Goal: Task Accomplishment & Management: Manage account settings

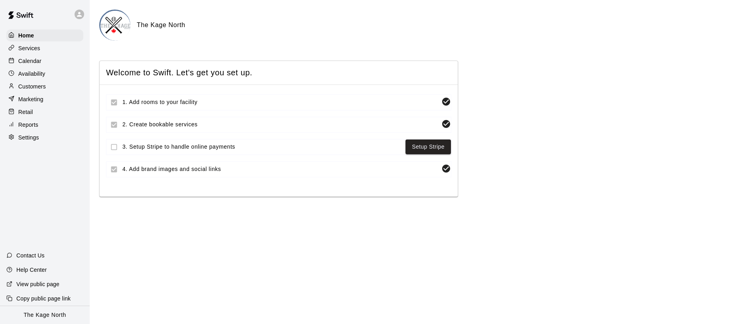
click at [45, 65] on div "Calendar" at bounding box center [44, 61] width 77 height 12
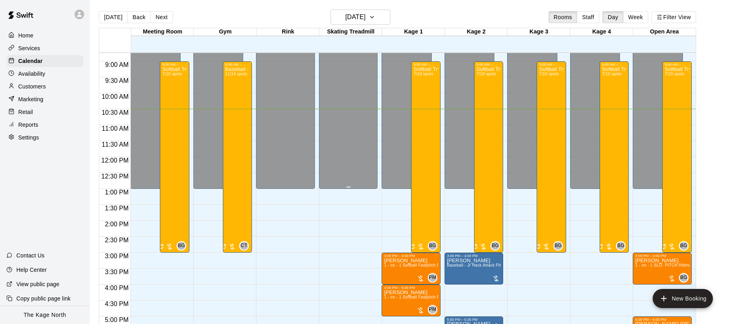
scroll to position [298, 0]
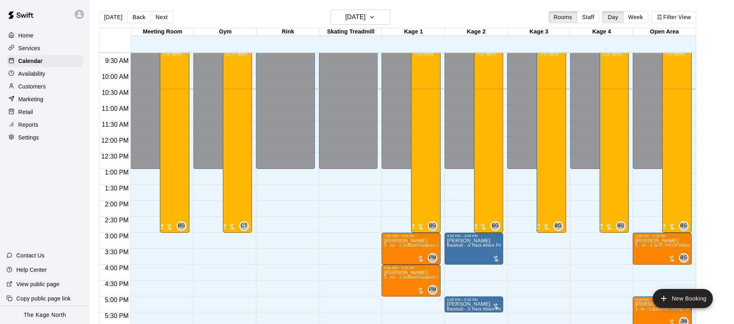
click at [75, 13] on div at bounding box center [80, 15] width 10 height 10
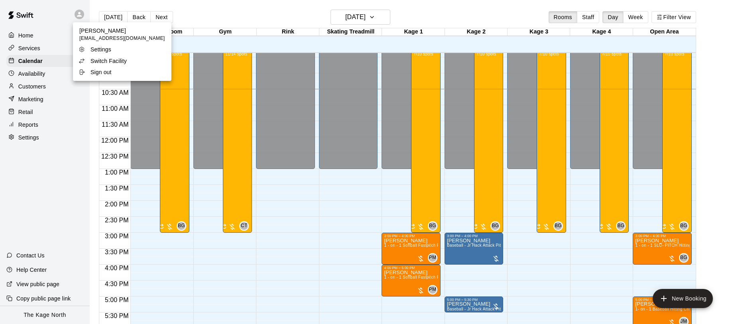
click at [128, 63] on div "Switch Facility" at bounding box center [104, 61] width 52 height 8
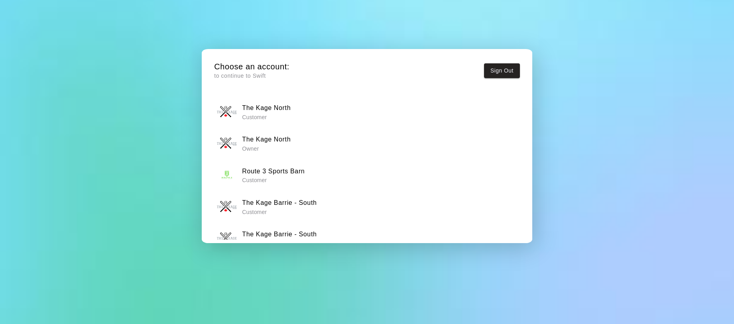
scroll to position [18, 0]
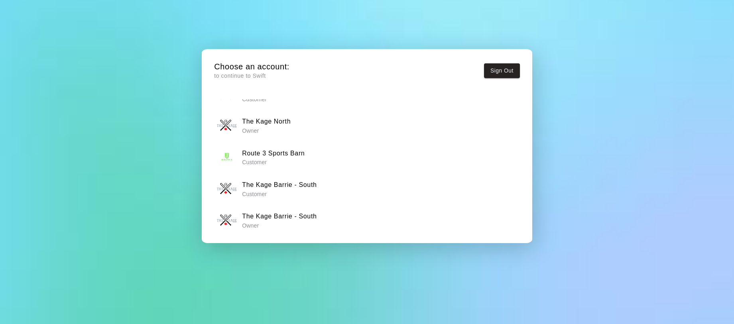
click at [345, 217] on div "The Kage Barrie - South Owner" at bounding box center [367, 220] width 300 height 20
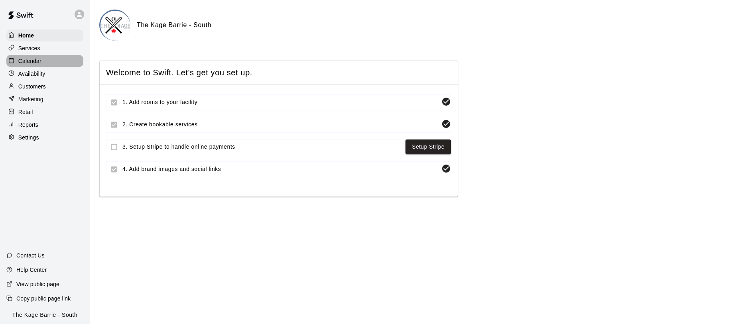
click at [51, 59] on div "Calendar" at bounding box center [44, 61] width 77 height 12
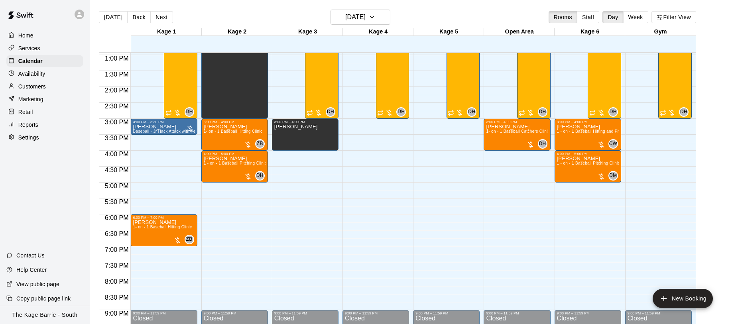
scroll to position [413, 0]
click at [365, 22] on h6 "Monday Aug 18" at bounding box center [355, 17] width 20 height 11
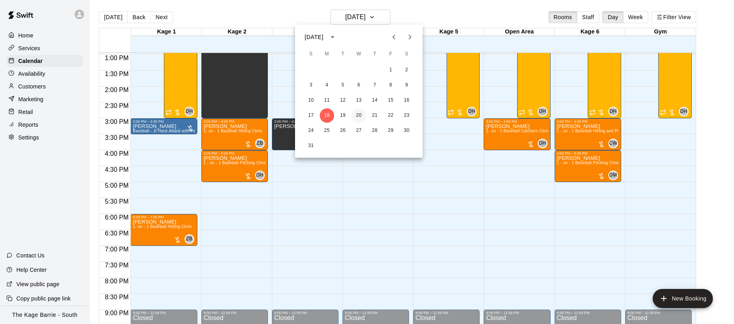
click at [359, 117] on button "20" at bounding box center [358, 115] width 14 height 14
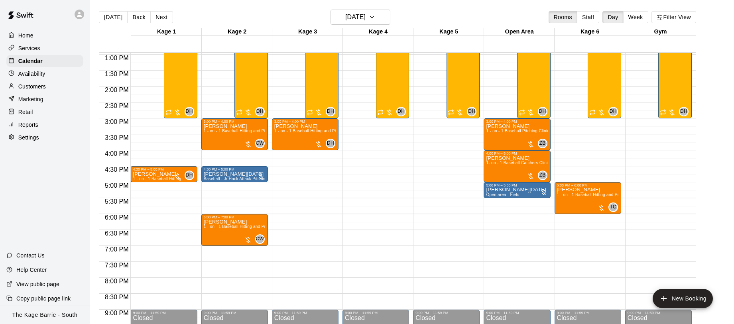
click at [51, 136] on div "Settings" at bounding box center [44, 137] width 77 height 12
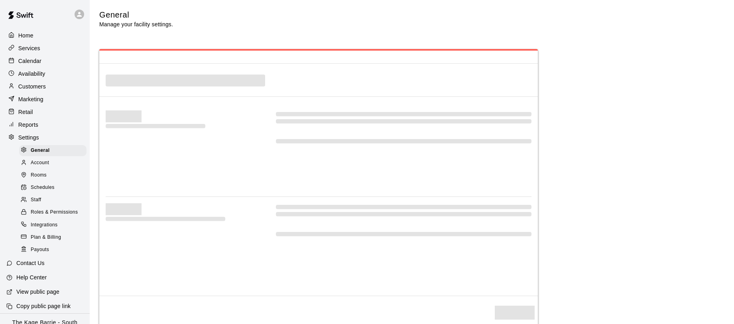
select select "**"
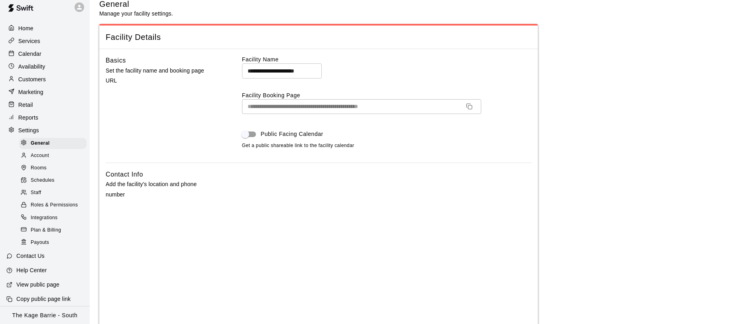
scroll to position [12, 0]
click at [35, 190] on span "Staff" at bounding box center [36, 193] width 10 height 8
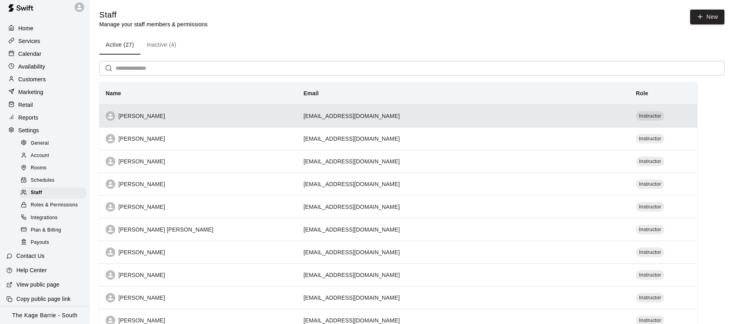
scroll to position [1, 0]
click at [262, 122] on th "Ryan Patterson" at bounding box center [198, 114] width 198 height 23
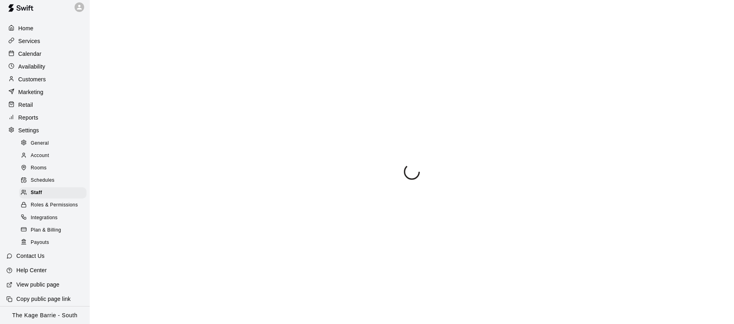
select select "**"
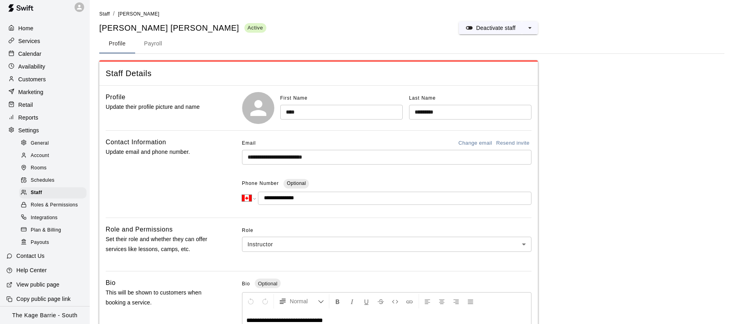
scroll to position [12, 0]
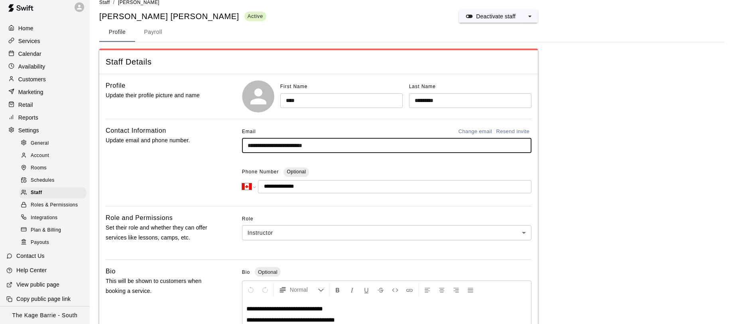
drag, startPoint x: 330, startPoint y: 145, endPoint x: 237, endPoint y: 147, distance: 93.3
click at [237, 147] on div "**********" at bounding box center [319, 163] width 426 height 74
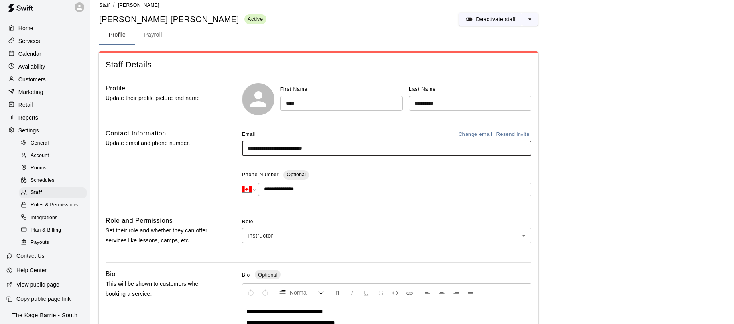
scroll to position [7, 0]
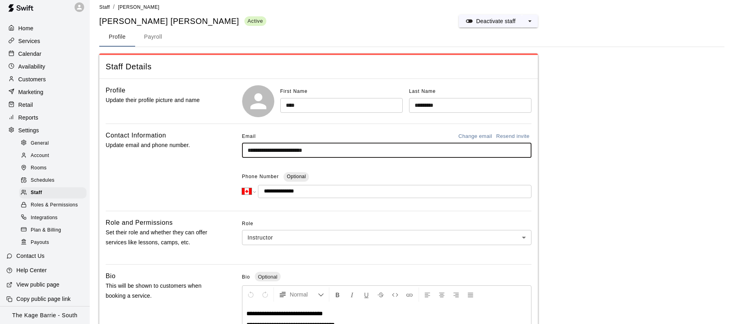
click at [39, 43] on p "Services" at bounding box center [29, 41] width 22 height 8
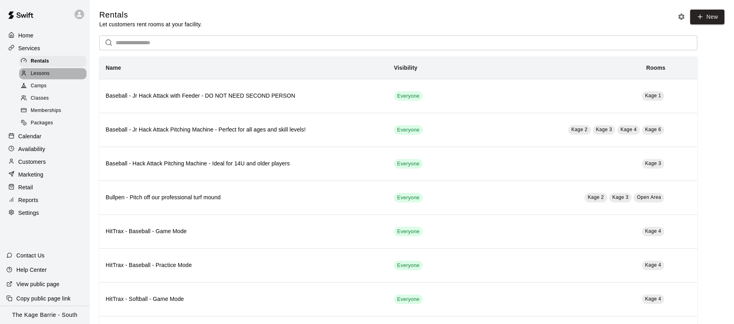
click at [39, 71] on span "Lessons" at bounding box center [40, 74] width 19 height 8
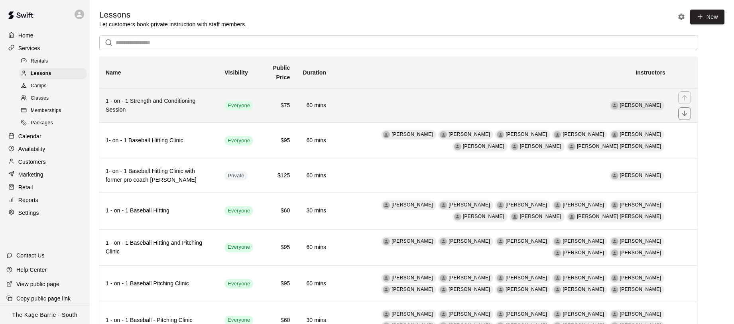
click at [438, 99] on td "Ryan Patterson" at bounding box center [501, 105] width 339 height 34
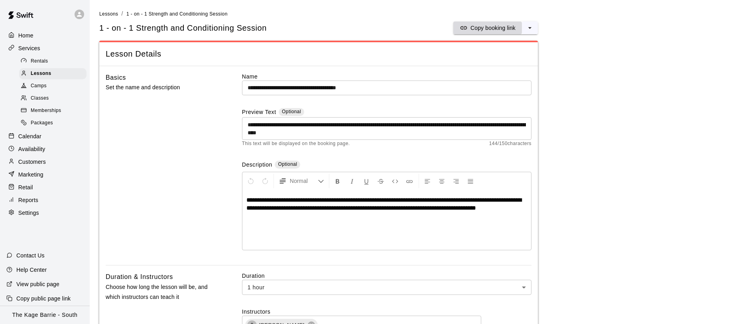
click at [493, 28] on p "Copy booking link" at bounding box center [492, 28] width 45 height 8
click at [36, 137] on p "Calendar" at bounding box center [29, 136] width 23 height 8
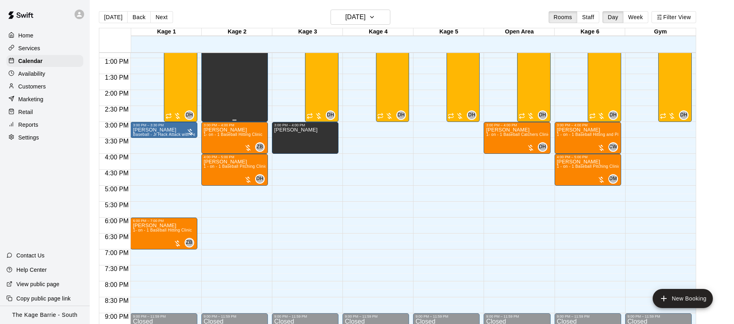
scroll to position [447, 0]
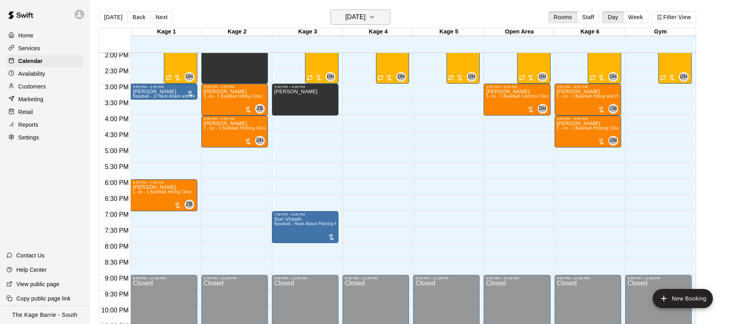
click at [373, 18] on icon "button" at bounding box center [371, 17] width 3 height 2
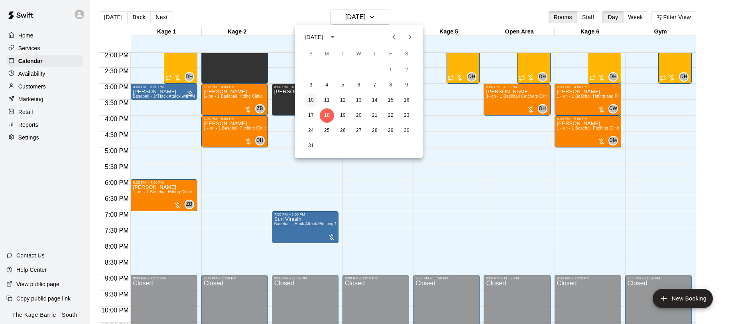
click at [312, 99] on button "10" at bounding box center [311, 100] width 14 height 14
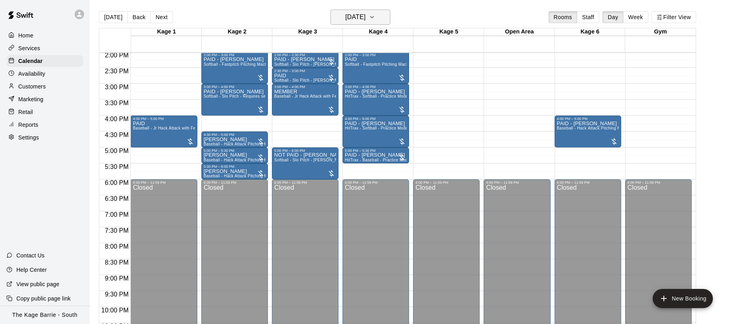
click at [375, 18] on icon "button" at bounding box center [372, 17] width 6 height 10
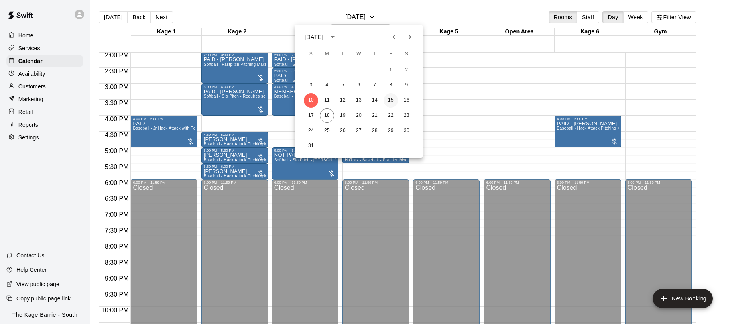
click at [389, 100] on button "15" at bounding box center [390, 100] width 14 height 14
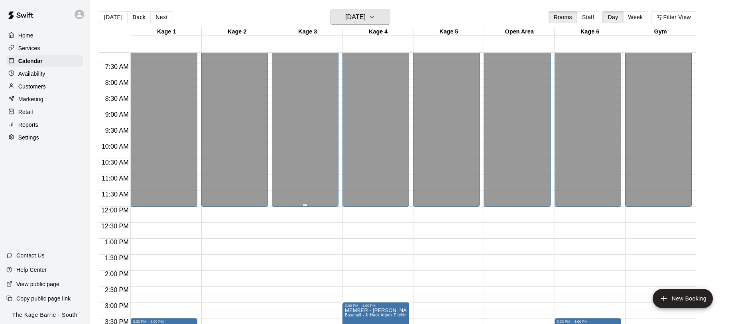
scroll to position [216, 0]
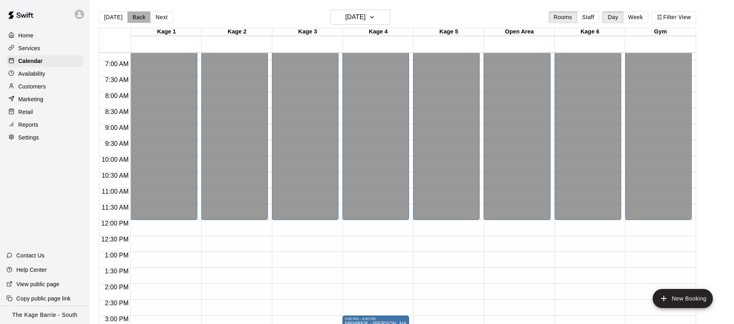
click at [134, 18] on button "Back" at bounding box center [139, 17] width 24 height 12
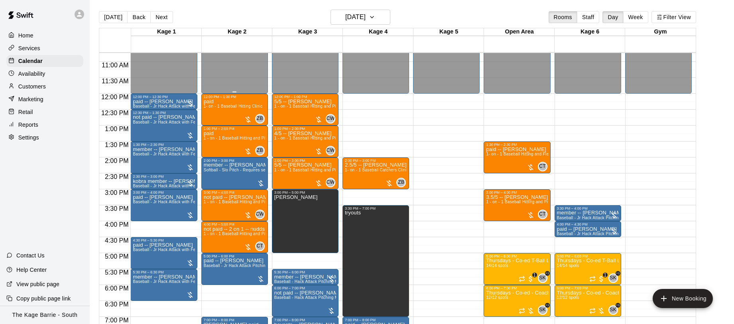
scroll to position [342, 0]
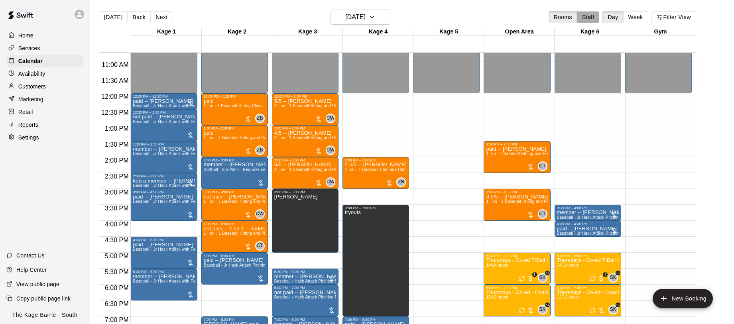
click at [589, 18] on button "Staff" at bounding box center [588, 17] width 23 height 12
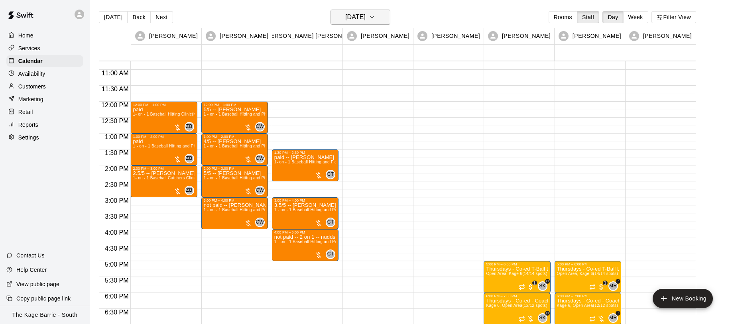
click at [365, 19] on h6 "Thursday Aug 14" at bounding box center [355, 17] width 20 height 11
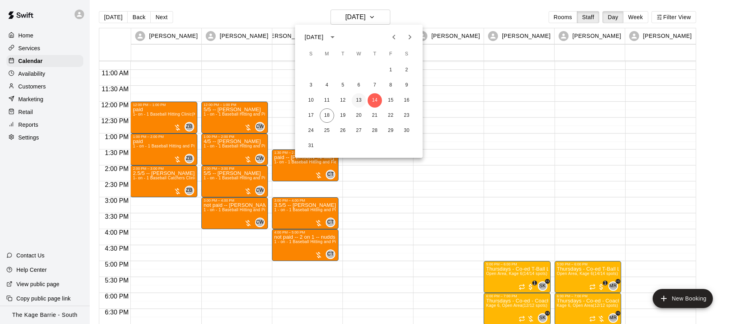
click at [356, 99] on button "13" at bounding box center [358, 100] width 14 height 14
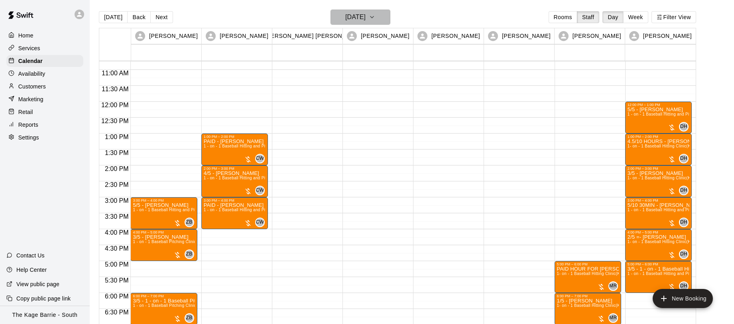
click at [345, 17] on h6 "Wednesday Aug 13" at bounding box center [355, 17] width 20 height 11
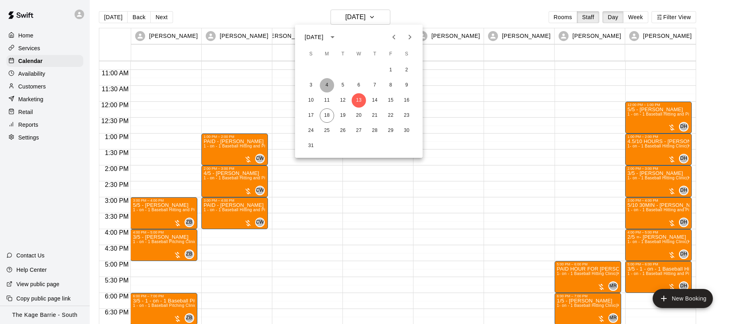
click at [329, 85] on button "4" at bounding box center [327, 85] width 14 height 14
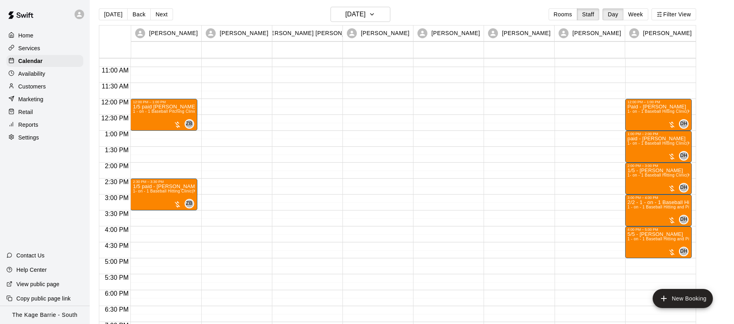
click at [160, 18] on div "Today Back Next Monday Aug 04 Rooms Staff Day Week Filter View" at bounding box center [397, 16] width 597 height 18
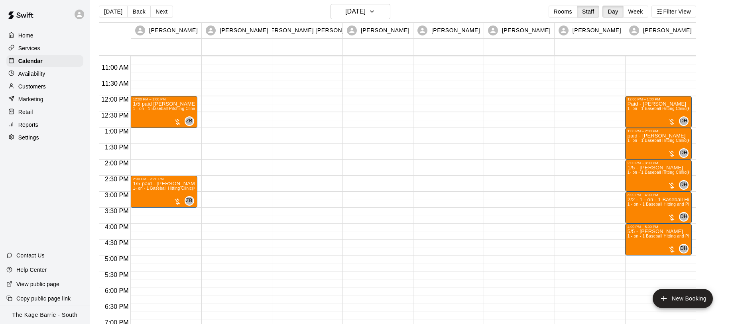
click at [160, 11] on button "Next" at bounding box center [161, 12] width 22 height 12
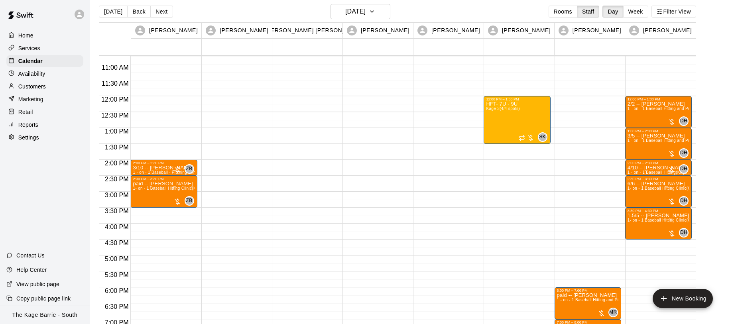
click at [160, 12] on button "Next" at bounding box center [161, 12] width 22 height 12
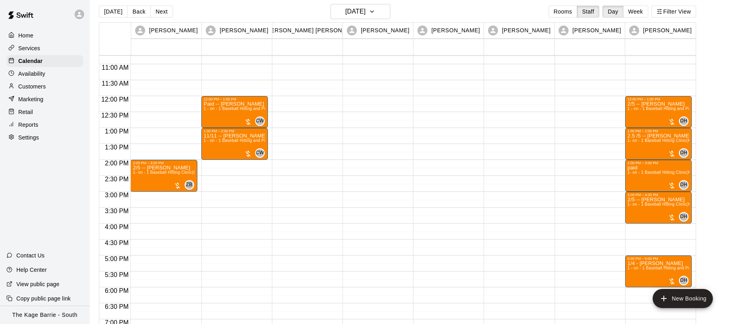
click at [160, 12] on button "Next" at bounding box center [161, 12] width 22 height 12
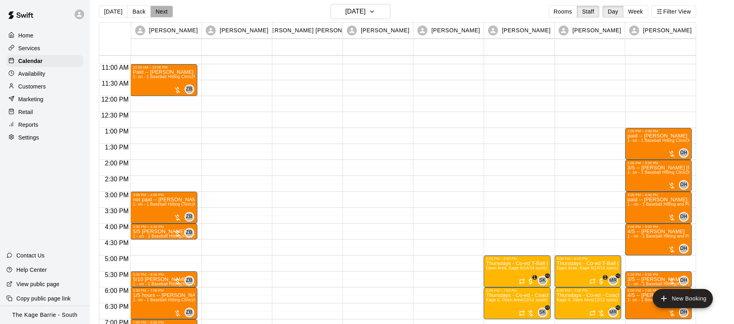
click at [160, 12] on button "Next" at bounding box center [161, 12] width 22 height 12
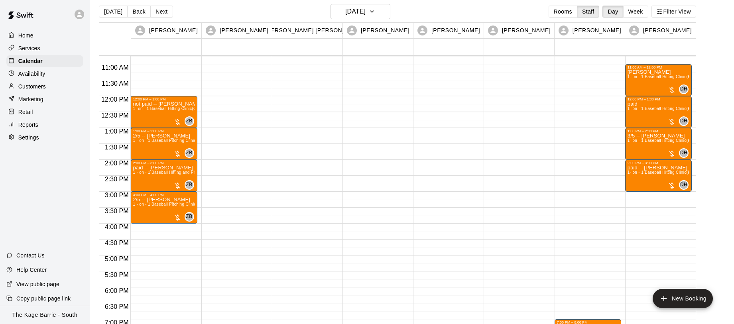
click at [161, 12] on button "Next" at bounding box center [161, 12] width 22 height 12
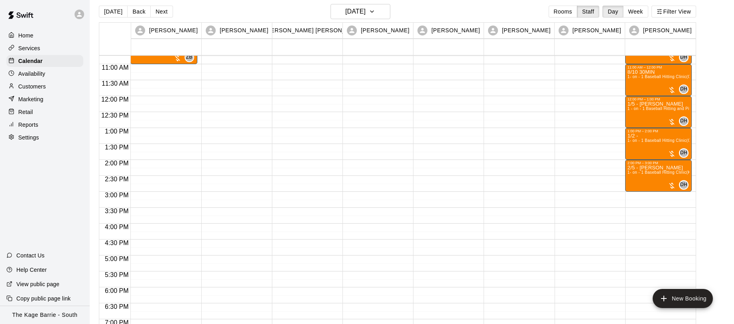
click at [161, 12] on button "Next" at bounding box center [161, 12] width 22 height 12
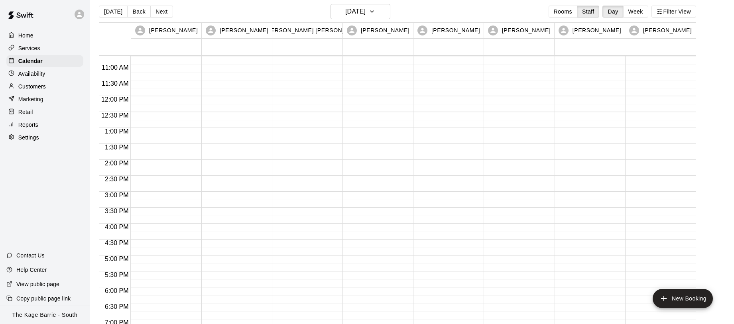
click at [161, 12] on button "Next" at bounding box center [161, 12] width 22 height 12
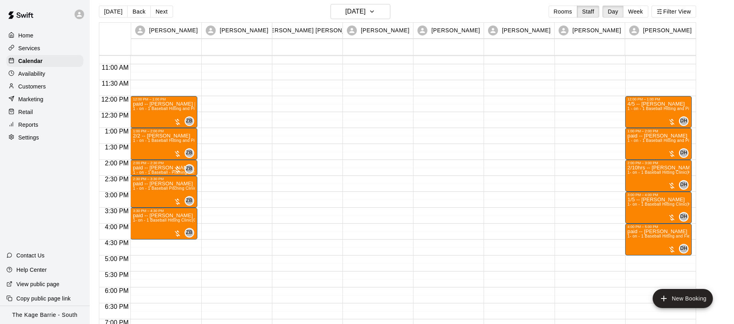
click at [561, 12] on button "Rooms" at bounding box center [562, 12] width 29 height 12
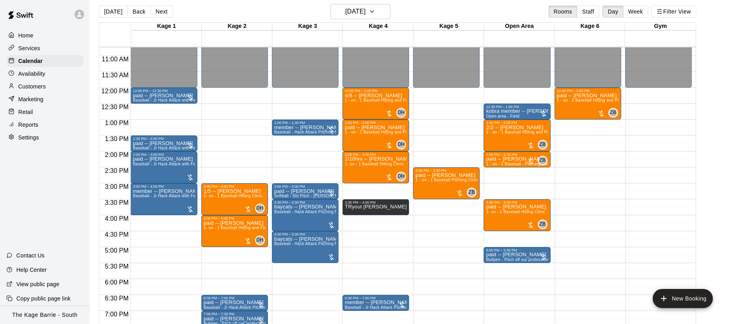
click at [113, 11] on button "[DATE]" at bounding box center [113, 12] width 29 height 12
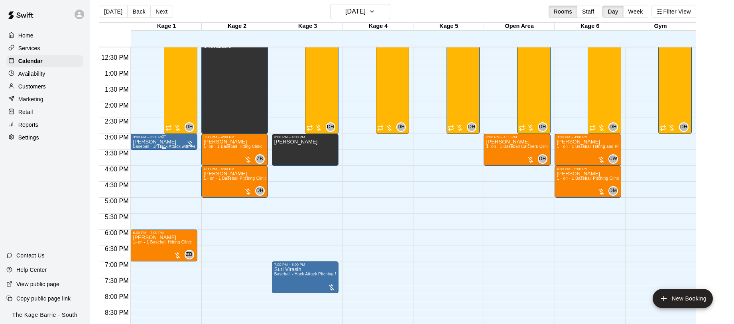
scroll to position [392, 0]
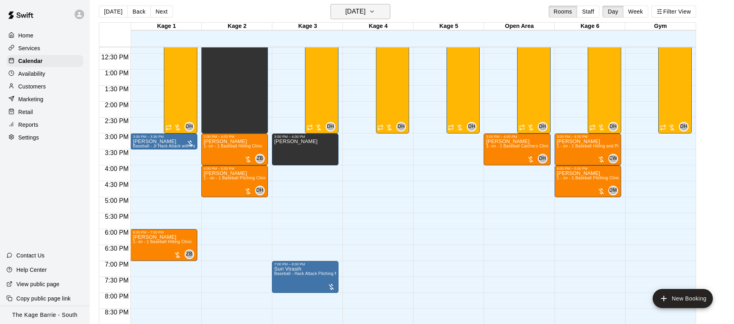
click at [375, 15] on icon "button" at bounding box center [372, 12] width 6 height 10
click at [375, 12] on icon "button" at bounding box center [372, 12] width 6 height 10
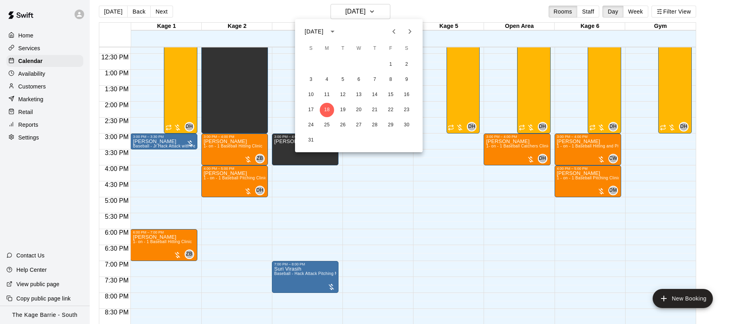
click at [414, 33] on button "Next month" at bounding box center [410, 32] width 16 height 16
click at [328, 81] on button "8" at bounding box center [327, 80] width 14 height 14
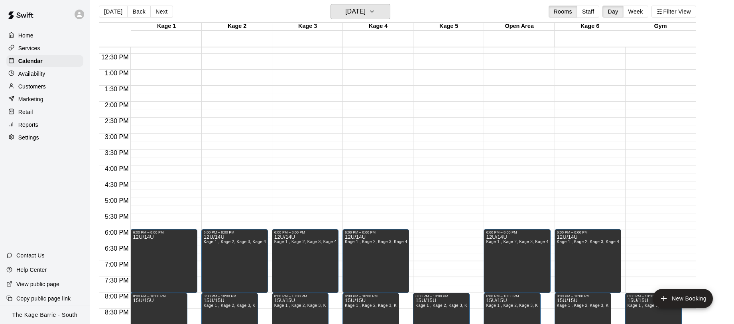
scroll to position [485, 0]
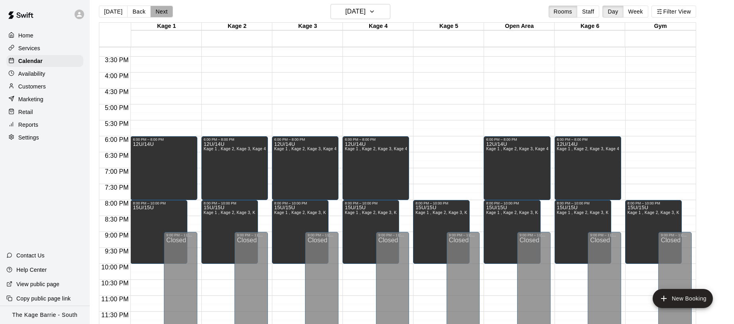
click at [161, 10] on button "Next" at bounding box center [161, 12] width 22 height 12
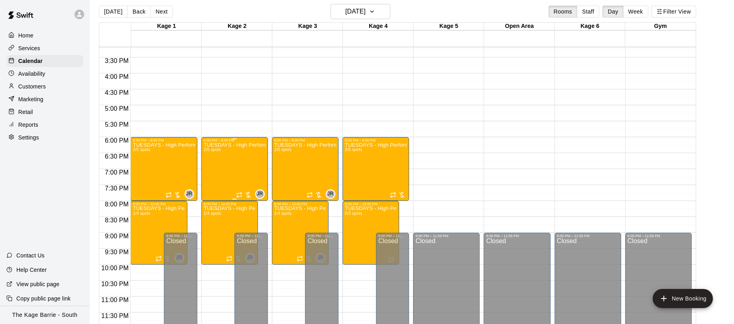
scroll to position [485, 0]
click at [162, 164] on div "TUESDAYS - High Performance Hitting Program - Baseball Program - 12U - 14U 2/5 …" at bounding box center [164, 304] width 62 height 324
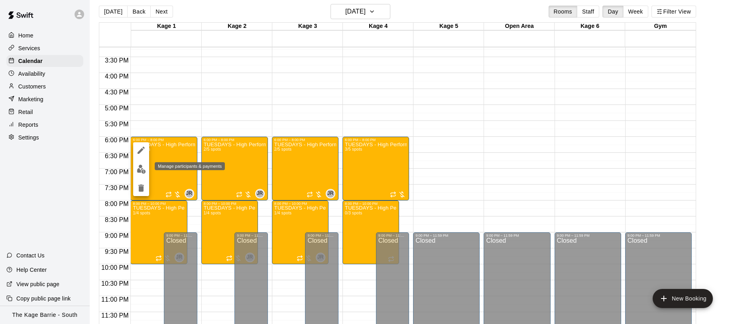
click at [145, 171] on img "edit" at bounding box center [141, 169] width 9 height 9
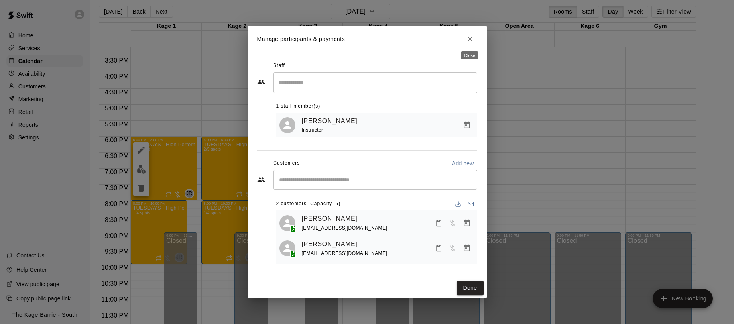
click at [469, 35] on icon "Close" at bounding box center [470, 39] width 8 height 8
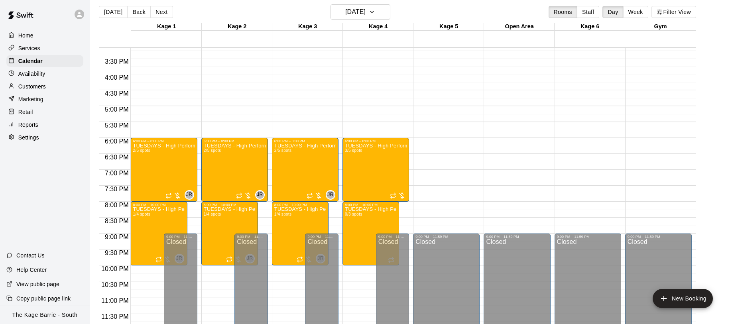
scroll to position [485, 0]
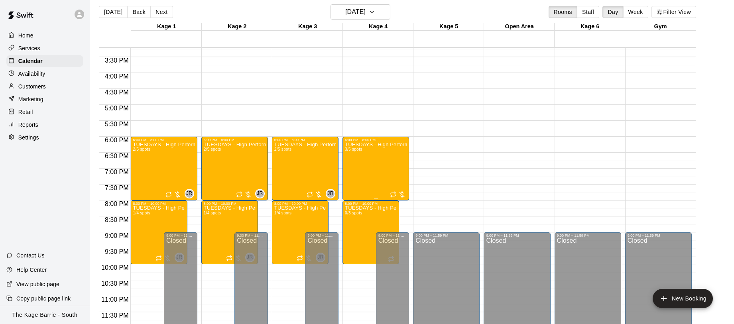
click at [368, 174] on div "TUESDAYS - High Performance Catchers Program - Baseball Program - 12U - 14U 3/5…" at bounding box center [376, 304] width 62 height 324
click at [355, 169] on img "edit" at bounding box center [353, 169] width 9 height 9
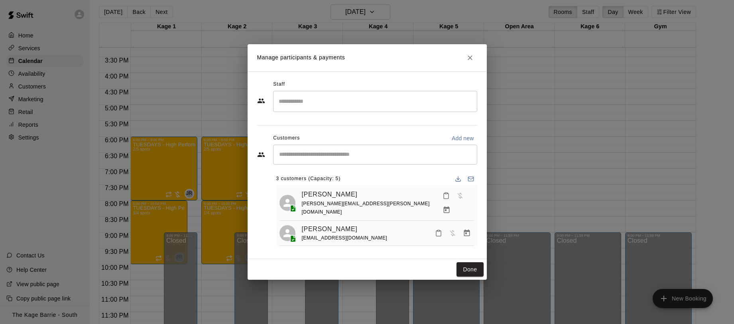
scroll to position [20, 0]
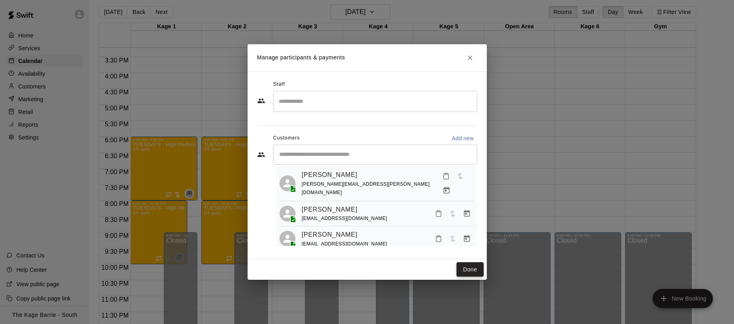
click at [478, 271] on button "Done" at bounding box center [469, 269] width 27 height 15
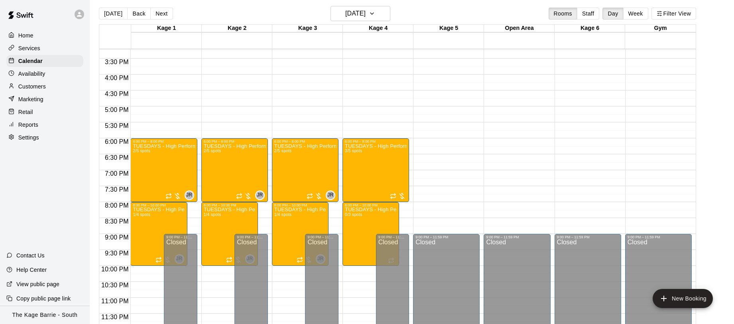
scroll to position [2, 0]
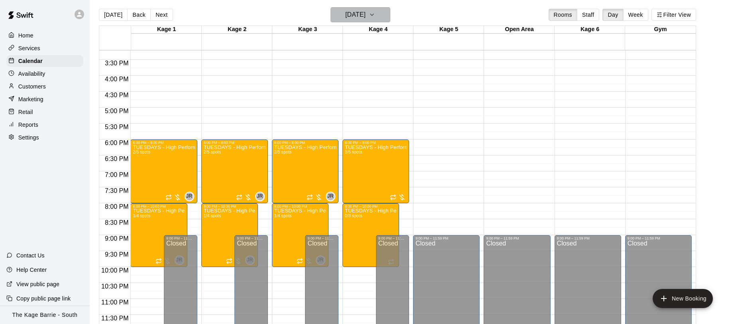
click at [375, 16] on icon "button" at bounding box center [372, 15] width 6 height 10
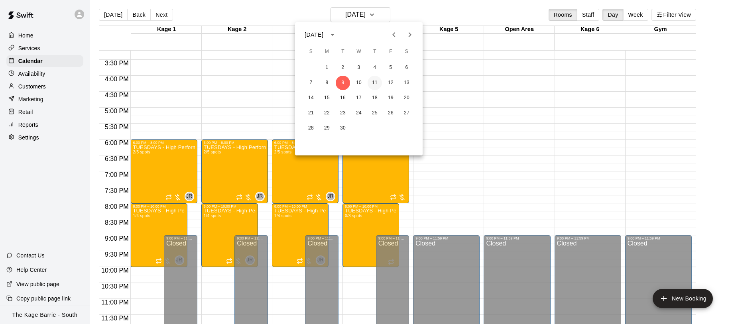
click at [374, 82] on button "11" at bounding box center [374, 83] width 14 height 14
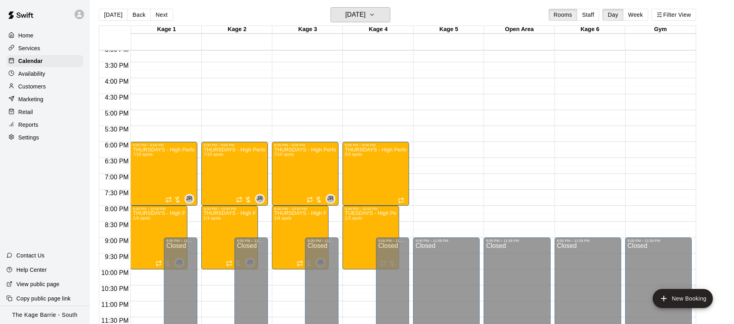
scroll to position [483, 0]
click at [365, 15] on h6 "Thursday Sep 11" at bounding box center [355, 14] width 20 height 11
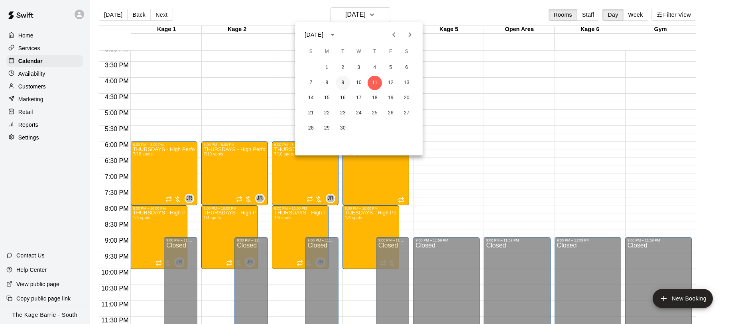
click at [344, 81] on button "9" at bounding box center [343, 83] width 14 height 14
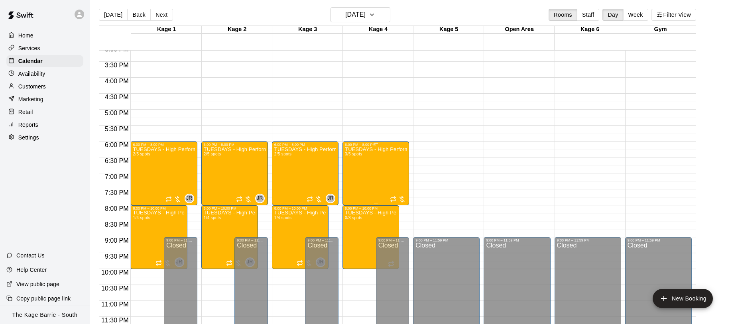
click at [366, 175] on div "TUESDAYS - High Performance Catchers Program - Baseball Program - 12U - 14U 3/5…" at bounding box center [376, 309] width 62 height 324
click at [359, 177] on button "edit" at bounding box center [353, 174] width 16 height 16
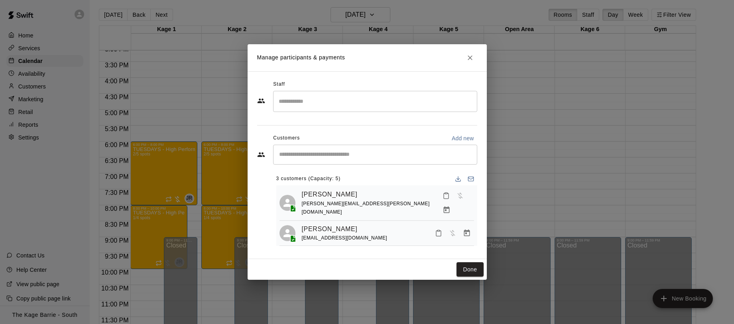
scroll to position [20, 0]
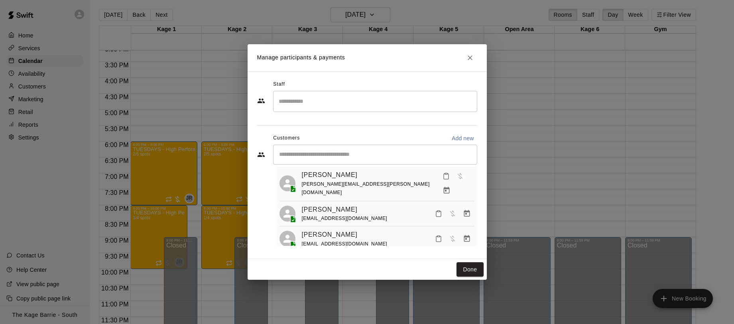
click at [469, 57] on icon "Close" at bounding box center [470, 58] width 8 height 8
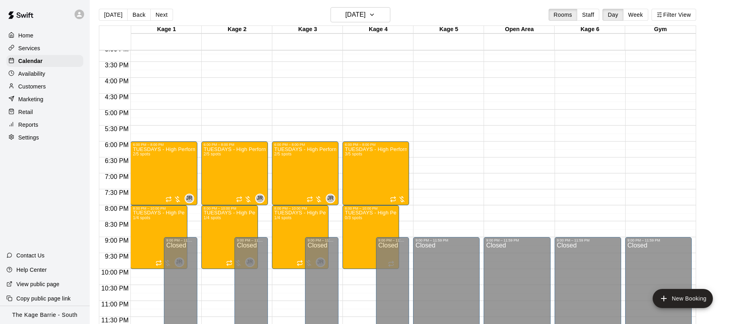
scroll to position [483, 0]
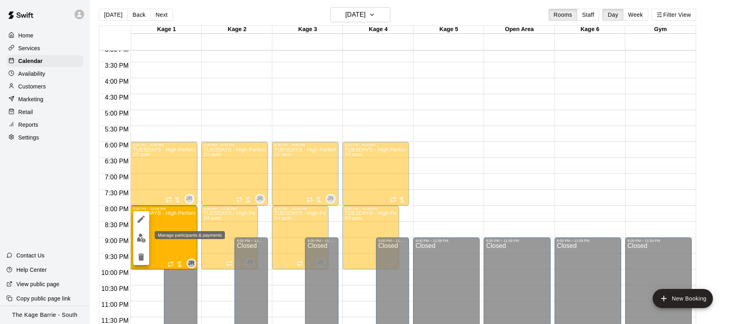
click at [143, 236] on img "edit" at bounding box center [141, 238] width 9 height 9
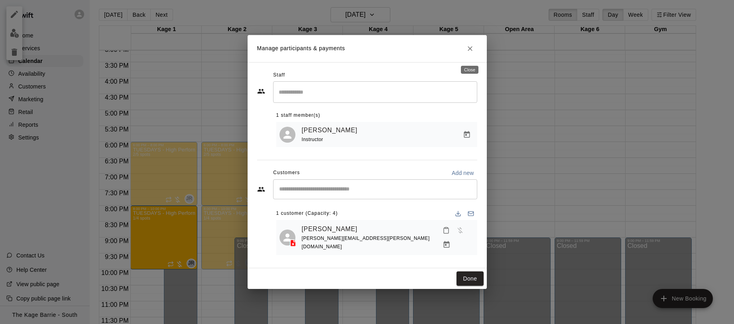
click at [469, 53] on icon "Close" at bounding box center [470, 49] width 8 height 8
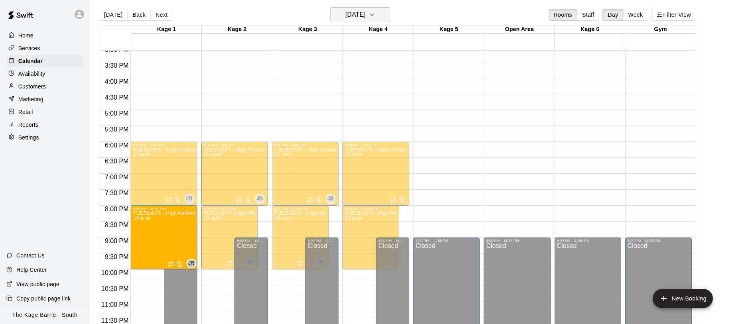
click at [375, 18] on icon "button" at bounding box center [372, 15] width 6 height 10
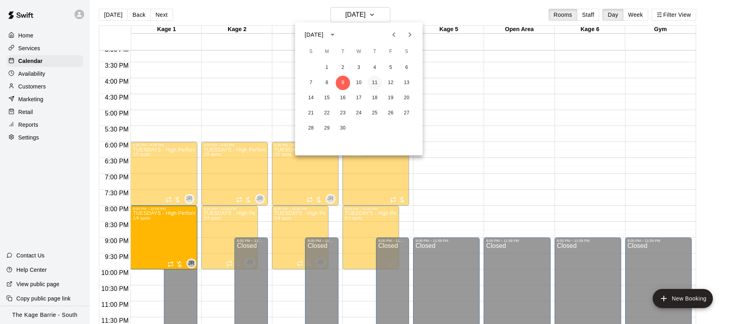
drag, startPoint x: 378, startPoint y: 81, endPoint x: 374, endPoint y: 82, distance: 4.1
click at [378, 81] on button "11" at bounding box center [374, 83] width 14 height 14
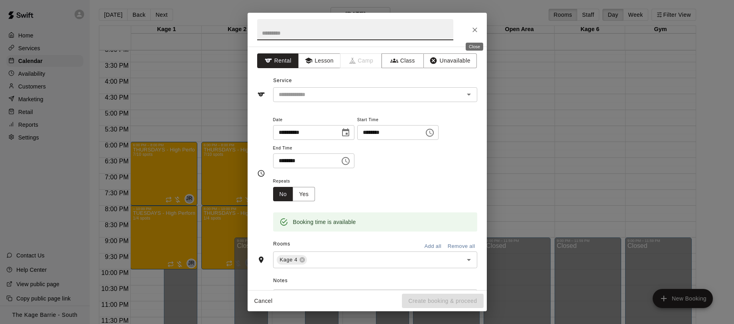
click at [478, 31] on icon "Close" at bounding box center [475, 30] width 8 height 8
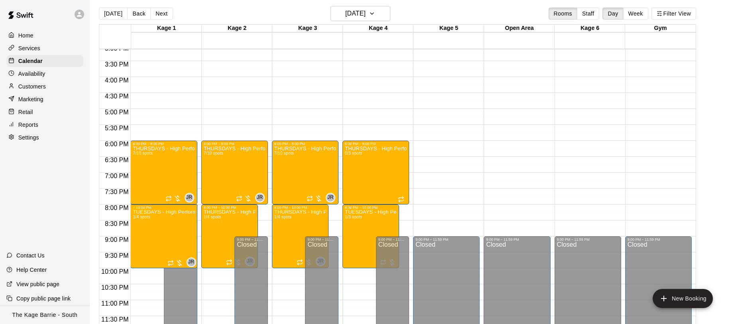
scroll to position [8, 0]
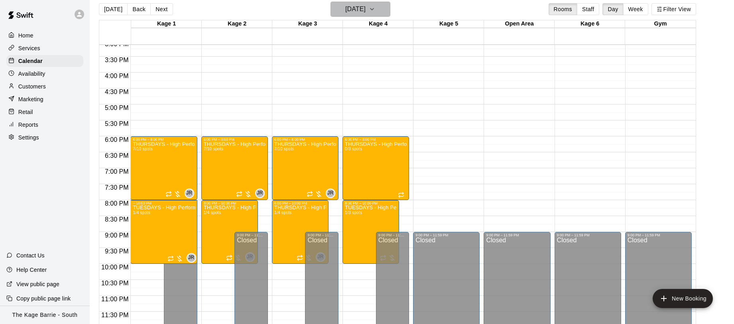
click at [375, 10] on icon "button" at bounding box center [372, 9] width 6 height 10
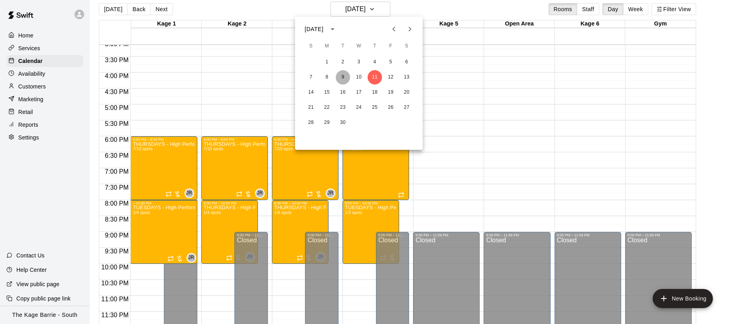
click at [340, 75] on button "9" at bounding box center [343, 77] width 14 height 14
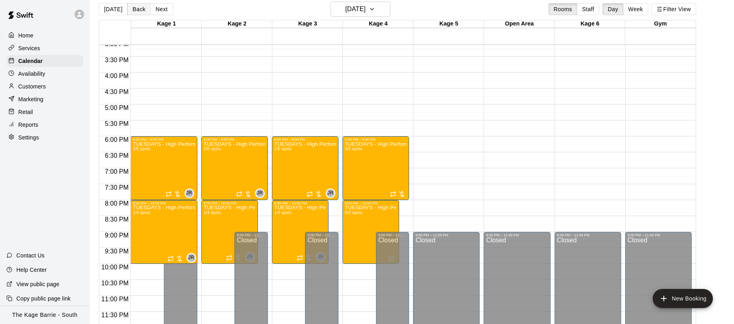
click at [139, 11] on button "Back" at bounding box center [139, 9] width 24 height 12
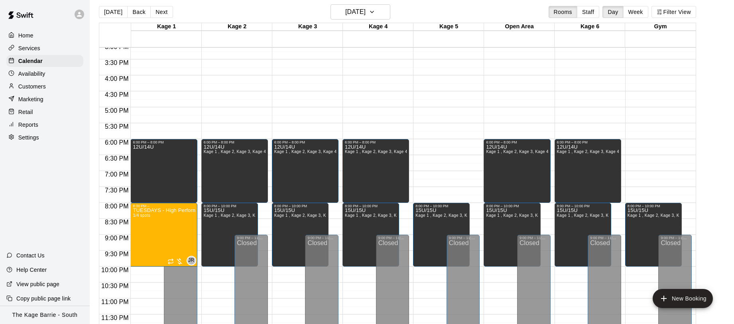
scroll to position [6, 0]
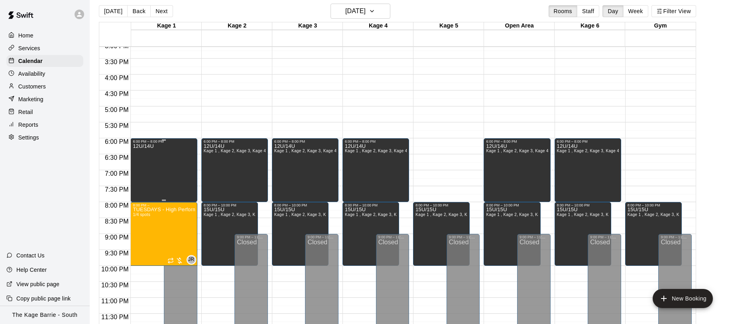
click at [172, 150] on div "12U/14U" at bounding box center [164, 305] width 62 height 324
click at [525, 180] on div at bounding box center [367, 162] width 734 height 324
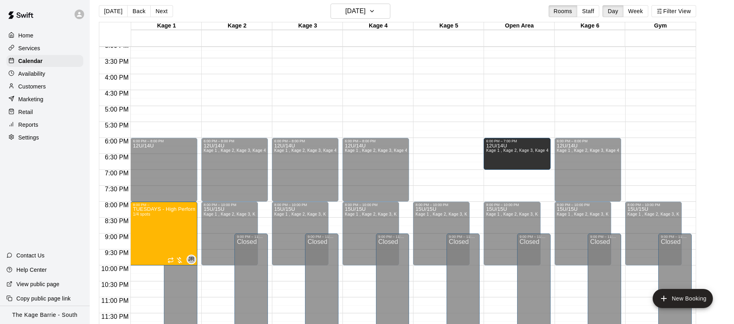
scroll to position [485, 0]
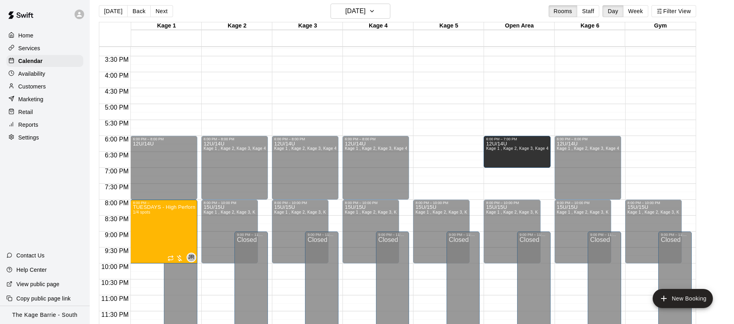
drag, startPoint x: 517, startPoint y: 200, endPoint x: 516, endPoint y: 175, distance: 24.3
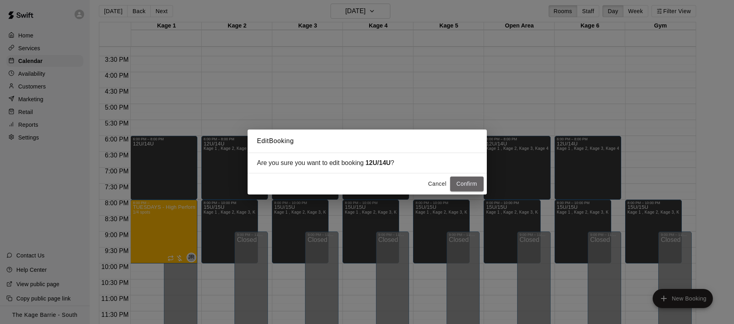
click at [471, 183] on button "Confirm" at bounding box center [466, 184] width 33 height 15
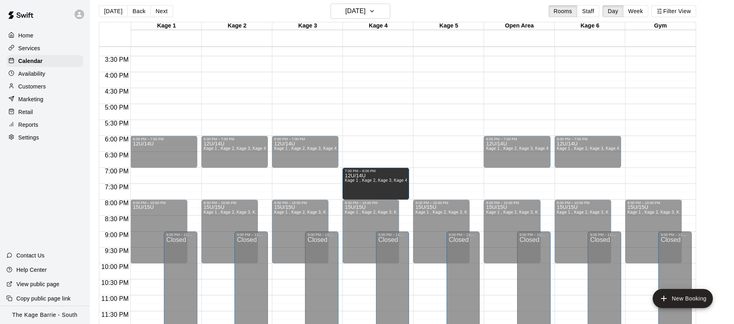
drag, startPoint x: 373, startPoint y: 151, endPoint x: 379, endPoint y: 186, distance: 35.6
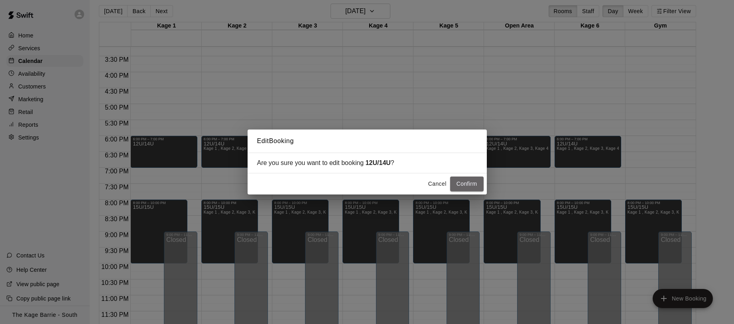
click at [465, 184] on button "Confirm" at bounding box center [466, 184] width 33 height 15
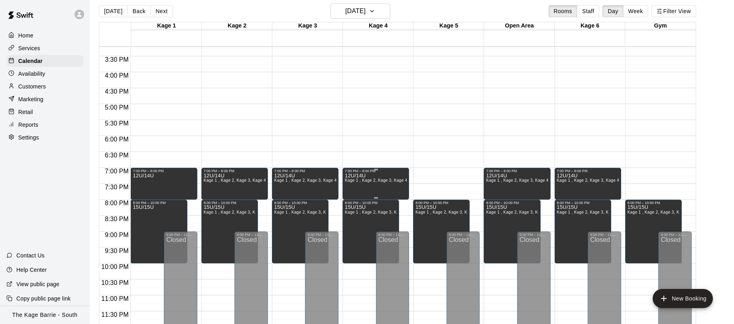
click at [357, 180] on icon "edit" at bounding box center [353, 182] width 10 height 10
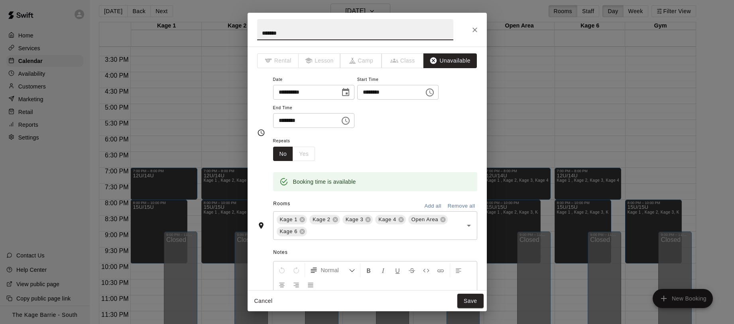
drag, startPoint x: 302, startPoint y: 232, endPoint x: 380, endPoint y: 234, distance: 78.1
click at [302, 232] on icon at bounding box center [301, 231] width 5 height 5
click at [444, 218] on icon at bounding box center [442, 219] width 5 height 5
click at [473, 299] on button "Save" at bounding box center [470, 301] width 26 height 15
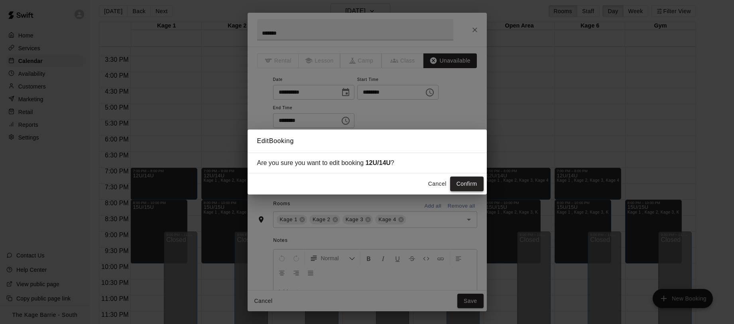
click at [473, 184] on button "Confirm" at bounding box center [466, 184] width 33 height 15
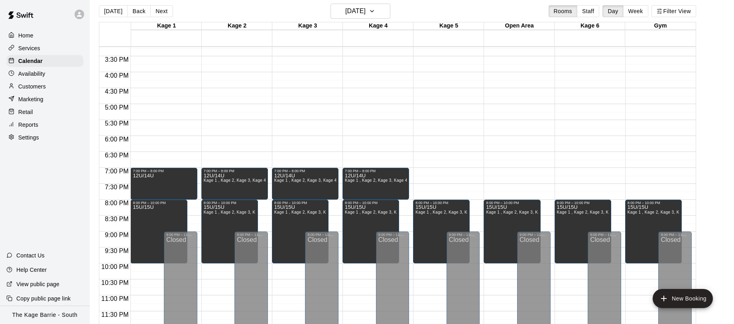
click at [159, 9] on button "Next" at bounding box center [161, 11] width 22 height 12
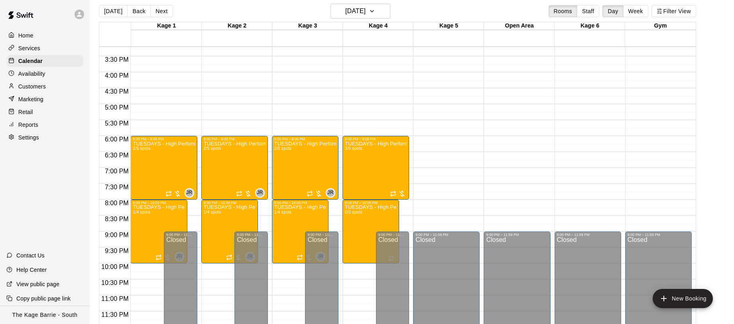
click at [210, 12] on div "Today Back Next Tuesday Sep 09 Rooms Staff Day Week Filter View" at bounding box center [397, 13] width 597 height 18
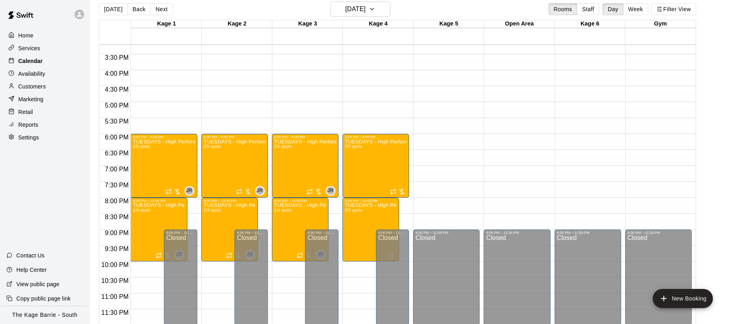
scroll to position [8, 0]
click at [113, 12] on button "[DATE]" at bounding box center [113, 10] width 29 height 12
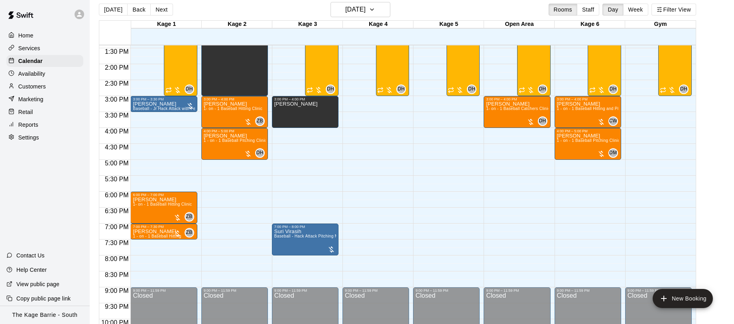
scroll to position [434, 0]
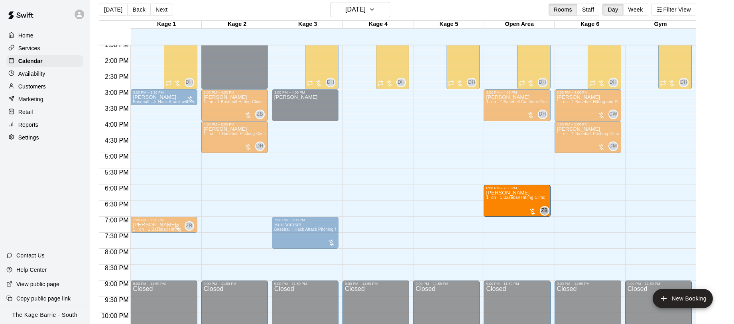
drag, startPoint x: 163, startPoint y: 197, endPoint x: 514, endPoint y: 200, distance: 351.5
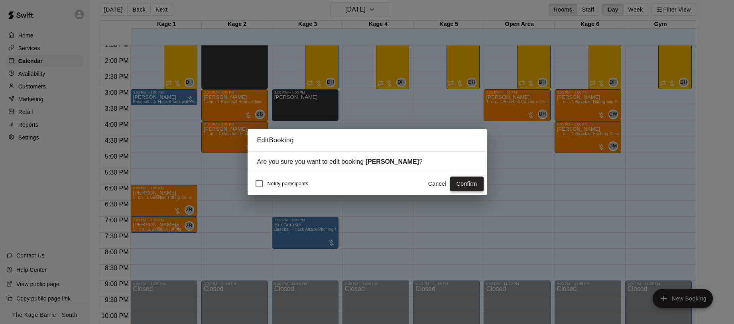
click at [454, 185] on button "Confirm" at bounding box center [466, 184] width 33 height 15
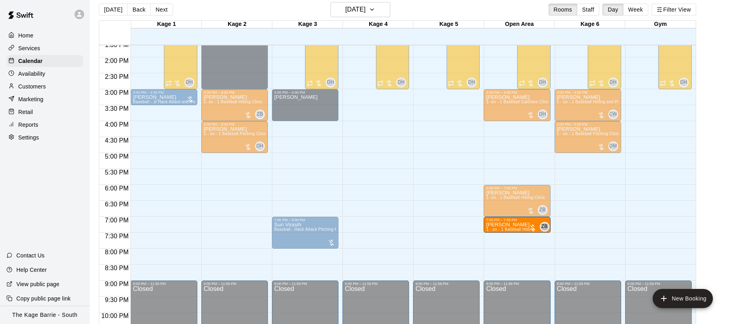
drag, startPoint x: 155, startPoint y: 227, endPoint x: 519, endPoint y: 233, distance: 363.4
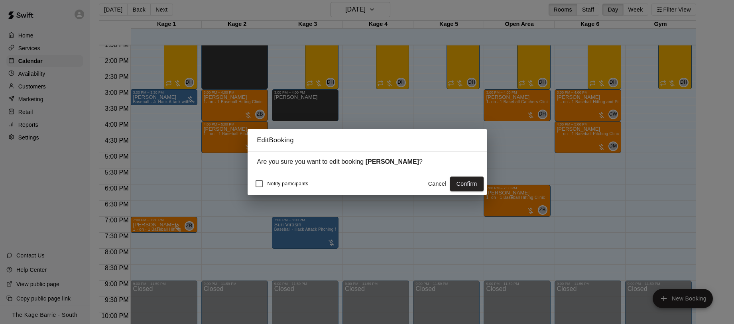
click at [469, 182] on button "Confirm" at bounding box center [466, 184] width 33 height 15
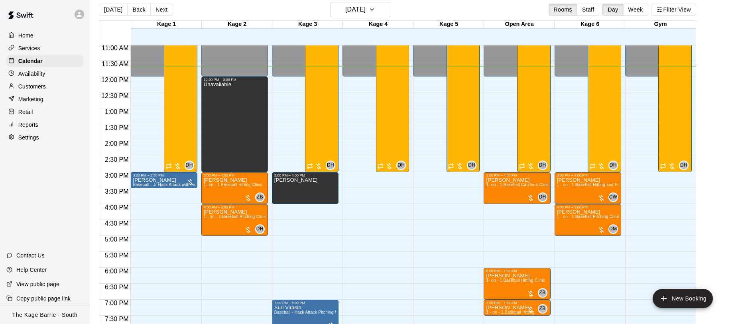
scroll to position [363, 0]
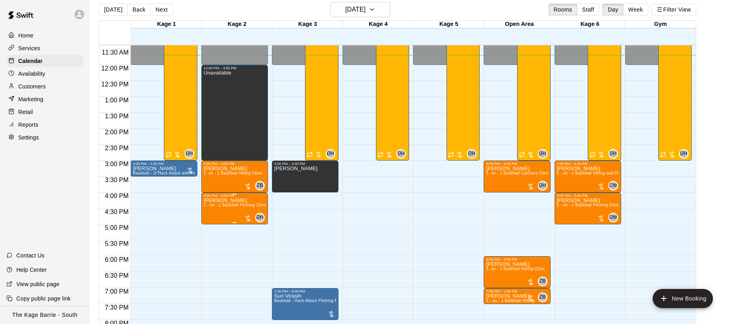
click at [212, 226] on img "edit" at bounding box center [211, 224] width 9 height 9
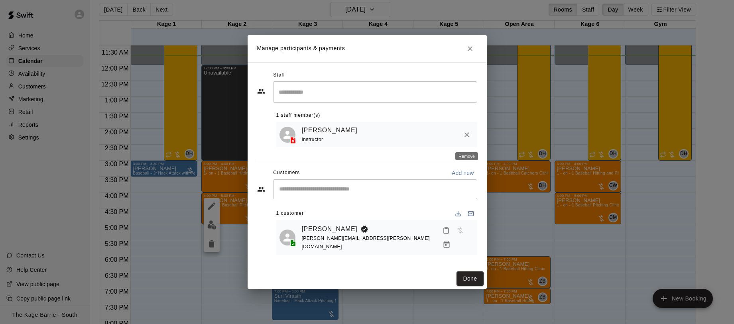
click at [468, 137] on icon "Remove" at bounding box center [466, 134] width 5 height 5
click at [339, 98] on input "Search staff" at bounding box center [375, 92] width 197 height 14
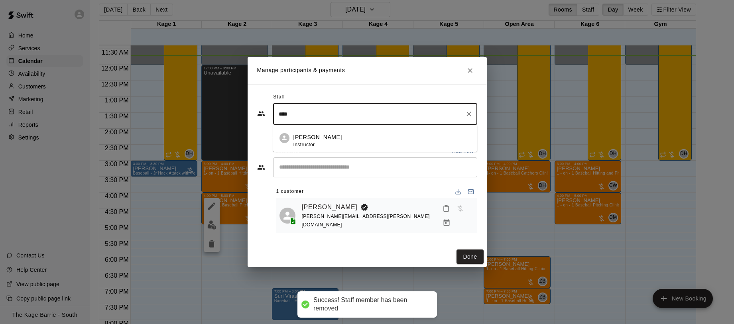
click at [386, 143] on div "Cole White Instructor" at bounding box center [381, 141] width 177 height 16
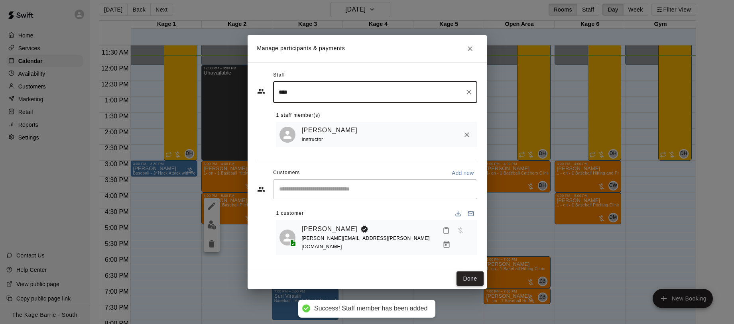
type input "****"
click at [469, 273] on button "Done" at bounding box center [469, 278] width 27 height 15
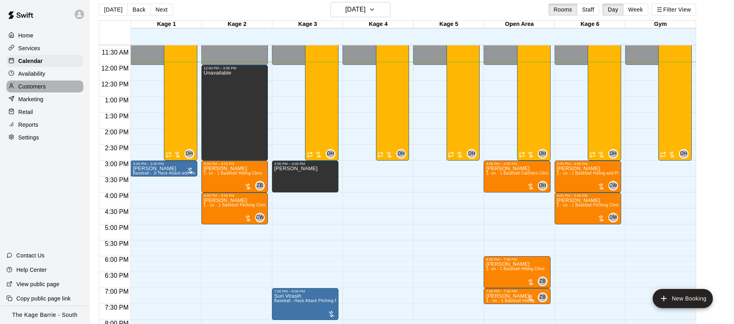
click at [47, 86] on div "Customers" at bounding box center [44, 86] width 77 height 12
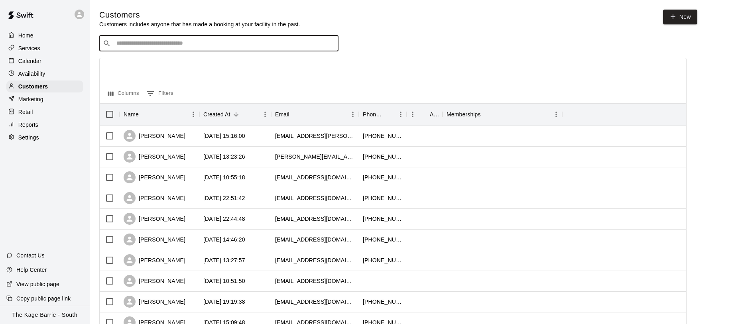
click at [208, 43] on input "Search customers by name or email" at bounding box center [224, 43] width 221 height 8
type input "*********"
click at [178, 66] on span "slemkokristen@gmail.com" at bounding box center [165, 69] width 86 height 6
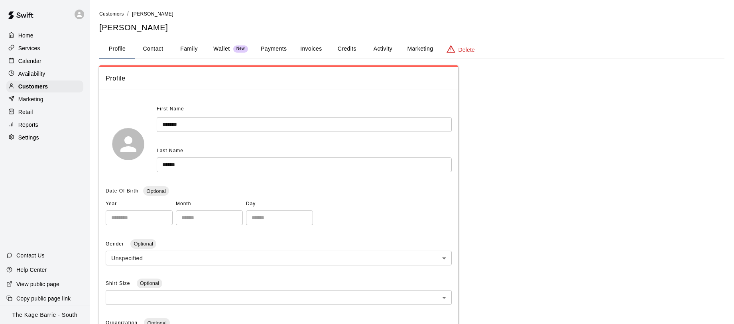
click at [180, 49] on button "Family" at bounding box center [189, 48] width 36 height 19
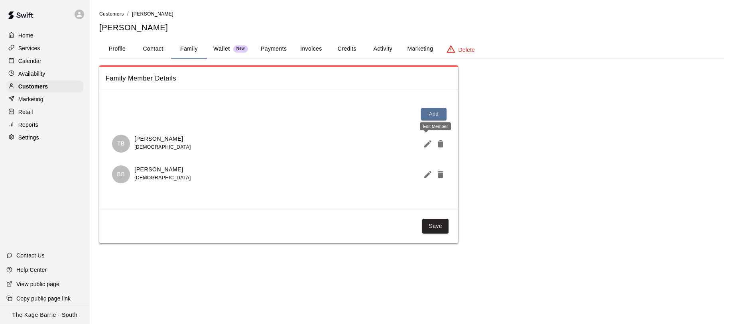
click at [424, 145] on icon "Edit Member" at bounding box center [428, 144] width 10 height 10
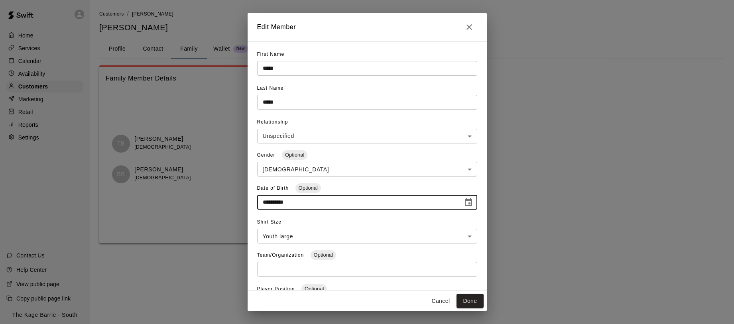
click at [294, 201] on input "**********" at bounding box center [357, 202] width 200 height 15
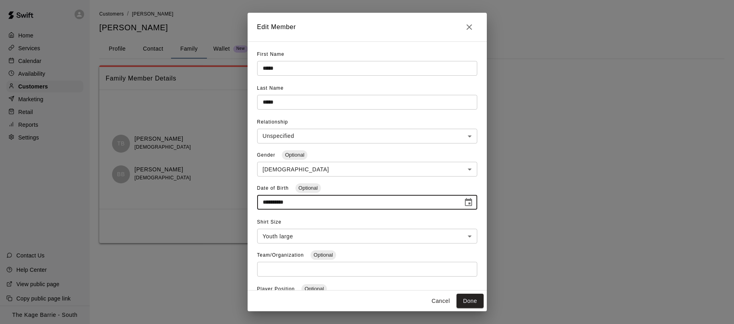
click at [296, 204] on input "**********" at bounding box center [357, 202] width 200 height 15
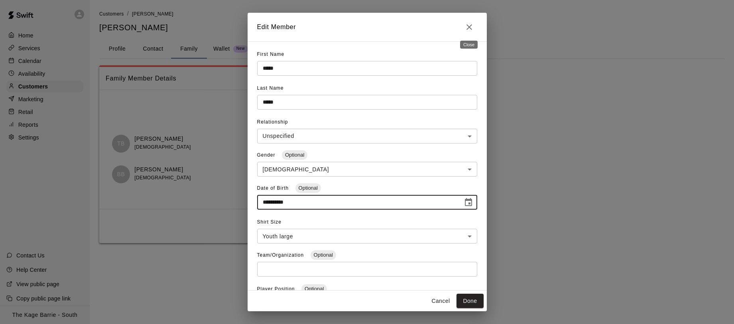
click at [470, 27] on icon "Close" at bounding box center [469, 27] width 10 height 10
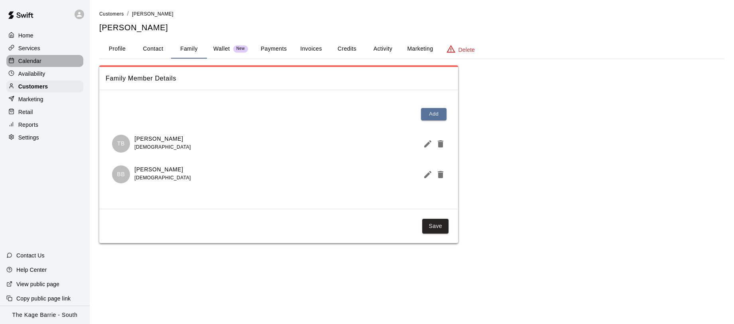
click at [41, 59] on div "Calendar" at bounding box center [44, 61] width 77 height 12
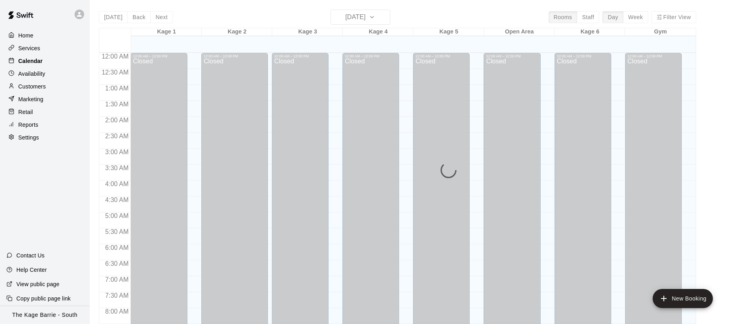
scroll to position [382, 0]
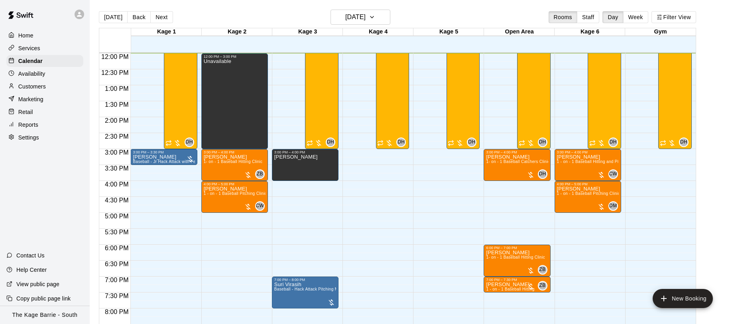
click at [245, 14] on div "Today Back Next Monday Aug 18 Rooms Staff Day Week Filter View" at bounding box center [397, 19] width 597 height 18
click at [82, 16] on div at bounding box center [80, 15] width 10 height 10
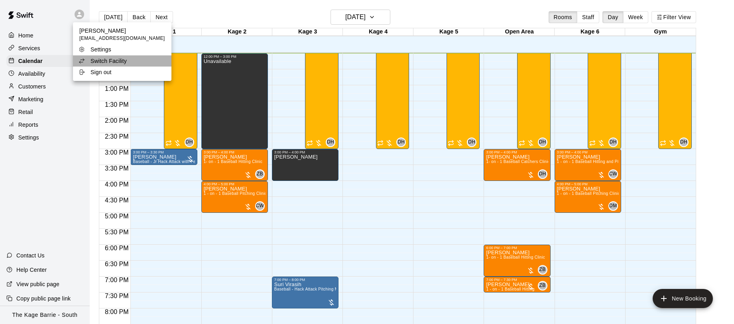
click at [135, 61] on li "Switch Facility" at bounding box center [122, 60] width 98 height 11
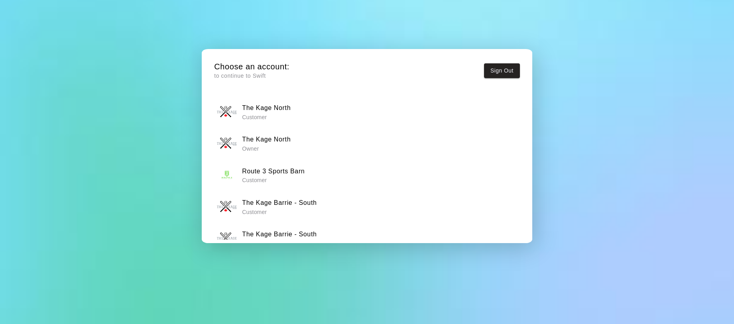
click at [274, 140] on h6 "The Kage North" at bounding box center [266, 139] width 49 height 10
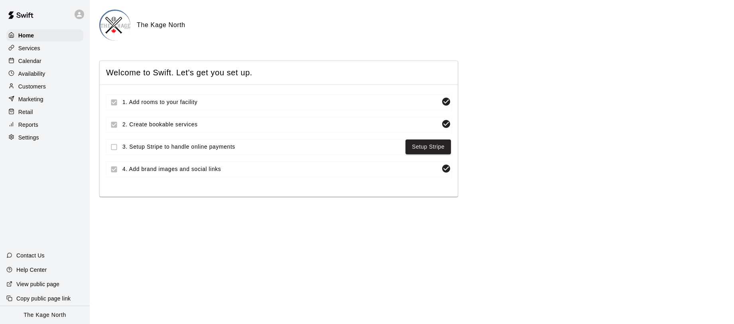
click at [53, 63] on div "Calendar" at bounding box center [44, 61] width 77 height 12
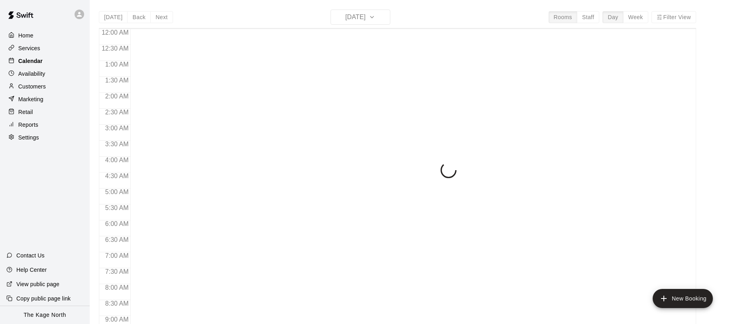
scroll to position [383, 0]
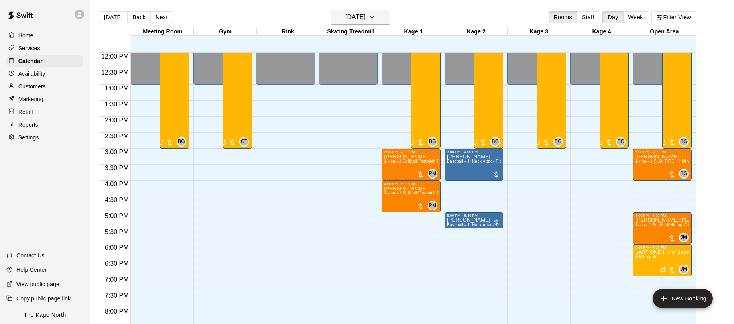
click at [375, 18] on icon "button" at bounding box center [372, 17] width 6 height 10
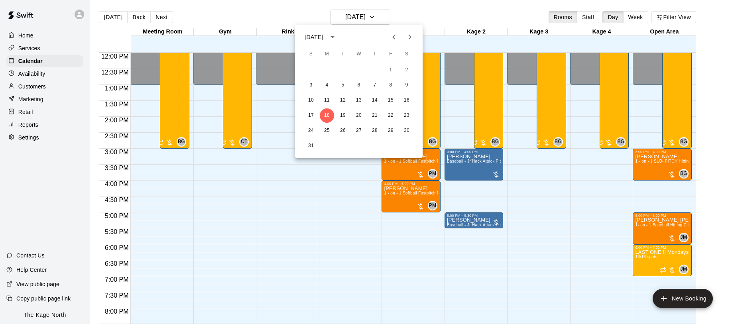
click at [406, 37] on icon "Next month" at bounding box center [410, 37] width 10 height 10
click at [408, 35] on icon "Next month" at bounding box center [410, 37] width 10 height 10
click at [412, 39] on icon "Next month" at bounding box center [410, 37] width 10 height 10
click at [409, 37] on icon "Next month" at bounding box center [410, 37] width 10 height 10
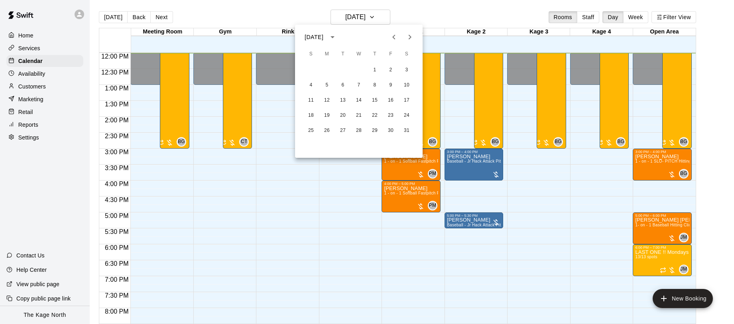
click at [396, 41] on icon "Previous month" at bounding box center [394, 37] width 10 height 10
click at [329, 98] on button "13" at bounding box center [327, 100] width 14 height 14
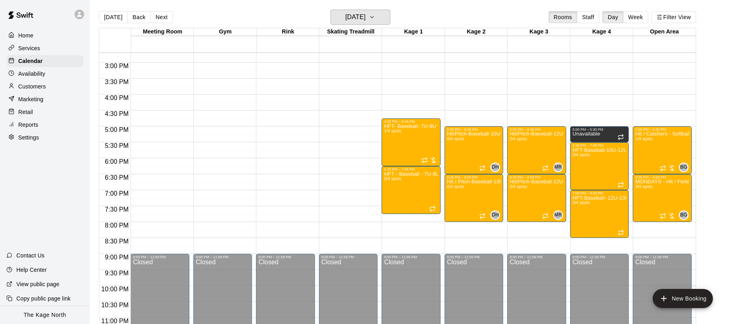
scroll to position [485, 0]
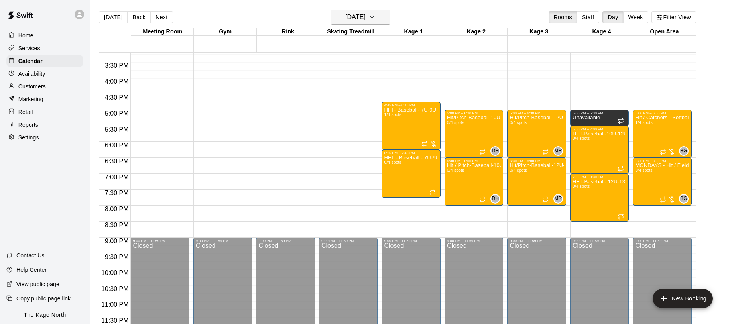
click at [375, 19] on icon "button" at bounding box center [372, 17] width 6 height 10
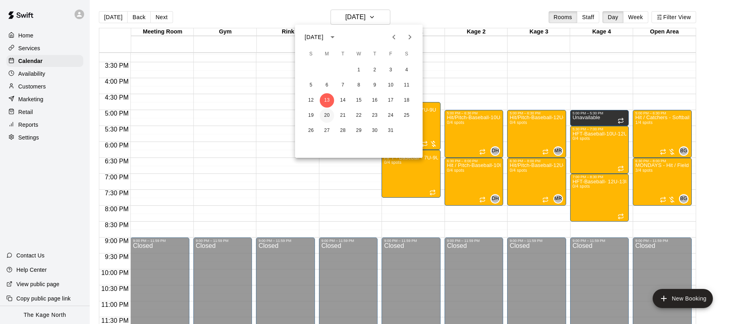
click at [328, 115] on button "20" at bounding box center [327, 115] width 14 height 14
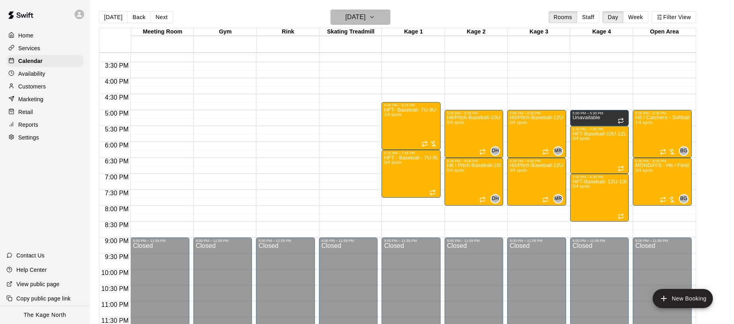
click at [375, 14] on icon "button" at bounding box center [372, 17] width 6 height 10
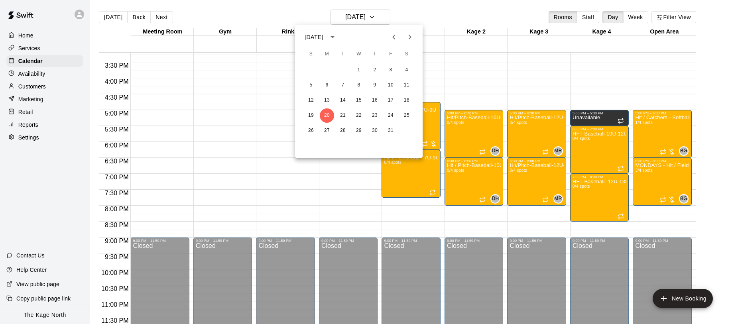
click at [412, 35] on icon "Next month" at bounding box center [410, 37] width 10 height 10
click at [395, 37] on icon "Previous month" at bounding box center [394, 37] width 10 height 10
click at [326, 130] on button "27" at bounding box center [327, 131] width 14 height 14
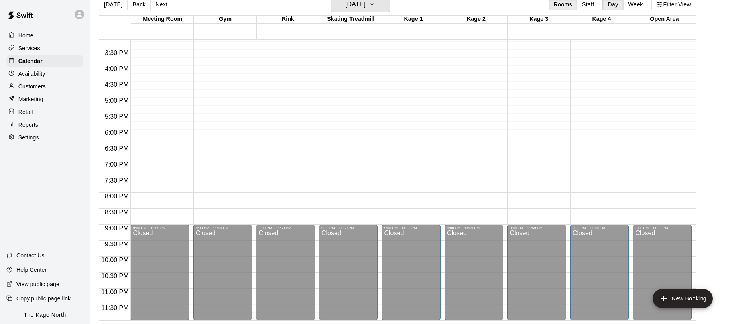
scroll to position [0, 0]
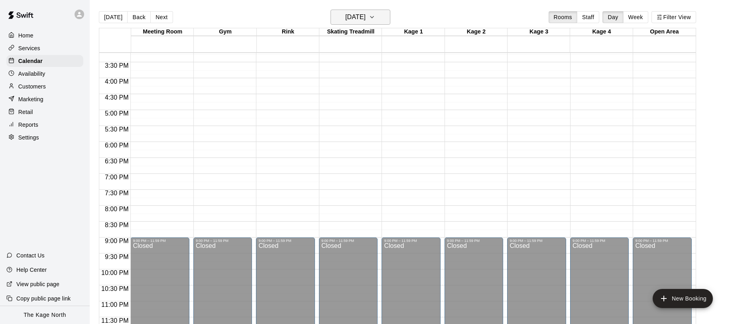
click at [378, 19] on button "Monday Oct 27" at bounding box center [360, 17] width 60 height 15
click at [407, 38] on icon "Next month" at bounding box center [410, 37] width 10 height 10
click at [408, 38] on icon "Next month" at bounding box center [410, 37] width 10 height 10
click at [408, 84] on button "13" at bounding box center [406, 85] width 14 height 14
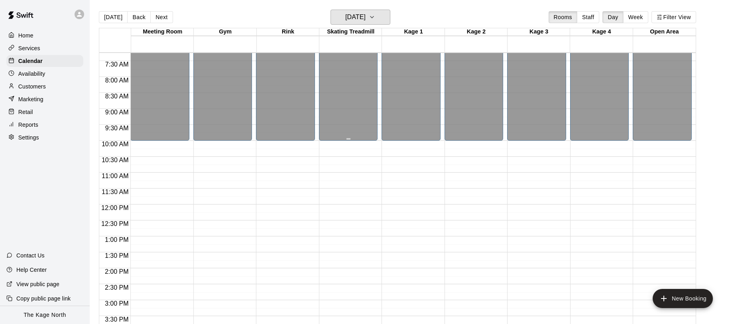
scroll to position [230, 0]
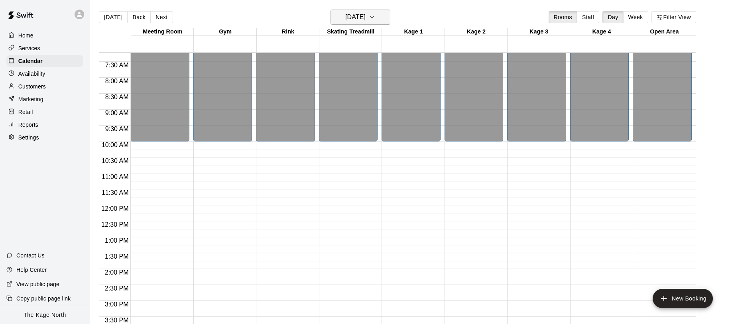
click at [375, 16] on icon "button" at bounding box center [372, 17] width 6 height 10
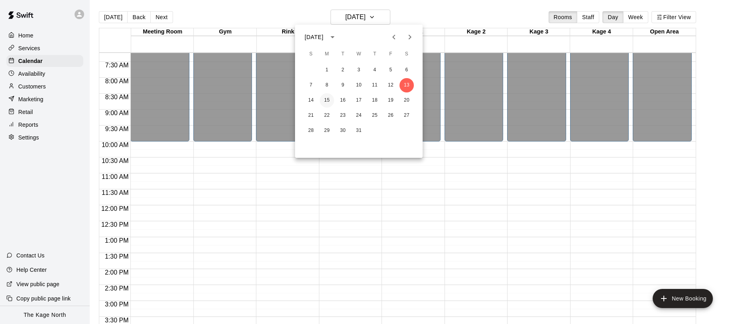
click at [327, 98] on button "15" at bounding box center [327, 100] width 14 height 14
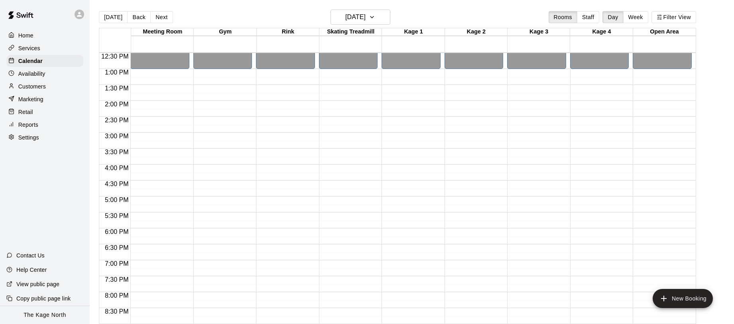
scroll to position [13, 0]
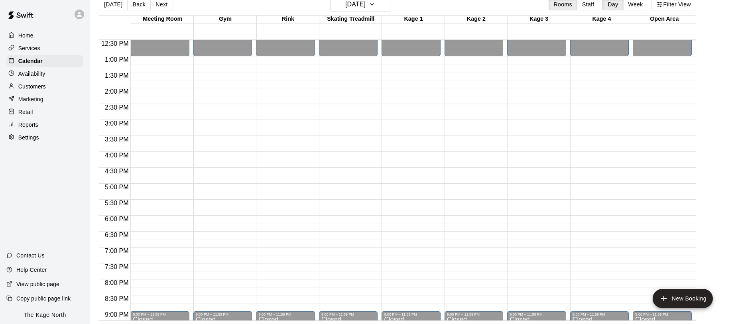
click at [79, 15] on icon at bounding box center [79, 14] width 5 height 5
click at [78, 17] on icon at bounding box center [79, 14] width 7 height 7
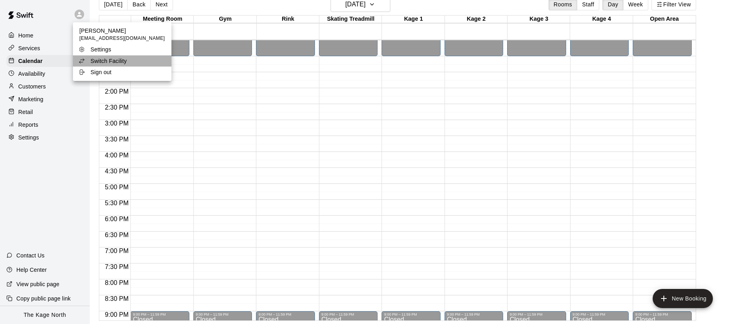
click at [123, 59] on p "Switch Facility" at bounding box center [108, 61] width 36 height 8
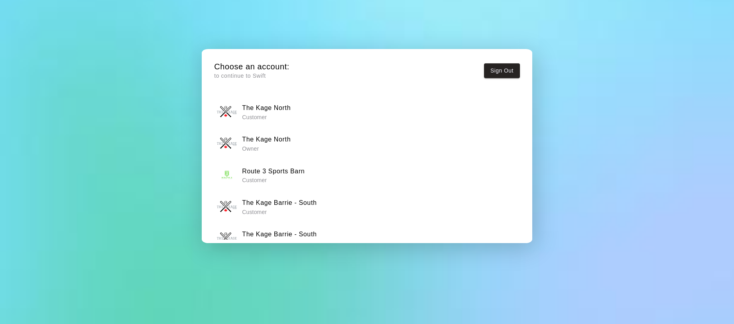
scroll to position [18, 0]
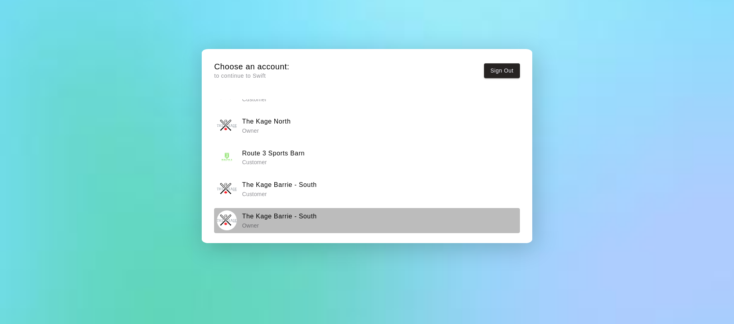
click at [330, 212] on div "The Kage Barrie - South Owner" at bounding box center [367, 220] width 300 height 20
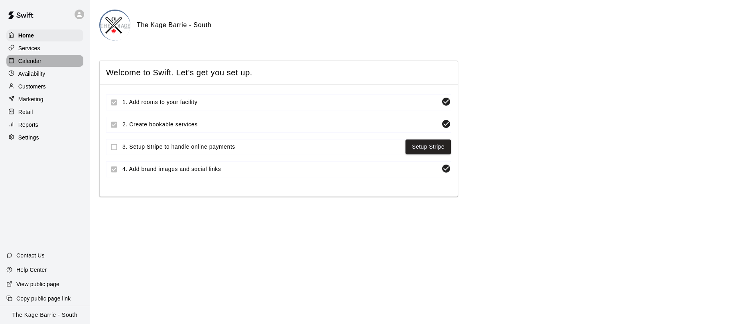
click at [35, 64] on p "Calendar" at bounding box center [29, 61] width 23 height 8
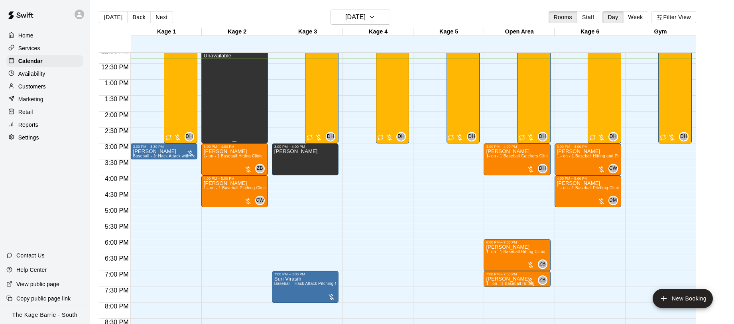
scroll to position [386, 0]
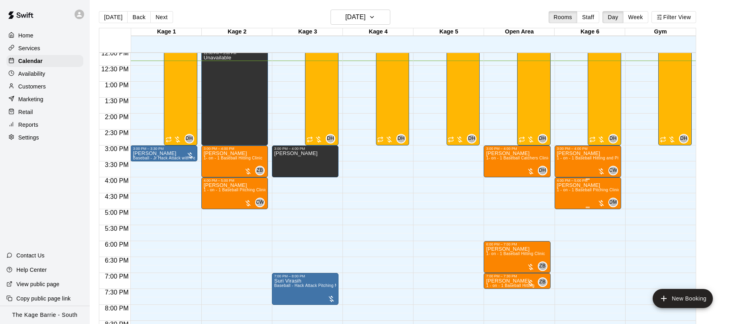
click at [566, 208] on img "edit" at bounding box center [564, 209] width 9 height 9
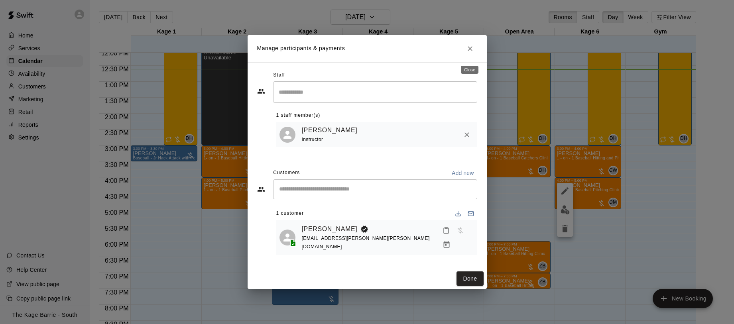
click at [473, 51] on icon "Close" at bounding box center [470, 49] width 8 height 8
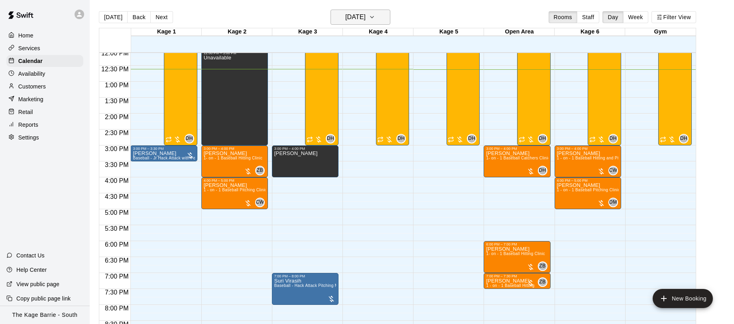
click at [375, 20] on icon "button" at bounding box center [372, 17] width 6 height 10
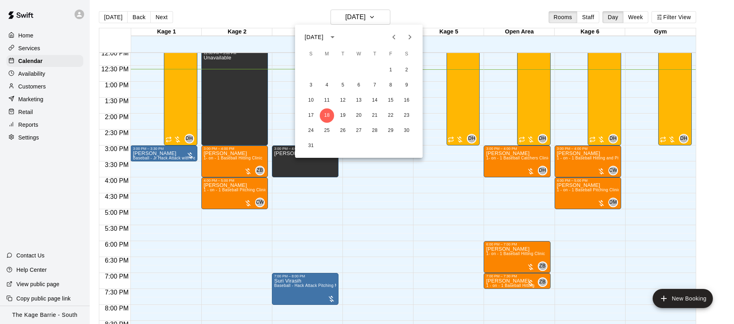
click at [417, 36] on button "Next month" at bounding box center [410, 37] width 16 height 16
click at [344, 85] on button "9" at bounding box center [343, 85] width 14 height 14
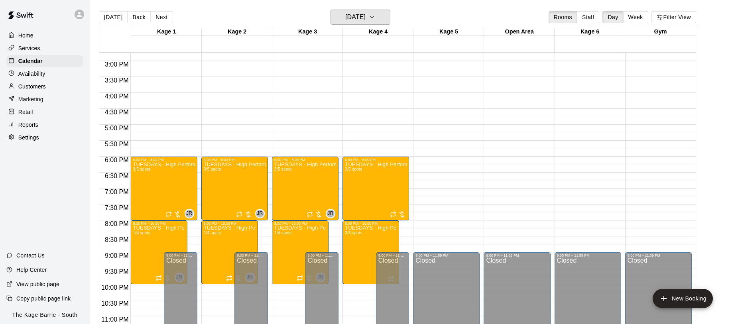
scroll to position [485, 0]
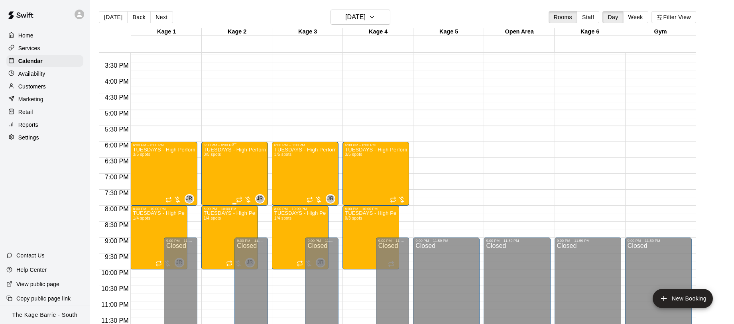
click at [226, 170] on div "TUESDAYS - High Performance Hitting Program - Baseball Program - 12U - 14U 3/5 …" at bounding box center [235, 309] width 62 height 324
click at [212, 180] on button "edit" at bounding box center [212, 175] width 16 height 16
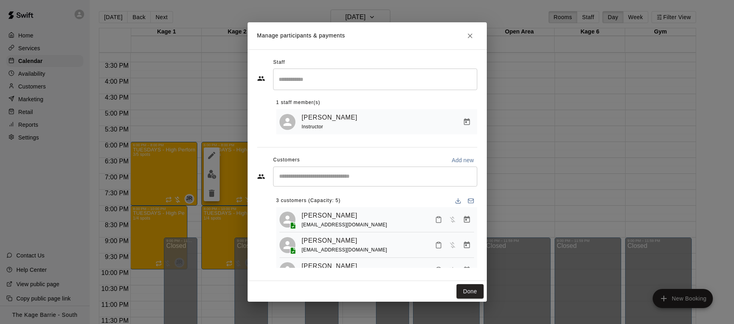
scroll to position [20, 0]
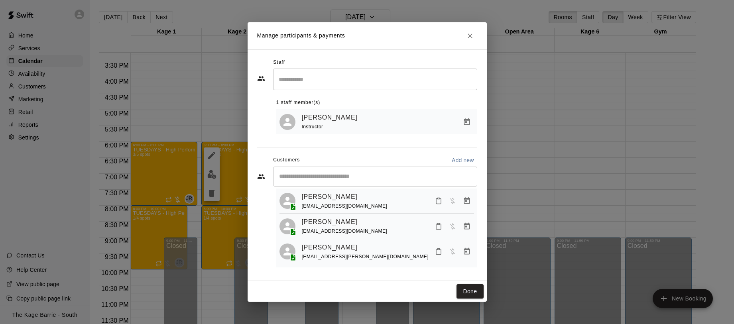
click at [467, 253] on icon "Manage bookings & payment" at bounding box center [467, 251] width 8 height 8
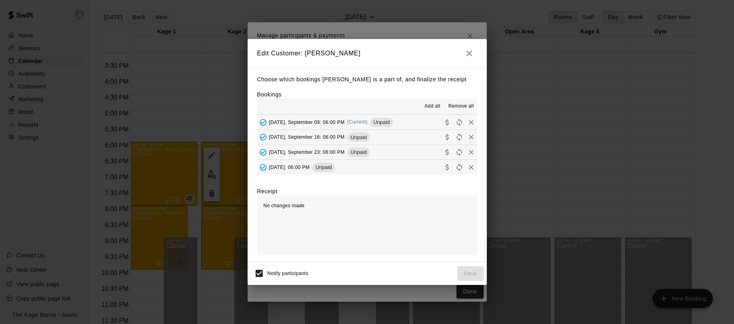
click at [467, 102] on button "Remove all" at bounding box center [461, 106] width 32 height 13
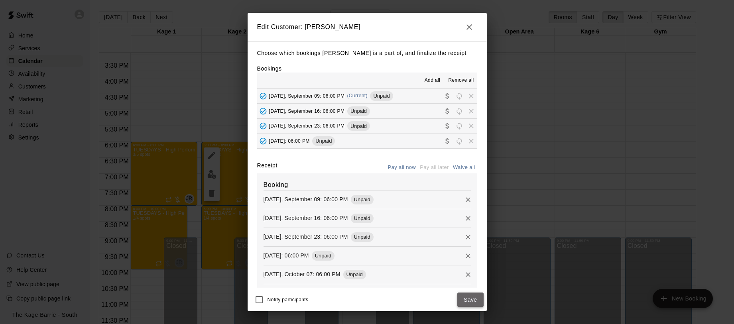
click at [478, 300] on button "Save" at bounding box center [470, 299] width 26 height 15
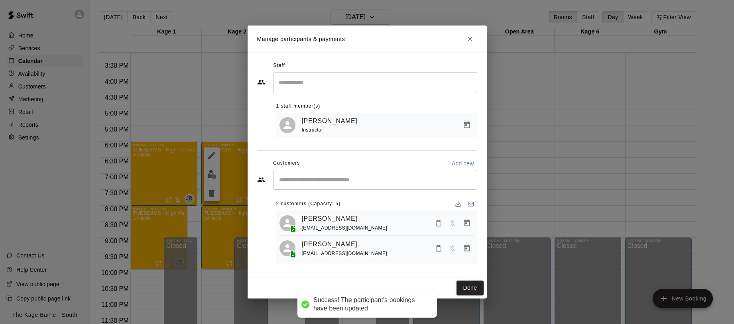
scroll to position [0, 0]
click at [475, 288] on button "Done" at bounding box center [469, 288] width 27 height 15
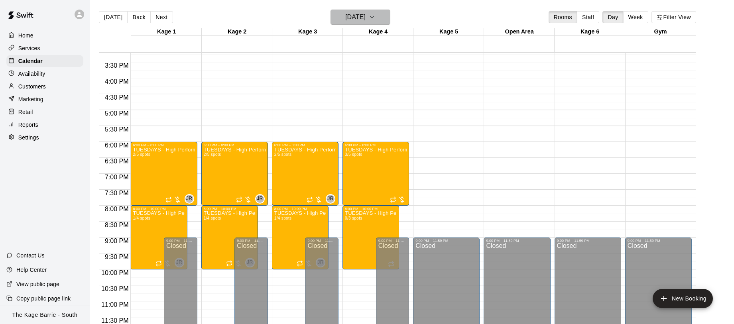
click at [375, 18] on icon "button" at bounding box center [372, 17] width 6 height 10
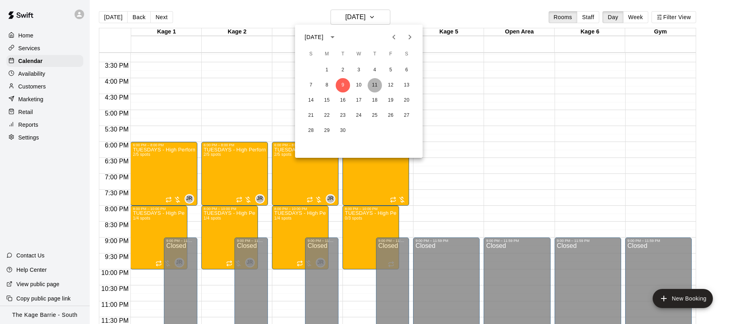
click at [378, 82] on button "11" at bounding box center [374, 85] width 14 height 14
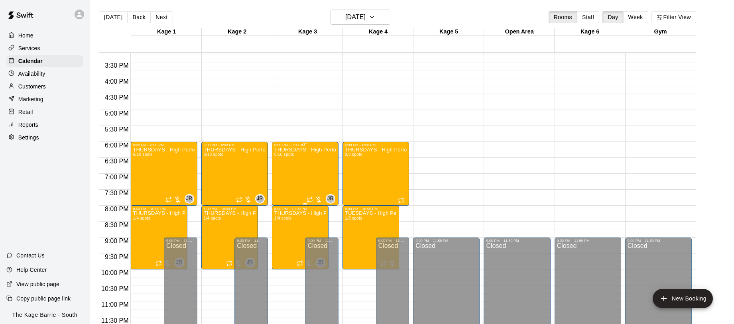
click at [290, 175] on div "THURSDAYS - High Performance Hitting Program - Baseball Program - 12U - 14U 6/1…" at bounding box center [305, 309] width 62 height 324
click at [284, 176] on img "edit" at bounding box center [282, 174] width 9 height 9
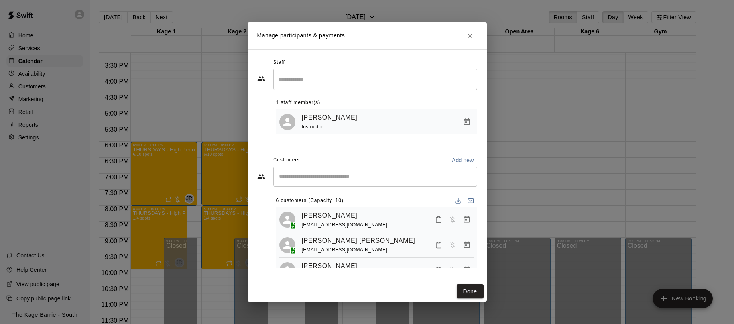
click at [334, 180] on input "Start typing to search customers..." at bounding box center [375, 177] width 197 height 8
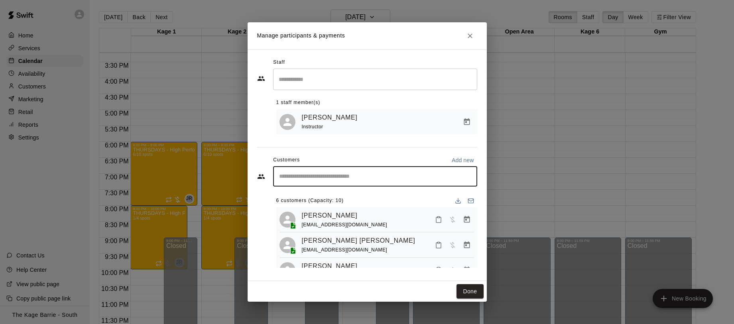
paste input "*******"
type input "*******"
drag, startPoint x: 226, startPoint y: 174, endPoint x: 210, endPoint y: 172, distance: 15.6
click at [210, 172] on div "Manage participants & payments Staff ​ 1 staff member(s) JJ Rutherford Instruct…" at bounding box center [367, 162] width 734 height 324
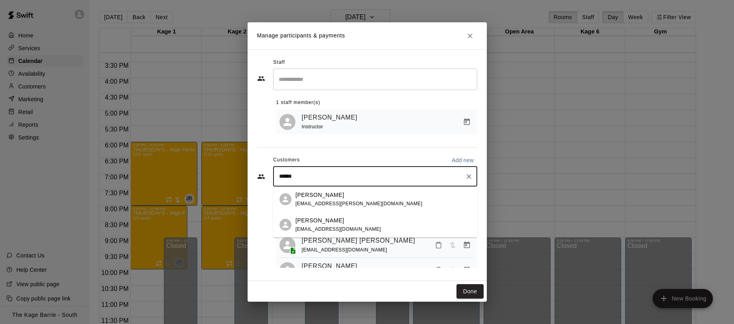
type input "*******"
click at [364, 196] on div "Malakai Amy kconnors@rogers.com" at bounding box center [382, 199] width 175 height 17
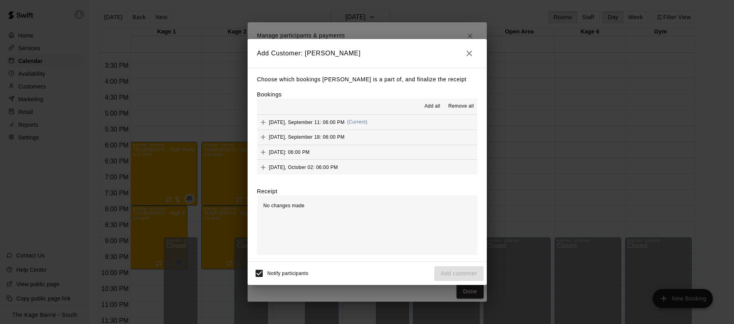
click at [435, 106] on span "Add all" at bounding box center [432, 106] width 16 height 8
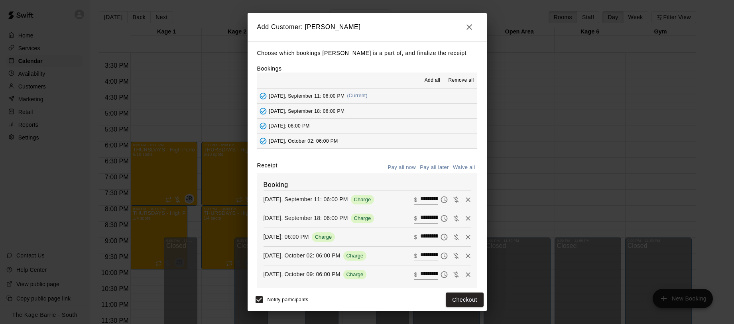
click at [442, 163] on button "Pay all later" at bounding box center [434, 167] width 33 height 12
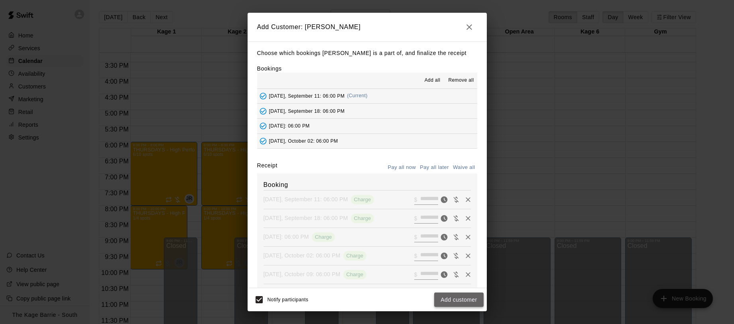
click at [472, 302] on button "Add customer" at bounding box center [458, 299] width 49 height 15
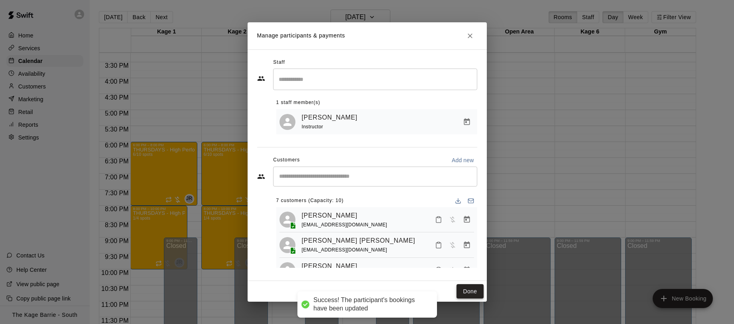
click at [474, 290] on button "Done" at bounding box center [469, 291] width 27 height 15
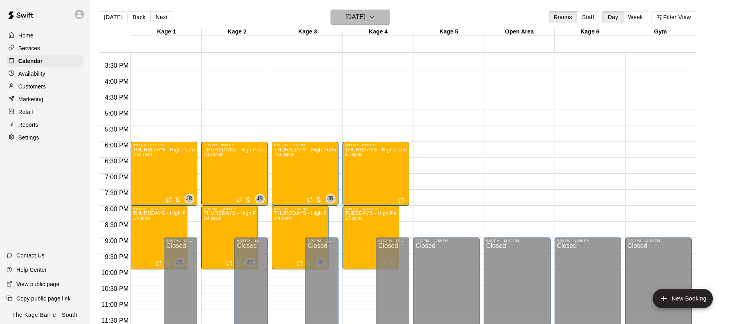
click at [365, 18] on h6 "Thursday Sep 11" at bounding box center [355, 17] width 20 height 11
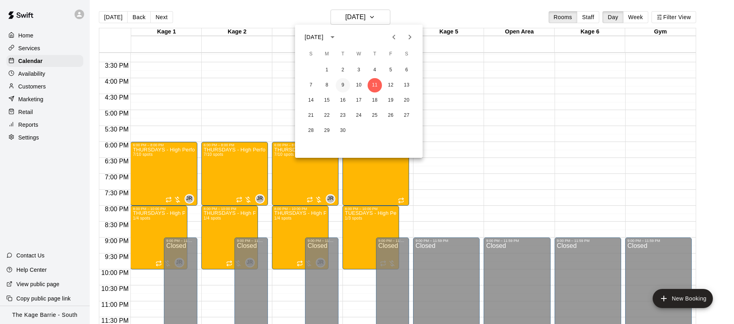
click at [343, 84] on button "9" at bounding box center [343, 85] width 14 height 14
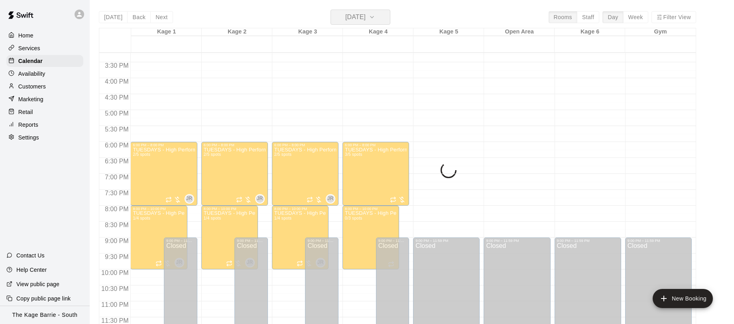
scroll to position [3, 0]
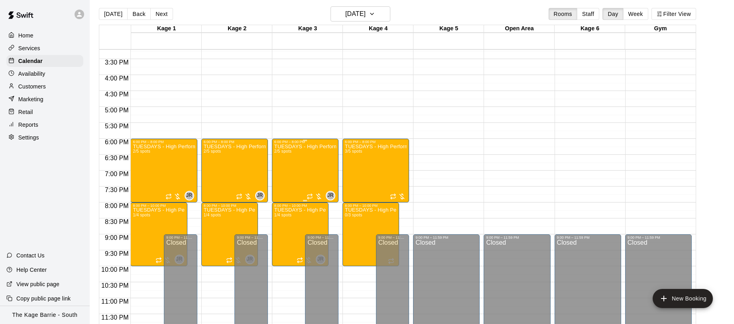
click at [297, 170] on div "TUESDAYS - High Performance Hitting Program - Baseball Program - 12U - 14U 2/5 …" at bounding box center [305, 306] width 62 height 324
click at [283, 173] on img "edit" at bounding box center [282, 171] width 9 height 9
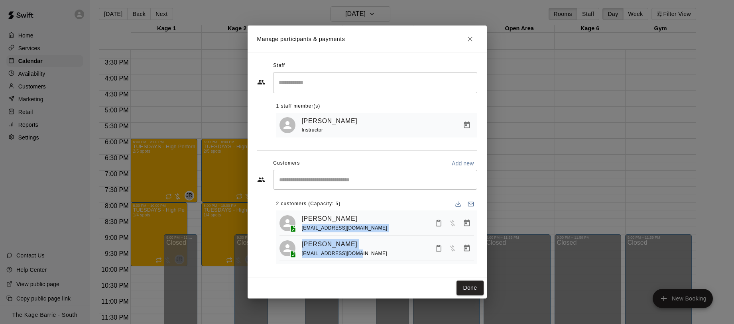
drag, startPoint x: 354, startPoint y: 253, endPoint x: 301, endPoint y: 225, distance: 60.4
click at [298, 225] on div "Jake Penney pennedavid@gmail.com Lyla Cates-Timbers a.a.timbers@mail.com" at bounding box center [376, 237] width 201 height 54
drag, startPoint x: 369, startPoint y: 228, endPoint x: 299, endPoint y: 230, distance: 69.8
click at [299, 230] on div "Jake Penney pennedavid@gmail.com" at bounding box center [376, 223] width 194 height 19
copy span "pennedavid@gmail.com"
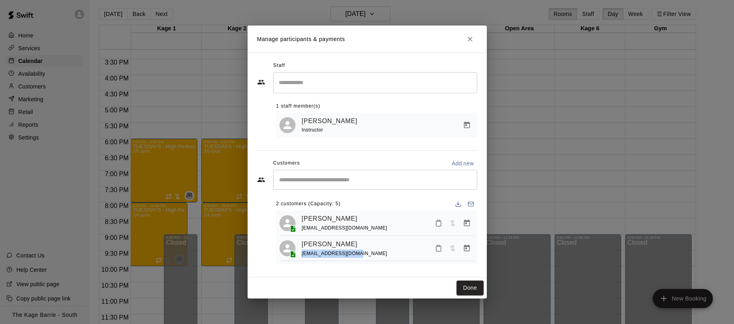
drag, startPoint x: 357, startPoint y: 254, endPoint x: 300, endPoint y: 257, distance: 56.3
click at [301, 256] on div "Lyla Cates-Timbers a.a.timbers@mail.com" at bounding box center [376, 248] width 194 height 19
copy span "a.a.timbers@mail.com"
click at [470, 39] on icon "Close" at bounding box center [470, 39] width 8 height 8
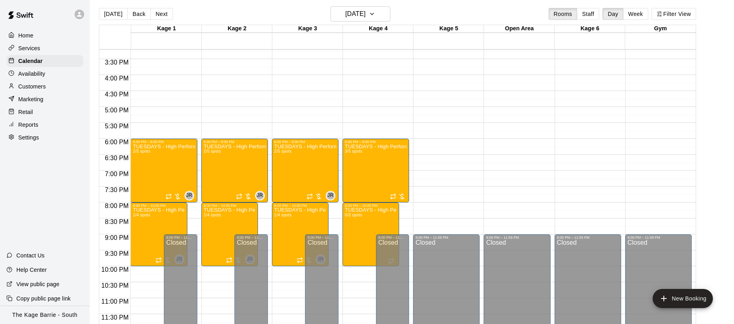
scroll to position [4, 0]
click at [375, 14] on icon "button" at bounding box center [372, 14] width 6 height 10
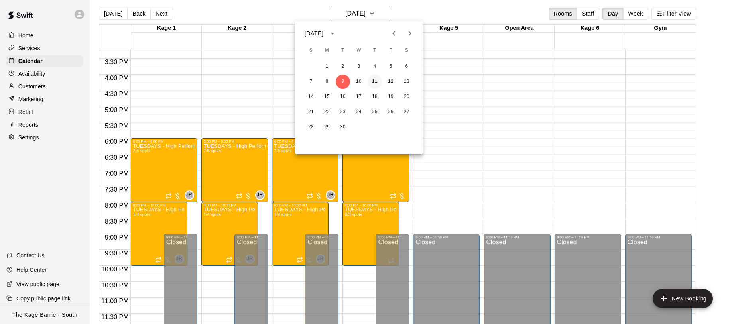
click at [377, 81] on button "11" at bounding box center [374, 82] width 14 height 14
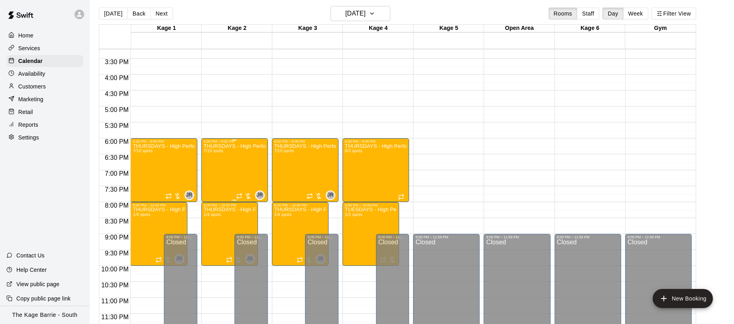
click at [214, 170] on div "THURSDAYS - High Performance Hitting Program - Baseball Program - 12U - 14U 7/1…" at bounding box center [235, 305] width 62 height 324
click at [219, 173] on button "edit" at bounding box center [212, 171] width 16 height 16
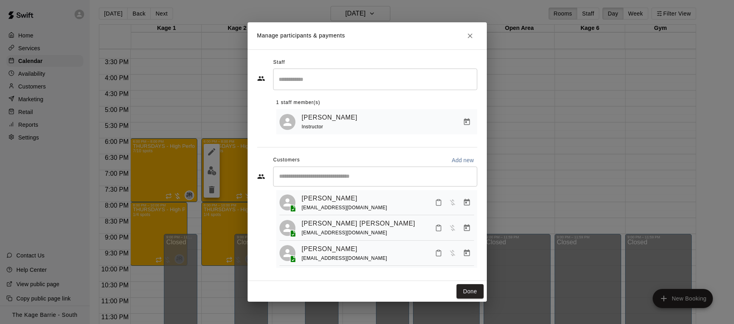
scroll to position [0, 0]
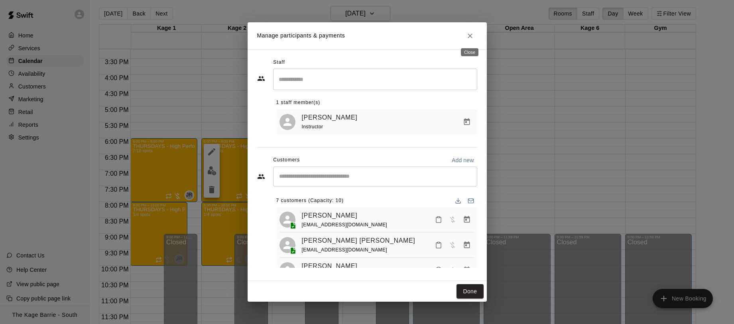
click at [473, 35] on button "Close" at bounding box center [470, 36] width 14 height 14
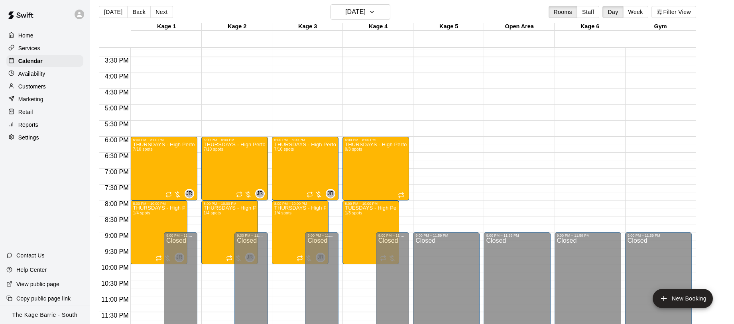
scroll to position [480, 0]
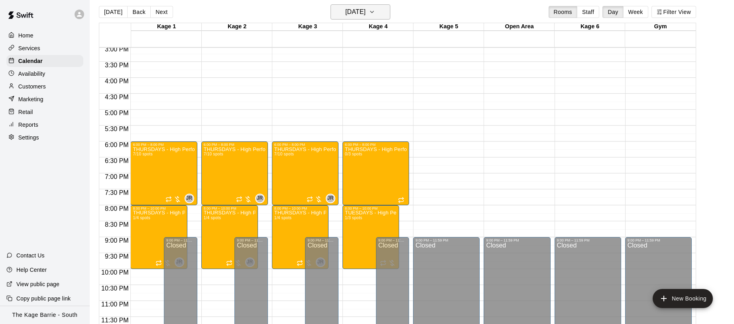
click at [375, 13] on icon "button" at bounding box center [372, 12] width 6 height 10
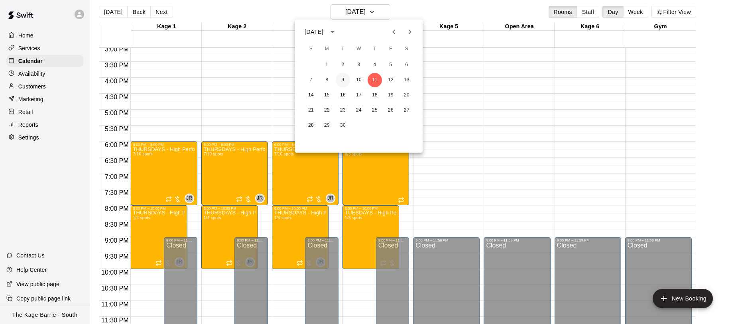
click at [342, 80] on button "9" at bounding box center [343, 80] width 14 height 14
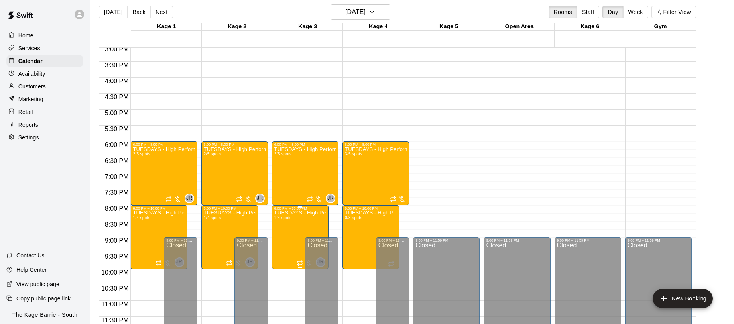
click at [282, 236] on img "edit" at bounding box center [282, 237] width 9 height 9
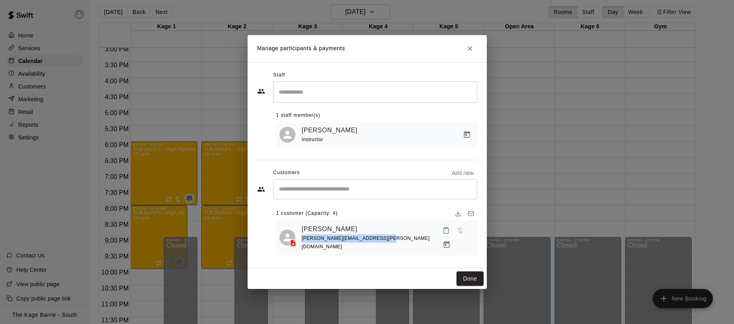
drag, startPoint x: 374, startPoint y: 244, endPoint x: 301, endPoint y: 243, distance: 72.5
click at [302, 243] on div "Jacksen Tremblay richard.tremblay@sevenwealth.ca" at bounding box center [388, 237] width 172 height 29
copy span "richard.tremblay@sevenwealth.ca"
click at [450, 241] on icon "Manage bookings & payment" at bounding box center [446, 245] width 8 height 8
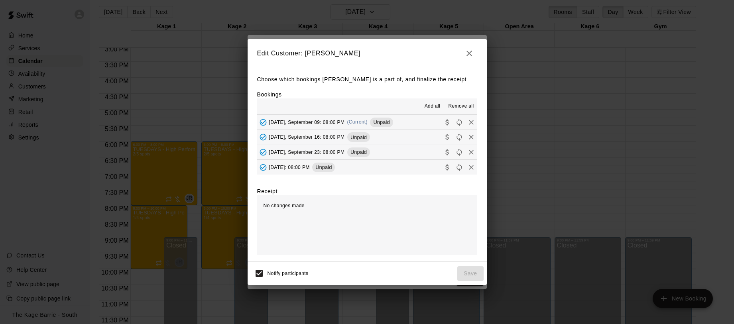
click at [467, 106] on span "Remove all" at bounding box center [461, 106] width 26 height 8
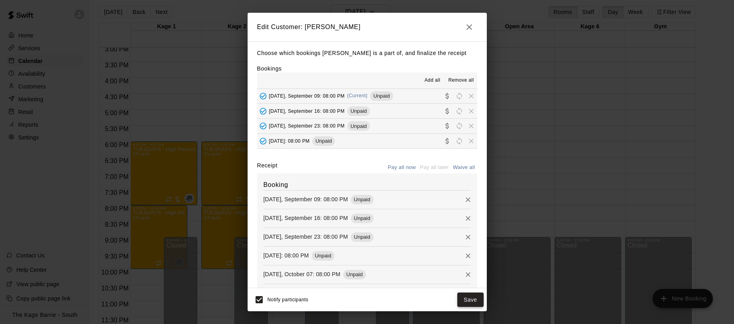
click at [474, 303] on button "Save" at bounding box center [470, 299] width 26 height 15
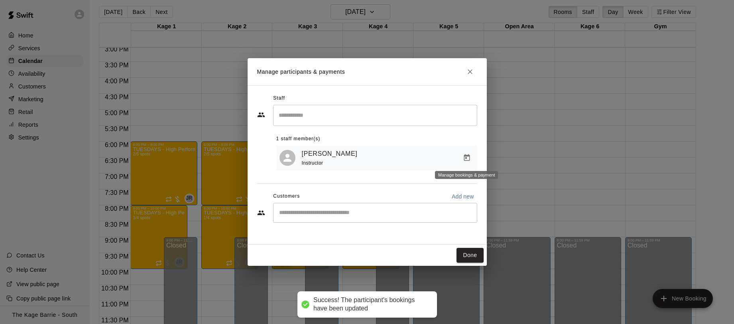
click at [468, 157] on icon "Manage bookings & payment" at bounding box center [466, 157] width 6 height 7
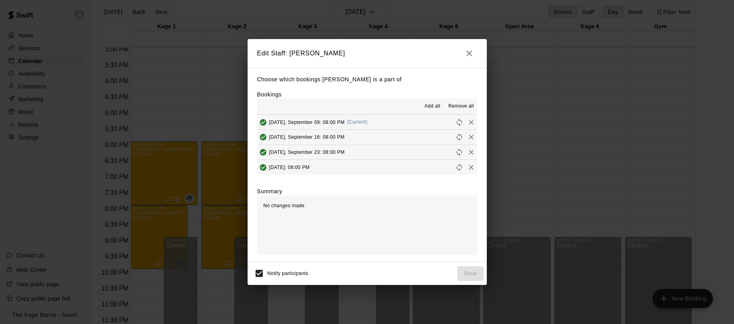
click at [465, 105] on span "Remove all" at bounding box center [461, 106] width 26 height 8
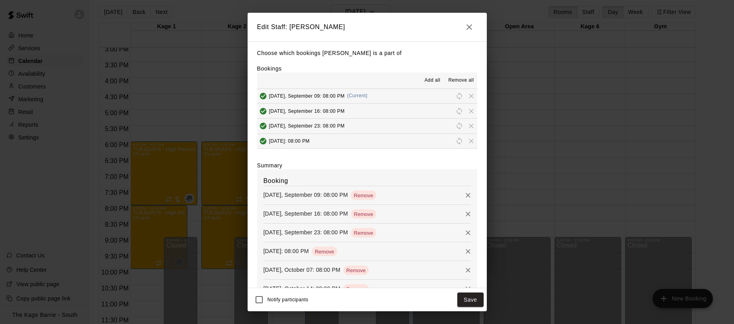
click at [476, 300] on button "Save" at bounding box center [470, 299] width 26 height 15
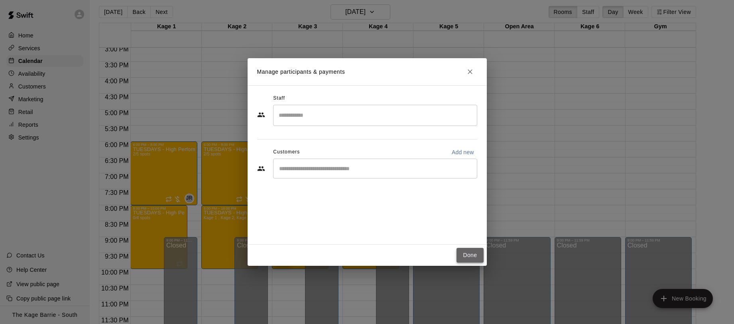
click at [473, 255] on button "Done" at bounding box center [469, 255] width 27 height 15
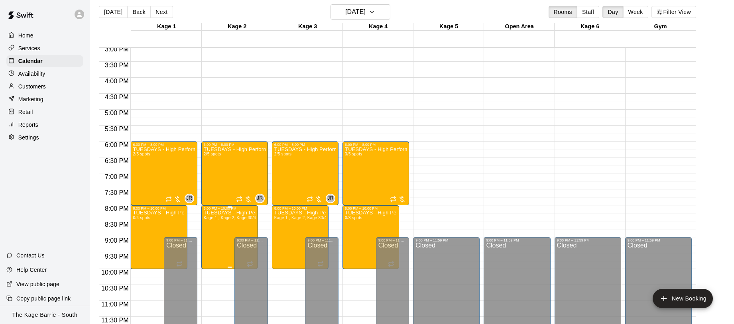
click at [215, 237] on img "edit" at bounding box center [211, 237] width 9 height 9
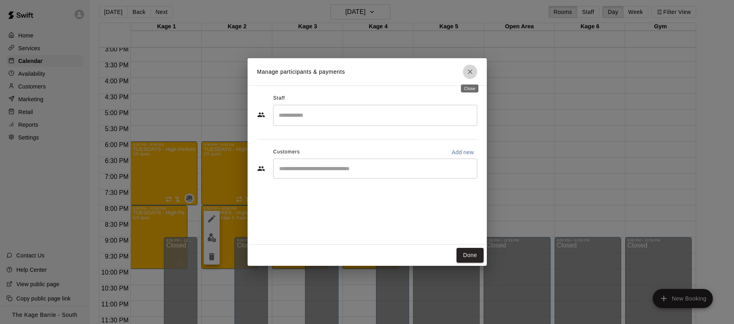
click at [470, 71] on icon "Close" at bounding box center [470, 72] width 8 height 8
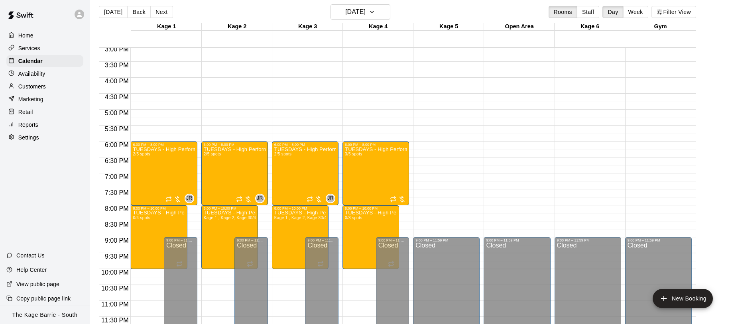
scroll to position [481, 0]
click at [149, 171] on div "TUESDAYS - High Performance Hitting Program - Baseball Program - 12U - 14U 2/5 …" at bounding box center [164, 308] width 62 height 324
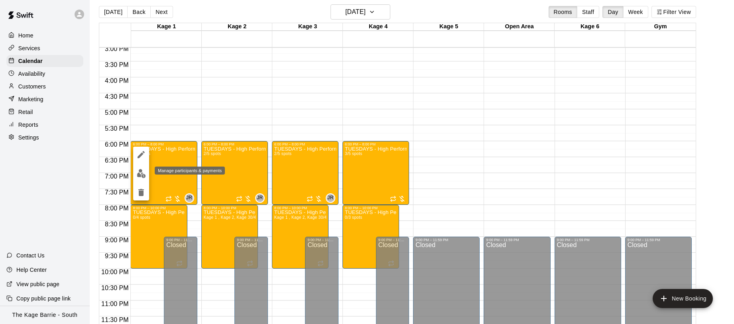
click at [142, 173] on img "edit" at bounding box center [141, 173] width 9 height 9
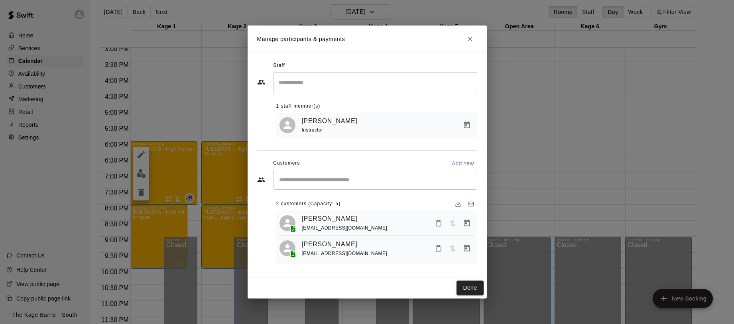
click at [356, 256] on div "a.a.timbers@mail.com" at bounding box center [345, 253] width 86 height 8
click at [357, 256] on div "a.a.timbers@mail.com" at bounding box center [345, 253] width 86 height 8
drag, startPoint x: 353, startPoint y: 253, endPoint x: 299, endPoint y: 254, distance: 54.6
click at [299, 254] on div "Lyla Cates-Timbers a.a.timbers@mail.com" at bounding box center [376, 248] width 194 height 19
click at [473, 39] on icon "Close" at bounding box center [470, 39] width 8 height 8
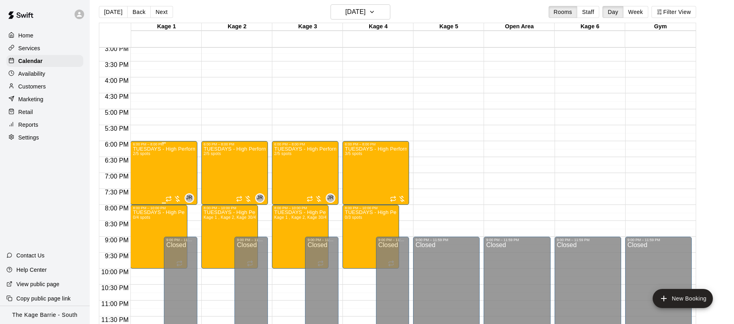
click at [176, 164] on div "TUESDAYS - High Performance Hitting Program - Baseball Program - 12U - 14U 2/5 …" at bounding box center [164, 308] width 62 height 324
click at [141, 176] on img "edit" at bounding box center [141, 173] width 9 height 9
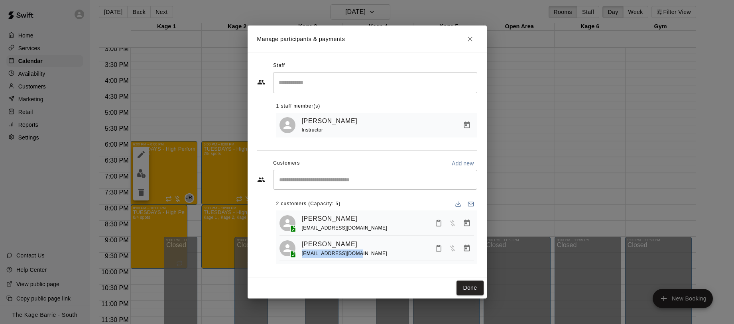
drag, startPoint x: 353, startPoint y: 253, endPoint x: 300, endPoint y: 255, distance: 53.8
click at [300, 255] on div "Lyla Cates-Timbers a.a.timbers@mail.com" at bounding box center [376, 248] width 194 height 19
copy span "a.a.timbers@mail.com"
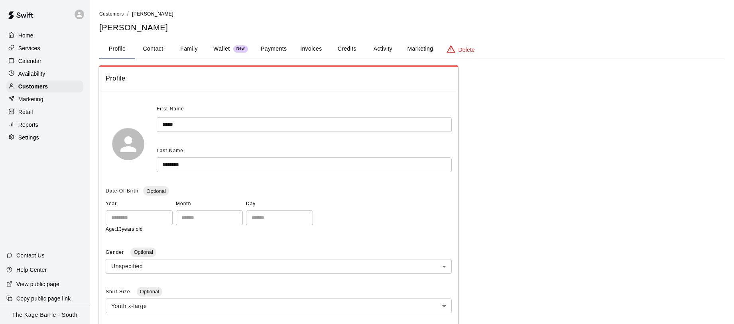
click at [192, 49] on button "Family" at bounding box center [189, 48] width 36 height 19
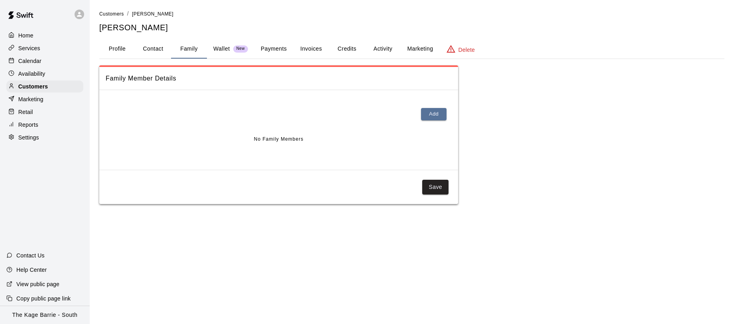
click at [385, 52] on button "Activity" at bounding box center [383, 48] width 36 height 19
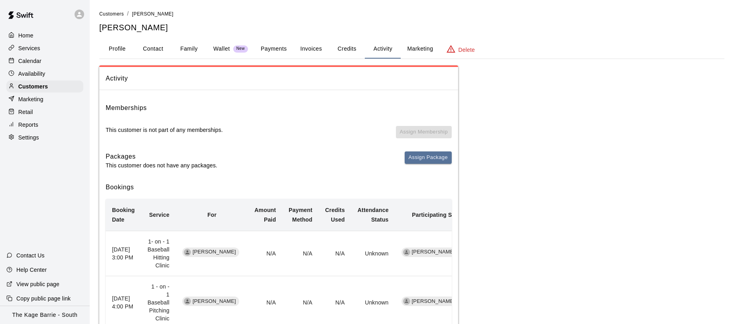
click at [37, 61] on p "Calendar" at bounding box center [29, 61] width 23 height 8
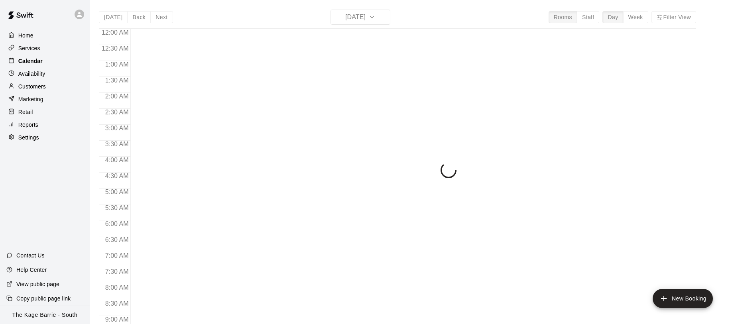
scroll to position [394, 0]
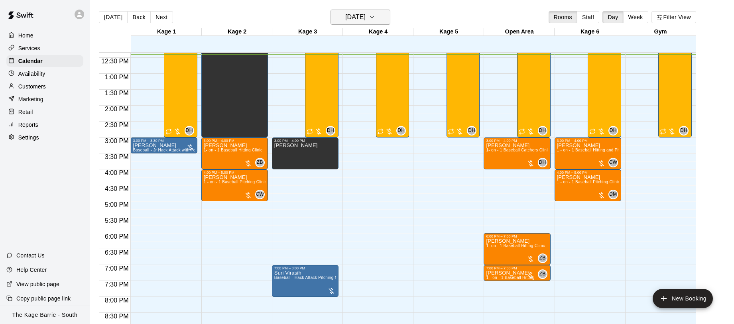
click at [375, 18] on icon "button" at bounding box center [372, 17] width 6 height 10
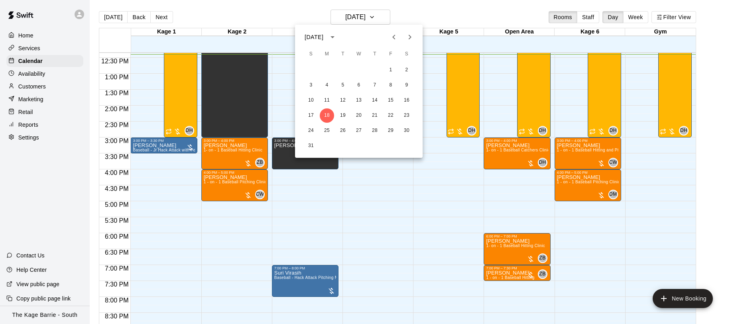
click at [409, 35] on icon "Next month" at bounding box center [410, 37] width 10 height 10
click at [376, 83] on button "11" at bounding box center [374, 85] width 14 height 14
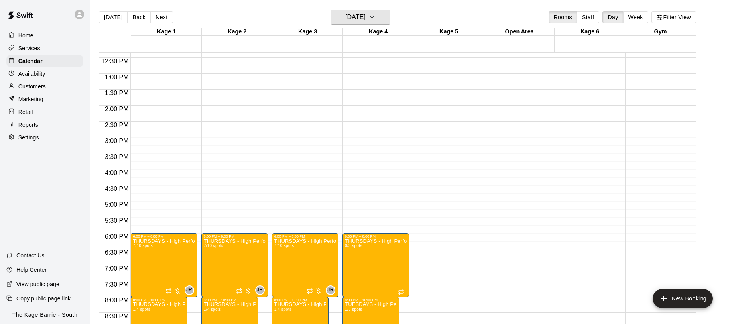
scroll to position [485, 0]
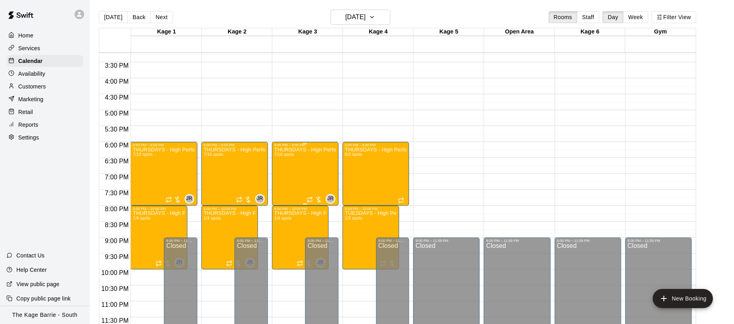
click at [298, 171] on div "THURSDAYS - High Performance Hitting Program - Baseball Program - 12U - 14U 7/1…" at bounding box center [305, 309] width 62 height 324
click at [283, 174] on img "edit" at bounding box center [282, 174] width 9 height 9
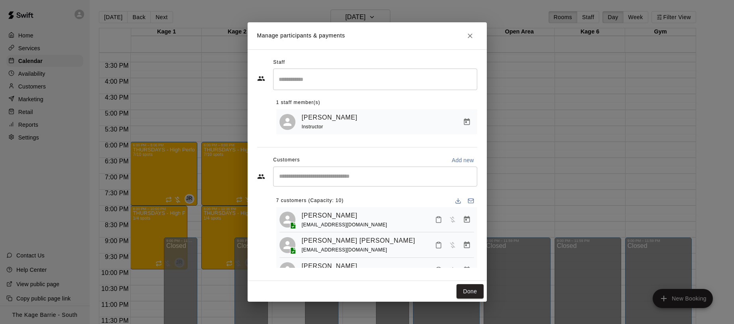
scroll to position [123, 0]
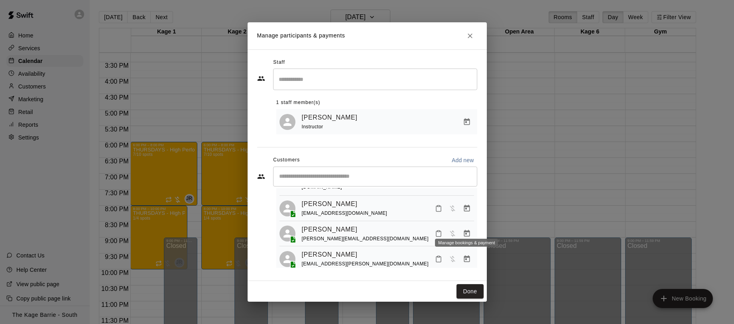
click at [468, 230] on icon "Manage bookings & payment" at bounding box center [467, 234] width 8 height 8
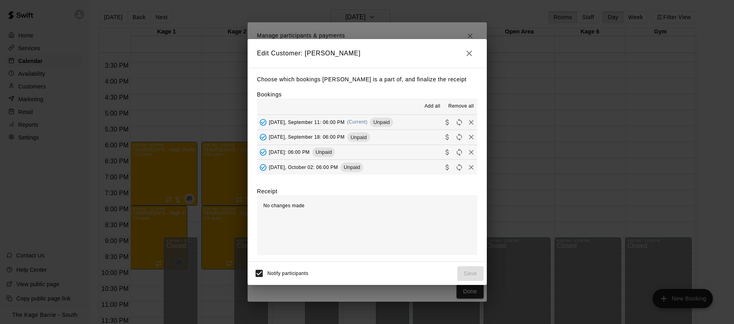
click at [465, 106] on span "Remove all" at bounding box center [461, 106] width 26 height 8
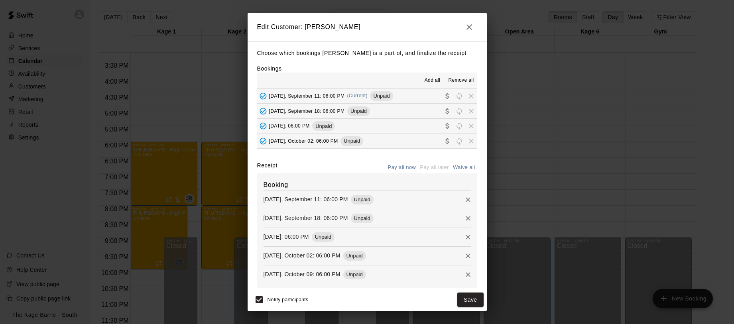
scroll to position [70, 0]
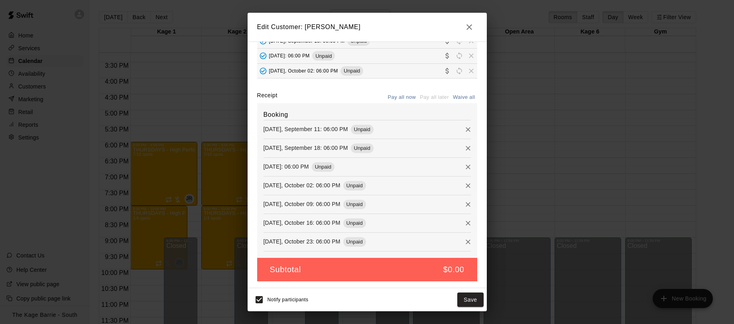
click at [471, 299] on button "Save" at bounding box center [470, 299] width 26 height 15
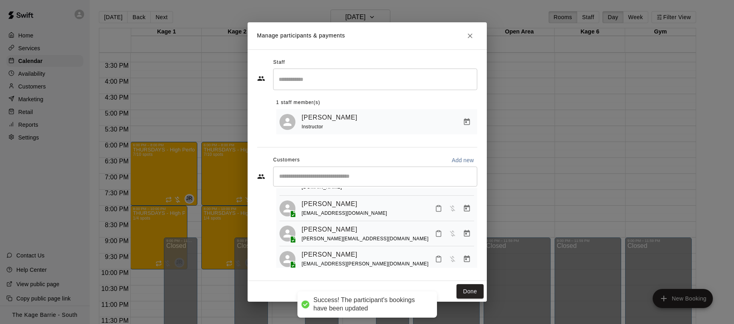
scroll to position [97, 0]
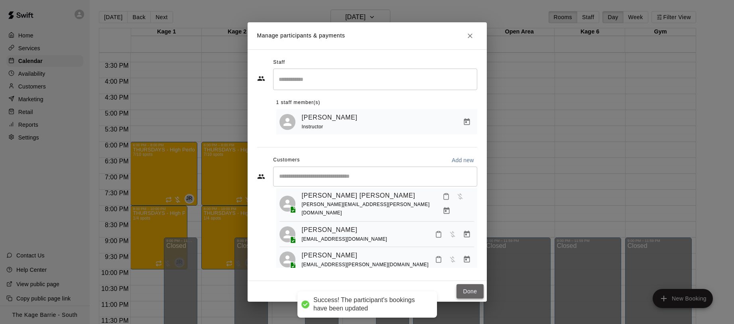
click at [479, 293] on button "Done" at bounding box center [469, 291] width 27 height 15
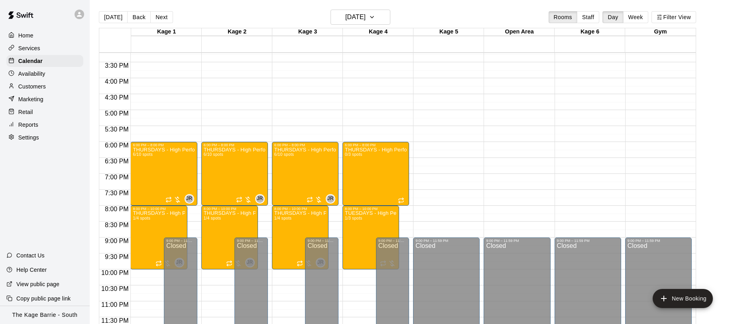
scroll to position [0, 0]
click at [113, 18] on button "[DATE]" at bounding box center [113, 17] width 29 height 12
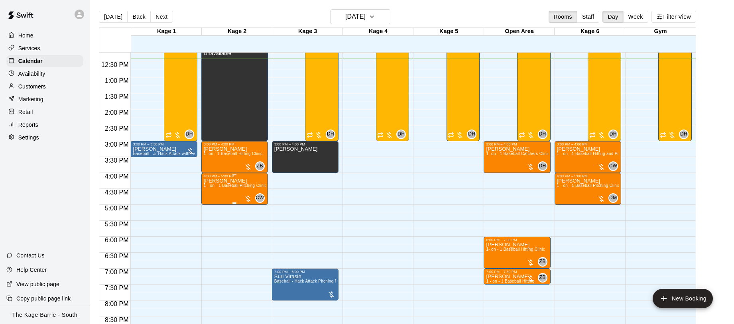
scroll to position [1, 0]
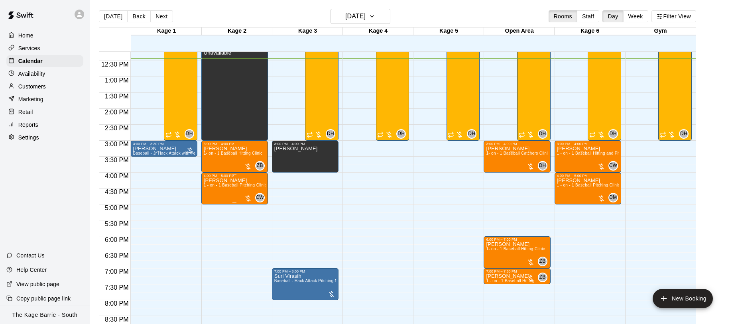
click at [213, 207] on img "edit" at bounding box center [211, 204] width 9 height 9
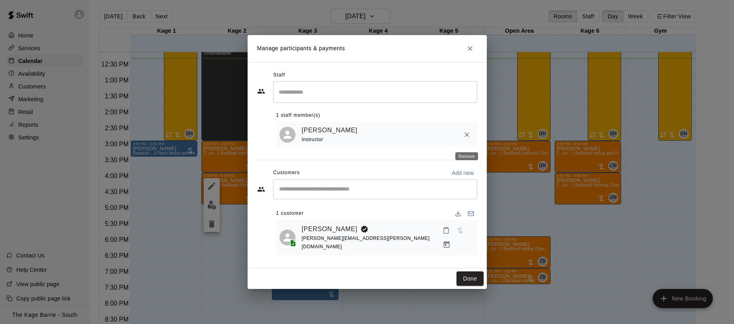
click at [464, 137] on icon "Remove" at bounding box center [467, 135] width 8 height 8
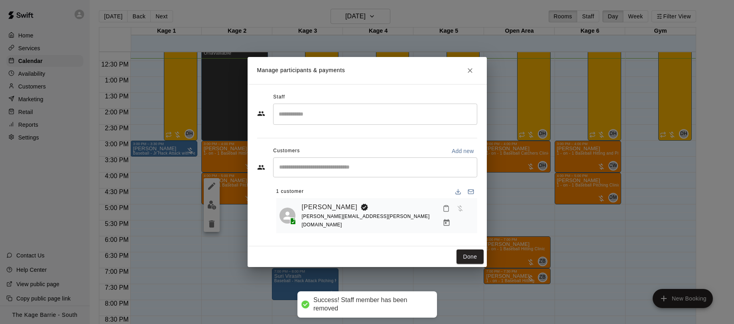
click at [341, 117] on input "Search staff" at bounding box center [375, 114] width 197 height 14
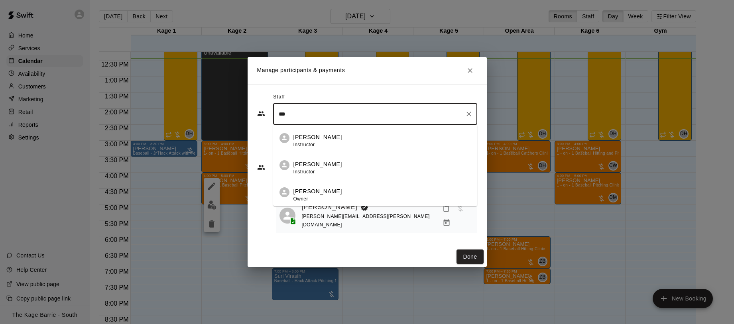
click at [369, 171] on div "Dan Hodgins Instructor" at bounding box center [381, 168] width 177 height 16
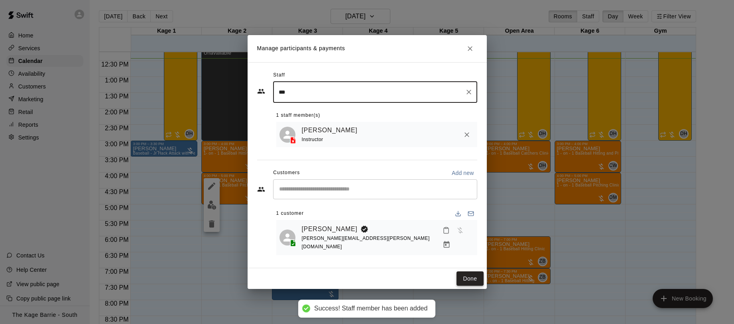
type input "***"
click at [475, 274] on button "Done" at bounding box center [469, 278] width 27 height 15
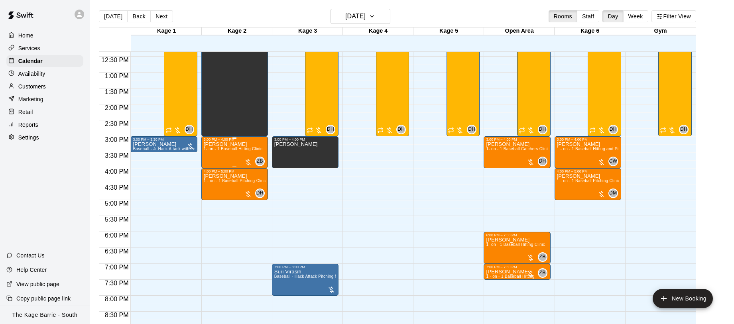
scroll to position [393, 0]
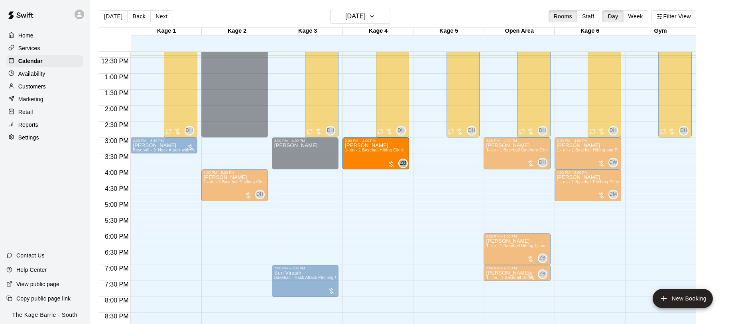
drag, startPoint x: 221, startPoint y: 153, endPoint x: 383, endPoint y: 155, distance: 161.8
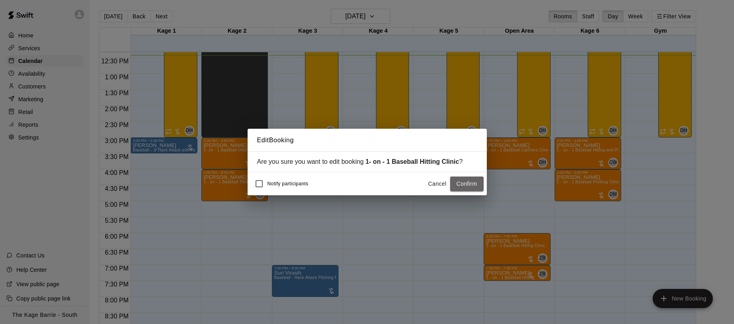
click at [460, 185] on button "Confirm" at bounding box center [466, 184] width 33 height 15
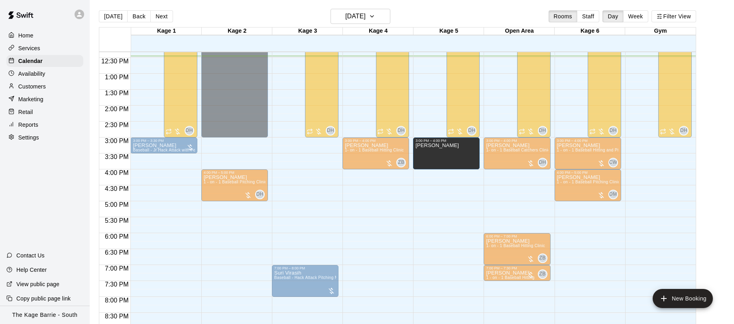
drag, startPoint x: 283, startPoint y: 153, endPoint x: 452, endPoint y: 157, distance: 169.4
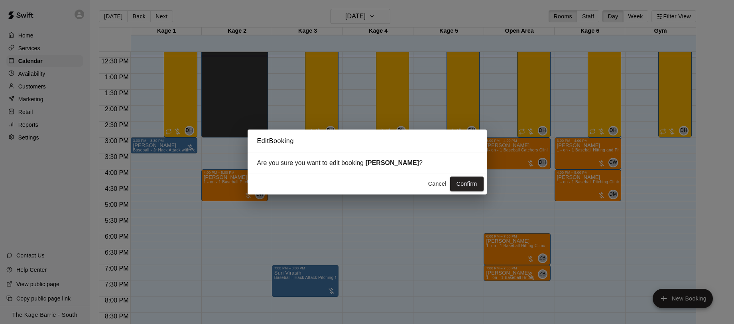
click at [474, 182] on button "Confirm" at bounding box center [466, 184] width 33 height 15
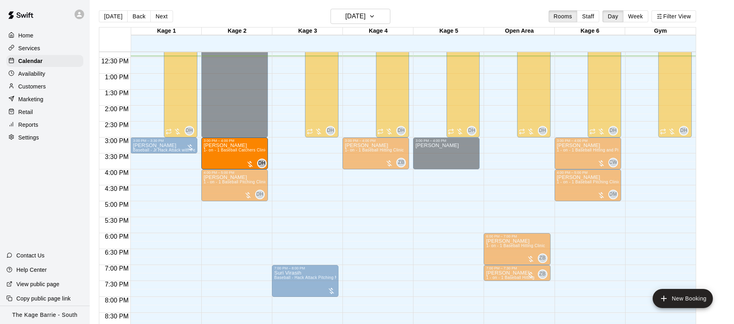
drag, startPoint x: 524, startPoint y: 155, endPoint x: 270, endPoint y: 159, distance: 253.9
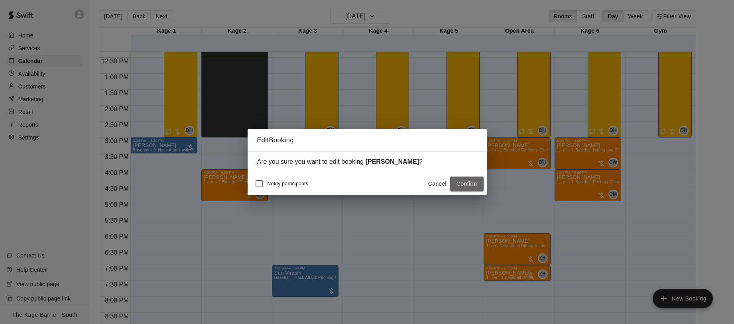
click at [469, 183] on button "Confirm" at bounding box center [466, 184] width 33 height 15
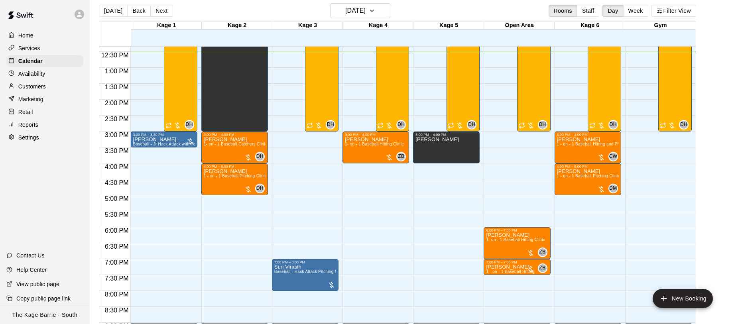
scroll to position [392, 0]
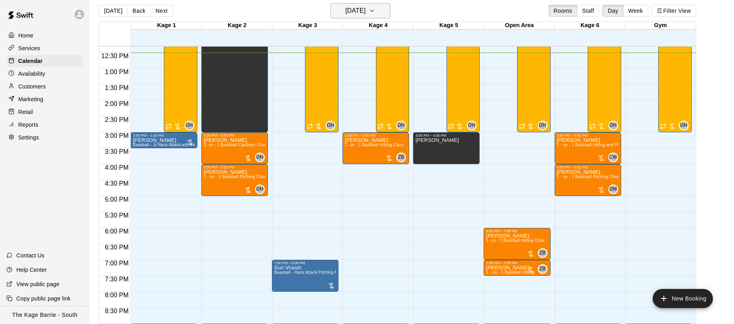
click at [375, 12] on icon "button" at bounding box center [372, 11] width 6 height 10
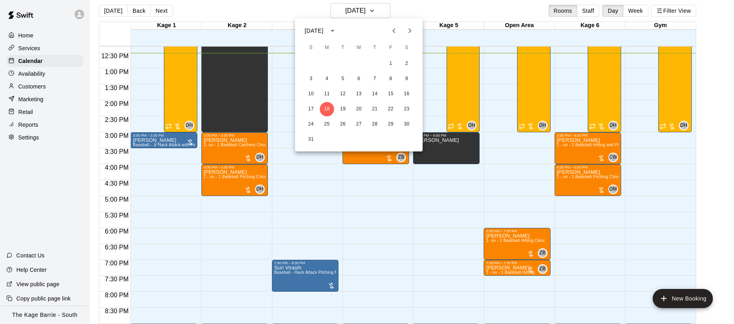
click at [409, 31] on icon "Next month" at bounding box center [410, 31] width 10 height 10
click at [345, 80] on button "9" at bounding box center [343, 79] width 14 height 14
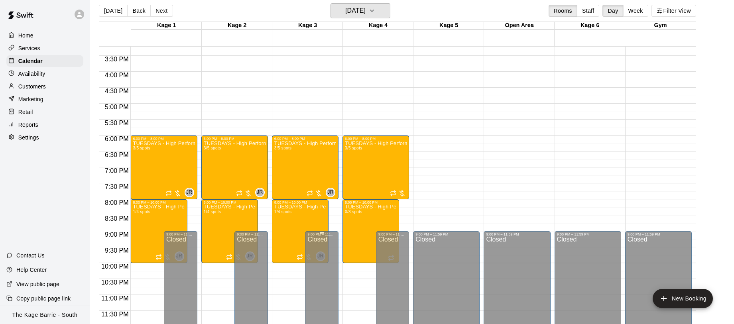
scroll to position [455, 0]
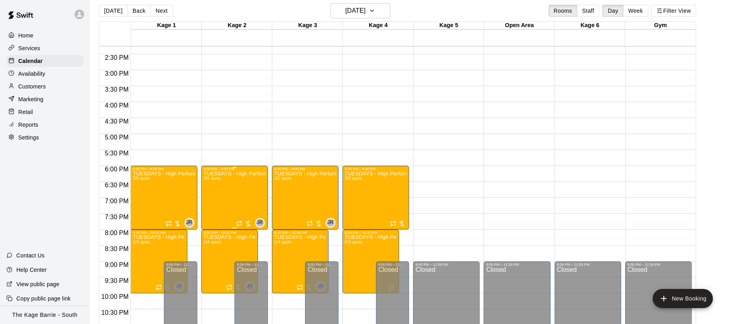
click at [212, 200] on img "edit" at bounding box center [211, 198] width 9 height 9
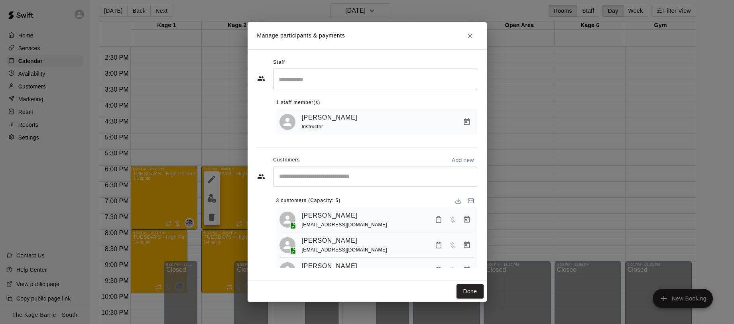
scroll to position [20, 0]
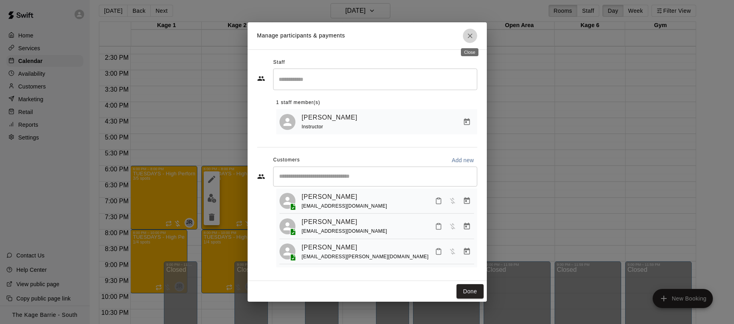
click at [471, 35] on icon "Close" at bounding box center [470, 36] width 8 height 8
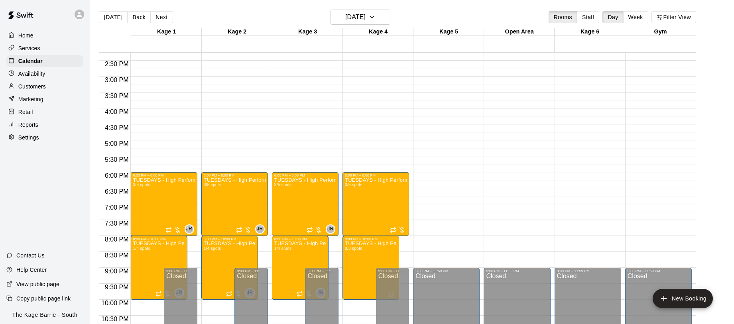
scroll to position [454, 0]
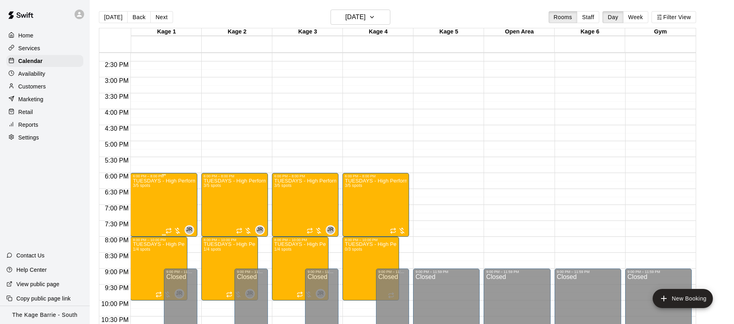
click at [142, 206] on img "edit" at bounding box center [141, 205] width 9 height 9
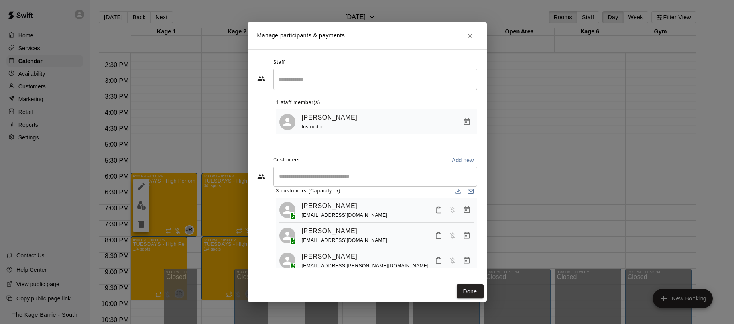
scroll to position [5, 0]
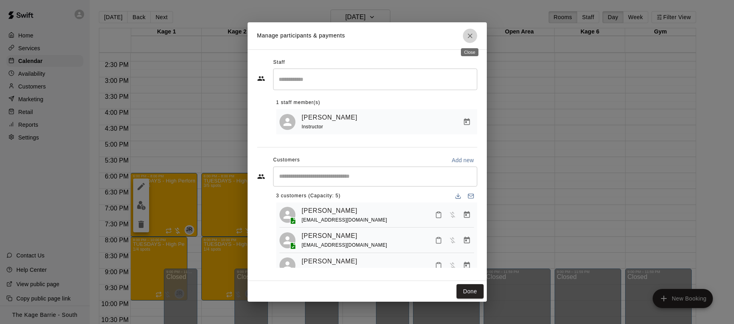
click at [472, 33] on icon "Close" at bounding box center [470, 36] width 8 height 8
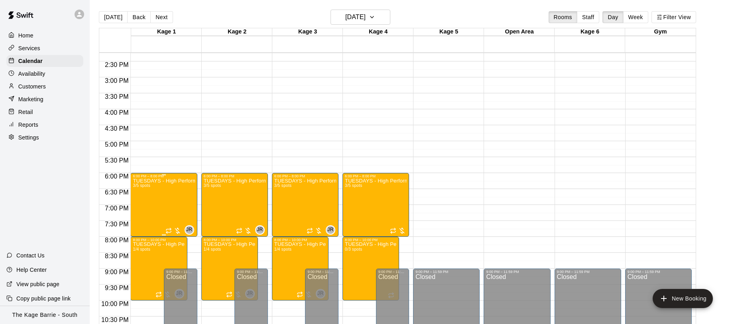
click at [139, 208] on img "edit" at bounding box center [141, 205] width 9 height 9
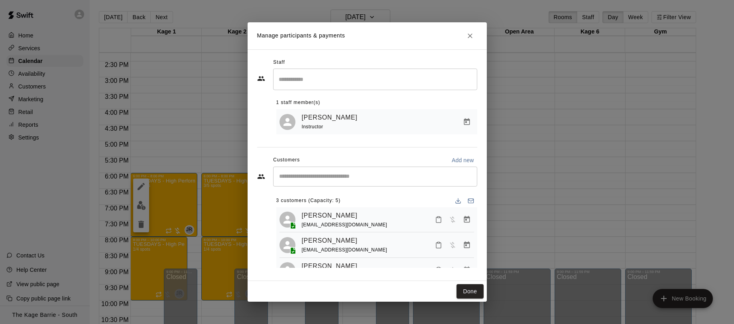
scroll to position [20, 0]
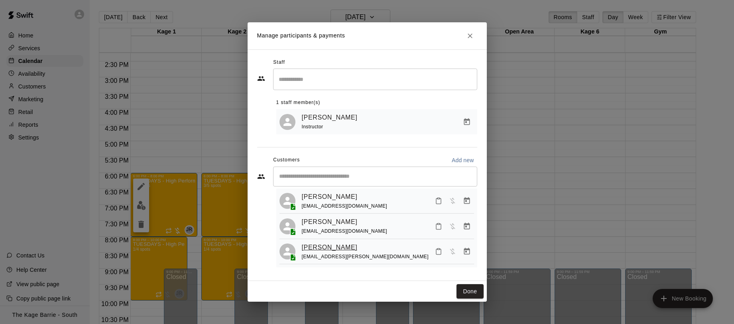
click at [325, 246] on link "Malakai Amy" at bounding box center [330, 247] width 56 height 10
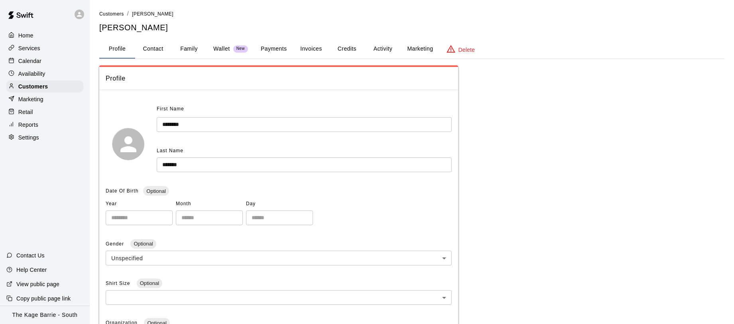
click at [150, 50] on button "Contact" at bounding box center [153, 48] width 36 height 19
select select "**"
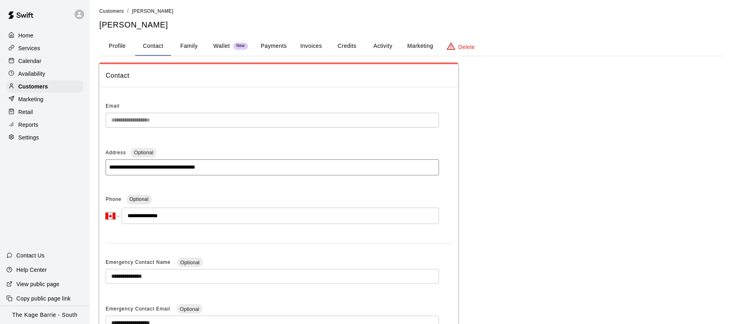
scroll to position [1, 0]
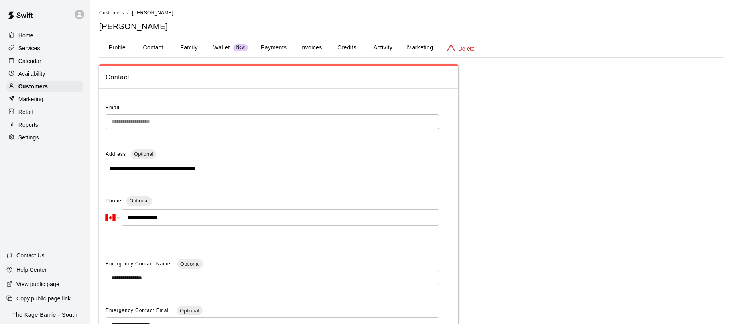
click at [178, 47] on button "Family" at bounding box center [189, 47] width 36 height 19
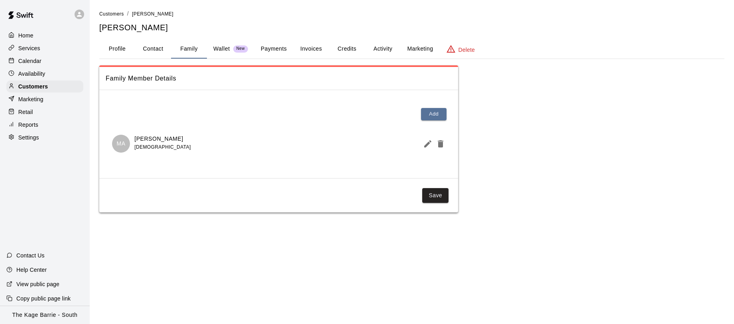
scroll to position [0, 0]
click at [427, 143] on icon "Edit Member" at bounding box center [427, 143] width 7 height 7
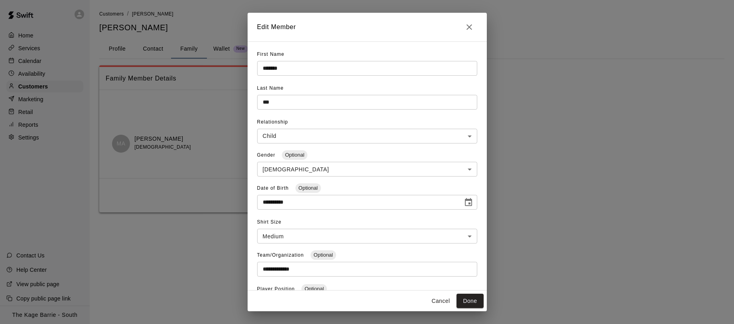
scroll to position [21, 0]
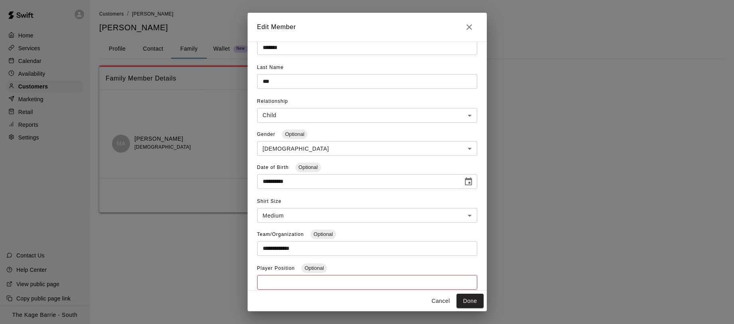
click at [475, 27] on button "Close" at bounding box center [469, 27] width 16 height 16
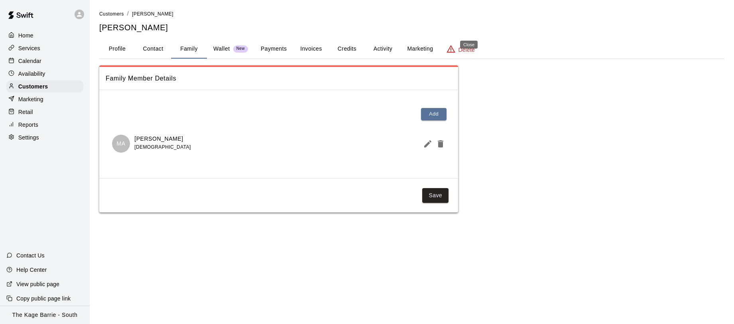
click at [474, 27] on button "Close" at bounding box center [469, 27] width 16 height 16
click at [511, 113] on div "Family Member Details Add MA Malakai Amy 13 years old Save" at bounding box center [411, 138] width 625 height 147
click at [43, 51] on div "Services" at bounding box center [44, 48] width 77 height 12
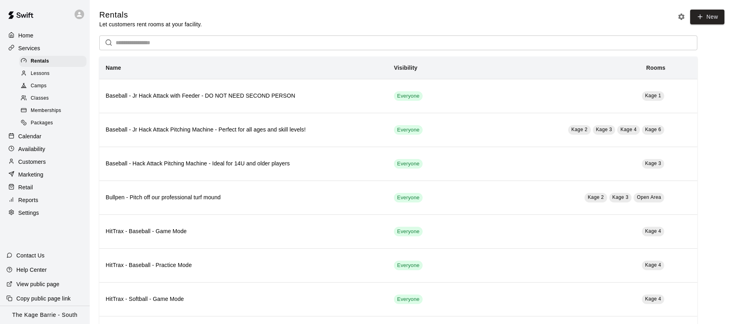
click at [55, 88] on div "Camps" at bounding box center [52, 85] width 67 height 11
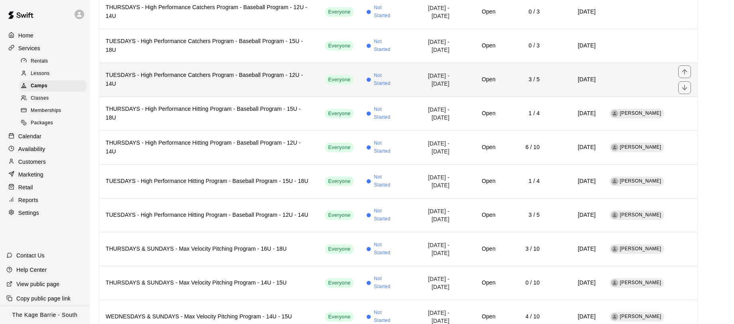
scroll to position [263, 0]
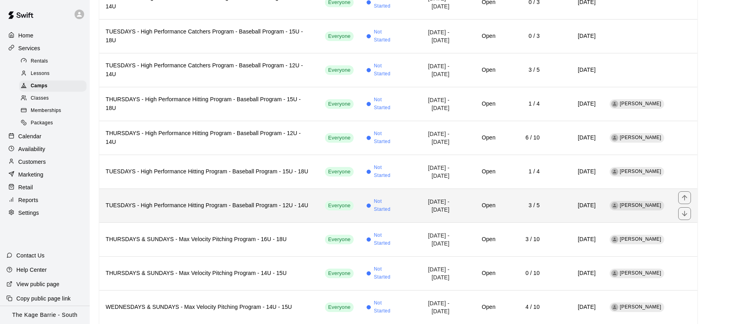
click at [259, 201] on h6 "TUESDAYS - High Performance Hitting Program - Baseball Program - 12U - 14U" at bounding box center [209, 205] width 206 height 9
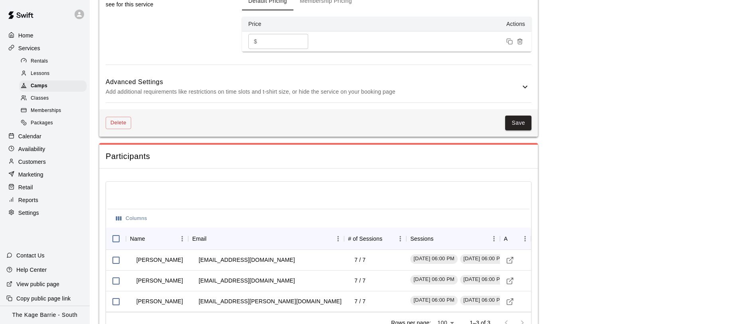
scroll to position [763, 0]
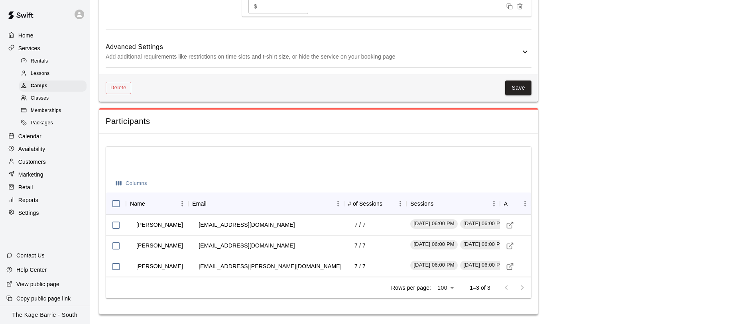
click at [526, 53] on icon at bounding box center [525, 52] width 10 height 10
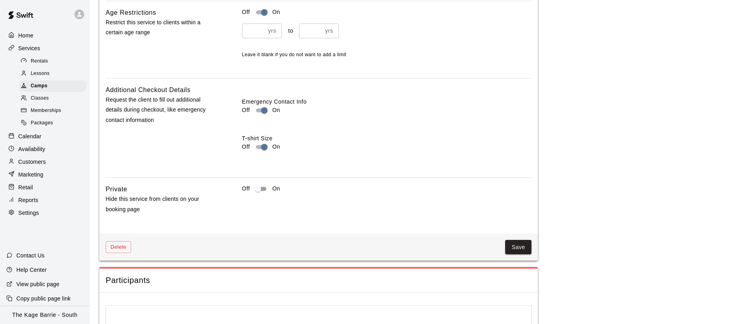
scroll to position [932, 0]
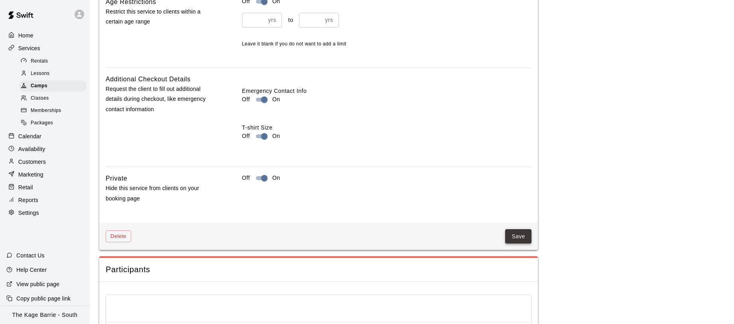
click at [521, 244] on button "Save" at bounding box center [518, 236] width 26 height 15
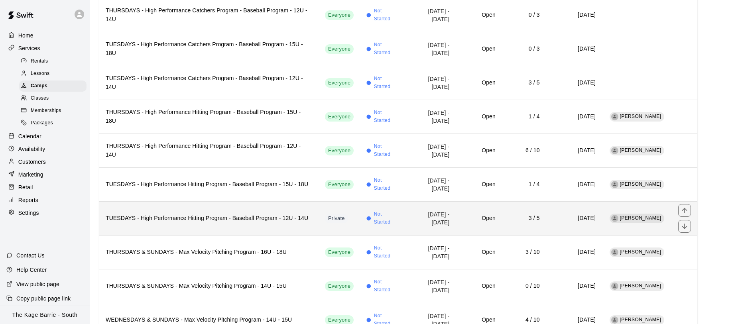
scroll to position [250, 0]
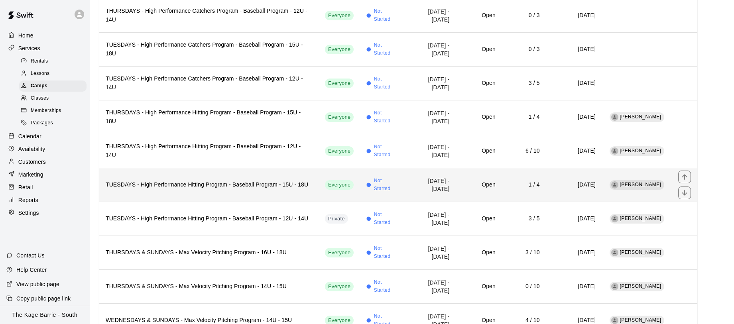
click at [205, 181] on h6 "TUESDAYS - High Performance Hitting Program - Baseball Program - 15U - 18U" at bounding box center [209, 185] width 206 height 9
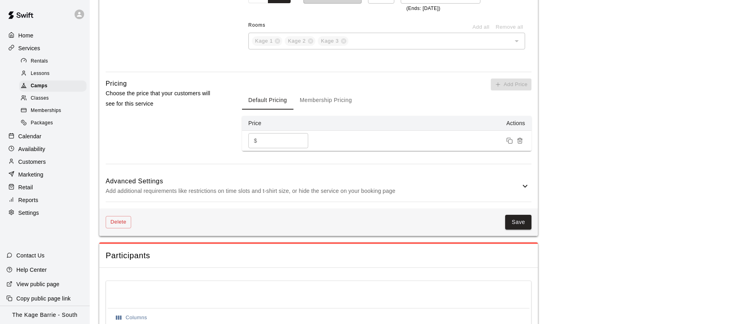
scroll to position [704, 0]
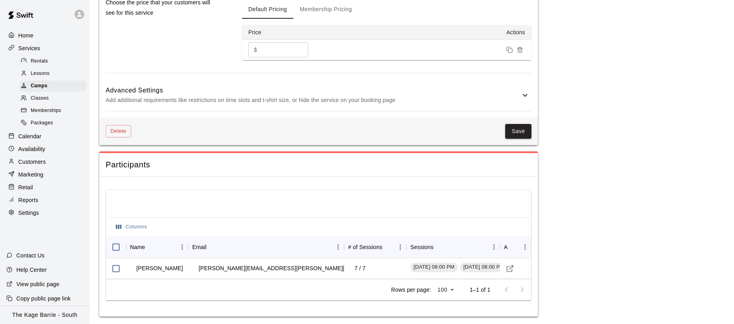
click at [522, 100] on icon at bounding box center [525, 95] width 10 height 10
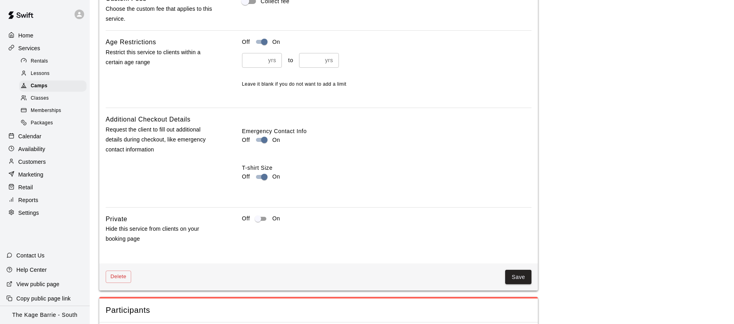
scroll to position [911, 0]
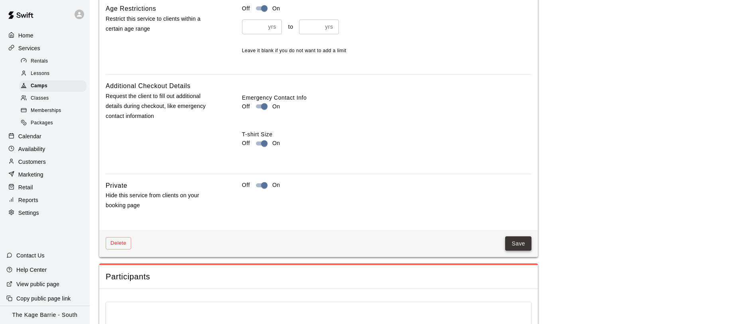
click at [519, 251] on button "Save" at bounding box center [518, 243] width 26 height 15
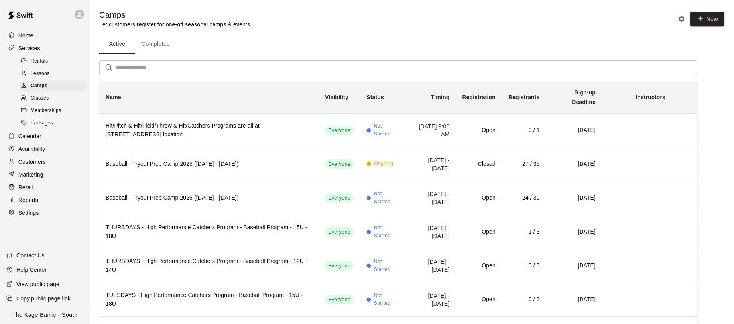
click at [81, 19] on div at bounding box center [81, 14] width 17 height 16
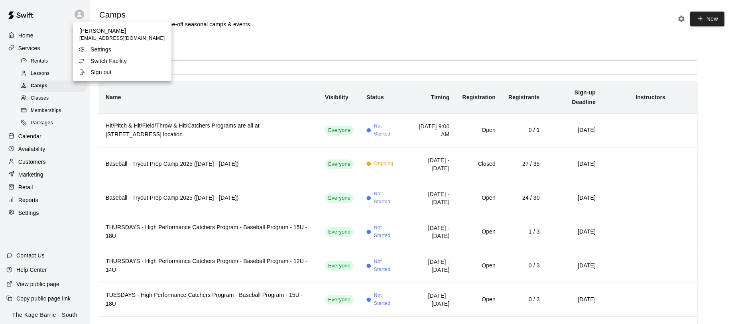
click at [119, 62] on p "Switch Facility" at bounding box center [108, 61] width 36 height 8
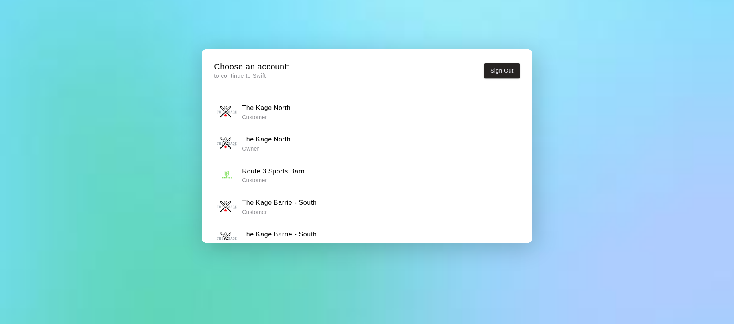
click at [296, 141] on div "The Kage North Owner" at bounding box center [367, 143] width 300 height 20
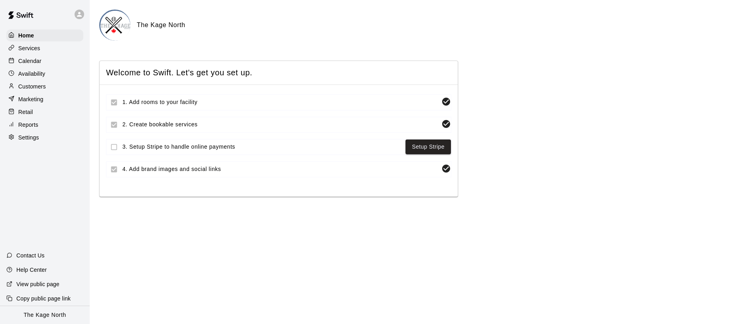
click at [31, 61] on p "Calendar" at bounding box center [29, 61] width 23 height 8
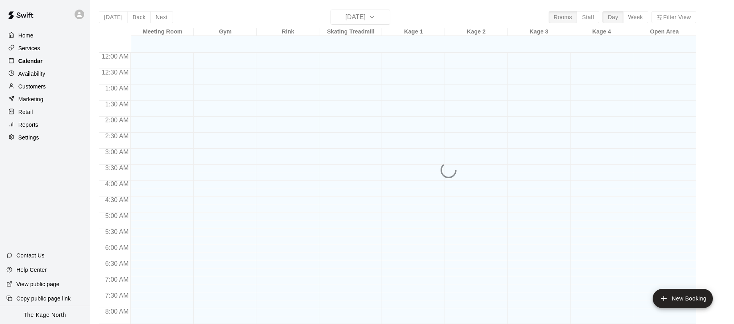
scroll to position [411, 0]
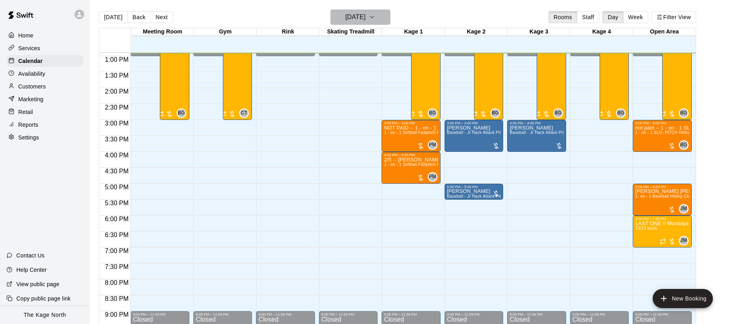
click at [365, 17] on h6 "Monday Aug 18" at bounding box center [355, 17] width 20 height 11
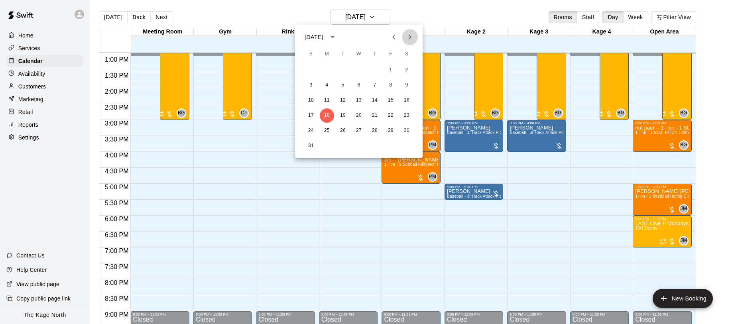
click at [411, 37] on icon "Next month" at bounding box center [410, 37] width 10 height 10
click at [345, 86] on button "9" at bounding box center [343, 85] width 14 height 14
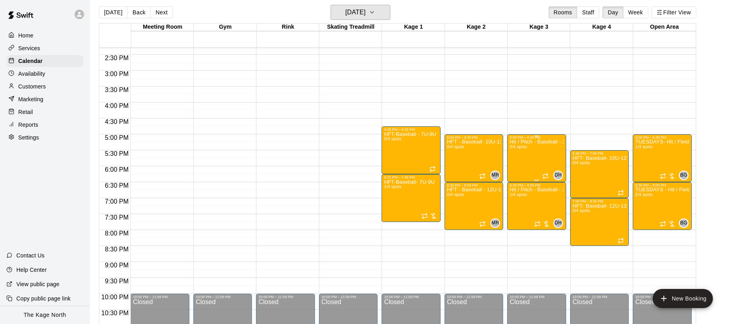
scroll to position [6, 0]
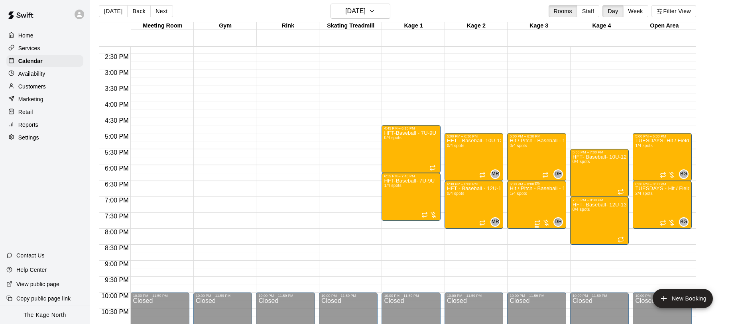
click at [521, 212] on img "edit" at bounding box center [517, 213] width 9 height 9
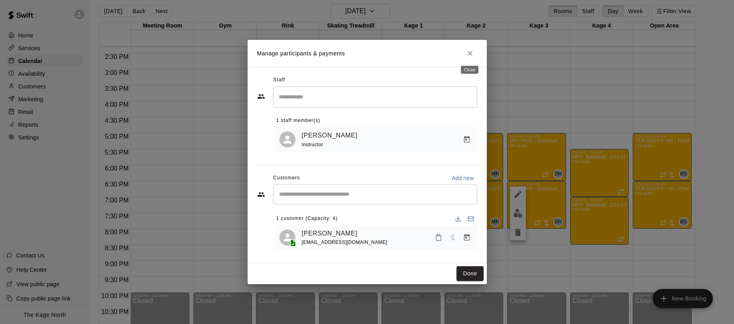
click at [471, 53] on icon "Close" at bounding box center [470, 53] width 8 height 8
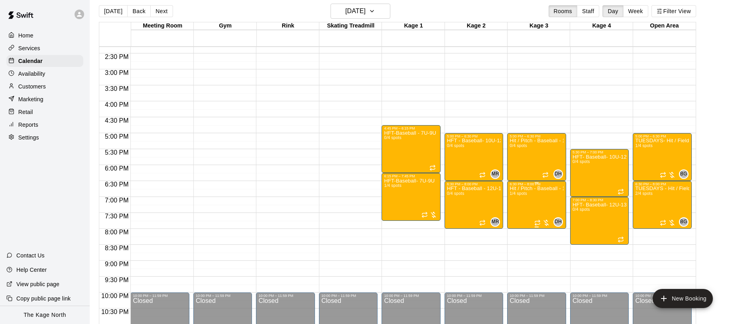
click at [518, 196] on icon "edit" at bounding box center [518, 195] width 10 height 10
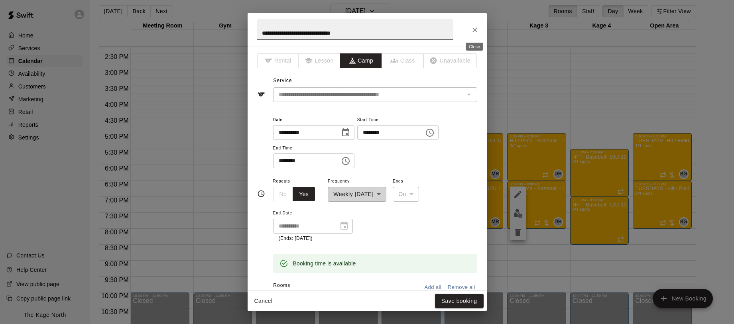
click at [474, 29] on icon "Close" at bounding box center [474, 29] width 5 height 5
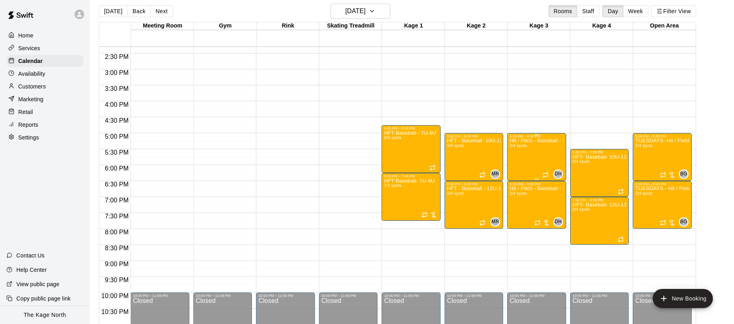
click at [530, 155] on div "Hit / Pitch - Baseball - 12U-13U 0/4 spots" at bounding box center [536, 300] width 54 height 324
click at [520, 152] on button "edit" at bounding box center [518, 147] width 16 height 16
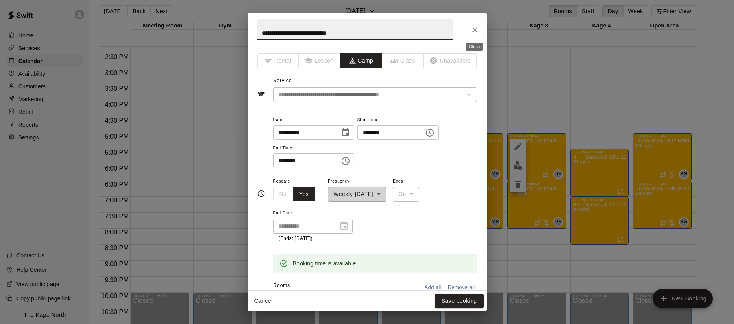
click at [473, 28] on icon "Close" at bounding box center [474, 29] width 5 height 5
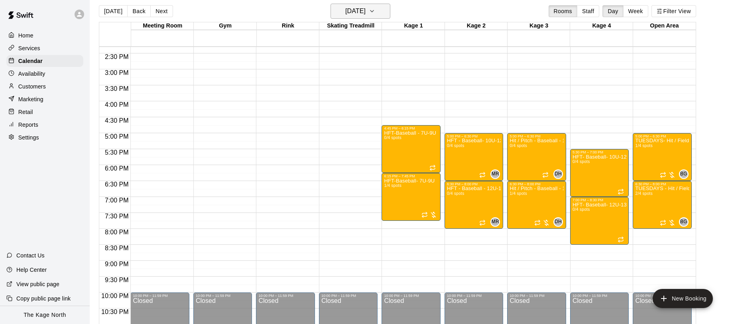
click at [375, 12] on icon "button" at bounding box center [372, 11] width 6 height 10
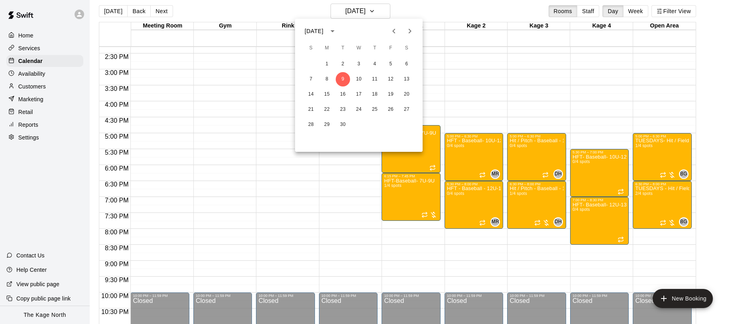
click at [76, 13] on div at bounding box center [367, 162] width 734 height 324
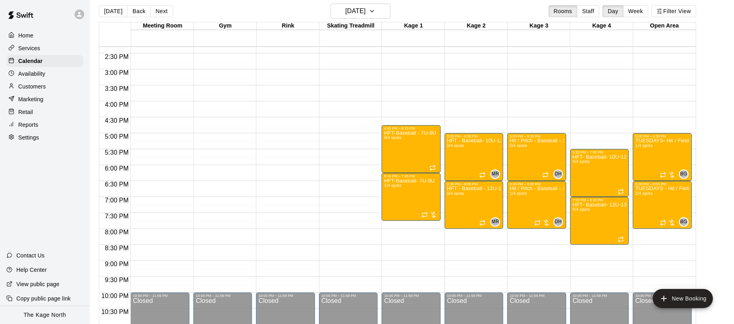
click at [79, 15] on div "September 2025 S M T W T F S 1 2 3 4 5 6 7 8 9 10 11 12 13 14 15 16 17 18 19 20…" at bounding box center [367, 162] width 734 height 324
click at [79, 15] on icon at bounding box center [79, 14] width 5 height 5
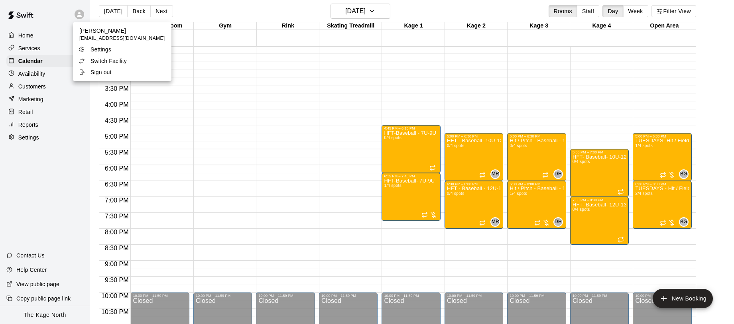
click at [126, 62] on p "Switch Facility" at bounding box center [108, 61] width 36 height 8
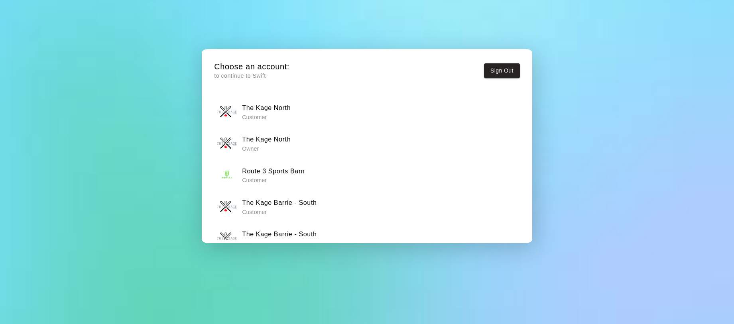
scroll to position [18, 0]
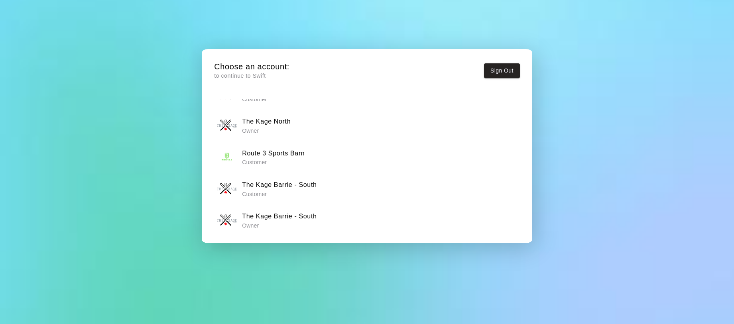
click at [294, 220] on h6 "The Kage Barrie - South" at bounding box center [279, 216] width 75 height 10
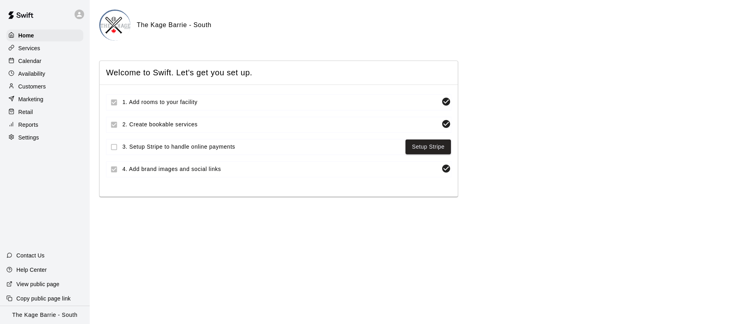
click at [54, 62] on div "Calendar" at bounding box center [44, 61] width 77 height 12
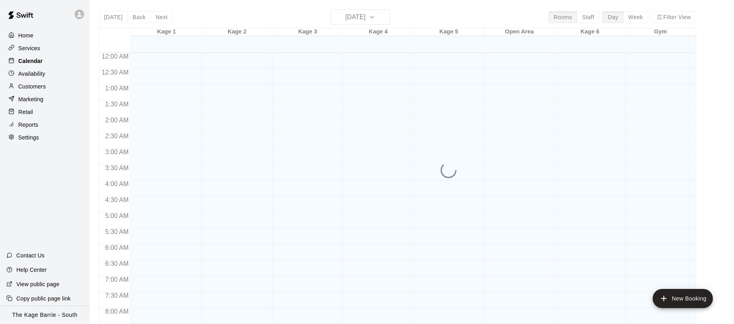
scroll to position [415, 0]
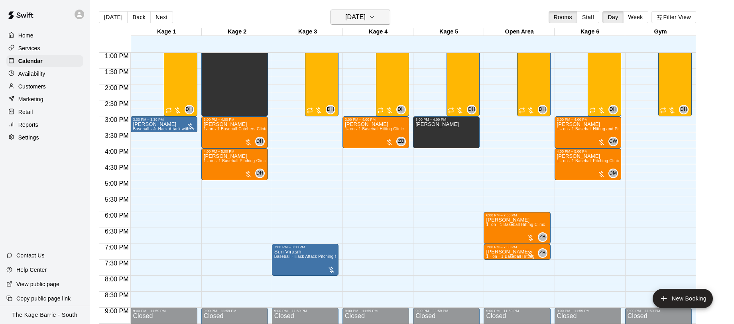
click at [375, 20] on icon "button" at bounding box center [372, 17] width 6 height 10
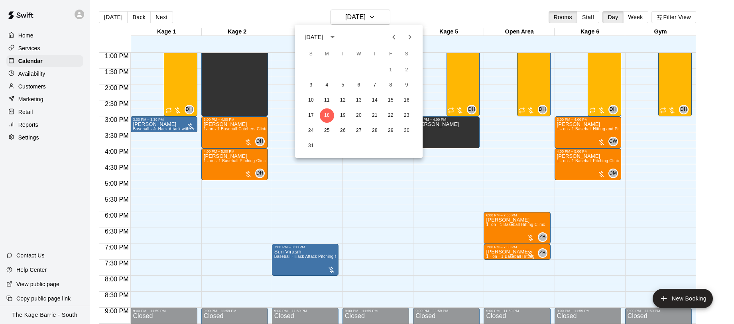
click at [410, 38] on icon "Next month" at bounding box center [410, 37] width 10 height 10
click at [342, 81] on button "9" at bounding box center [343, 85] width 14 height 14
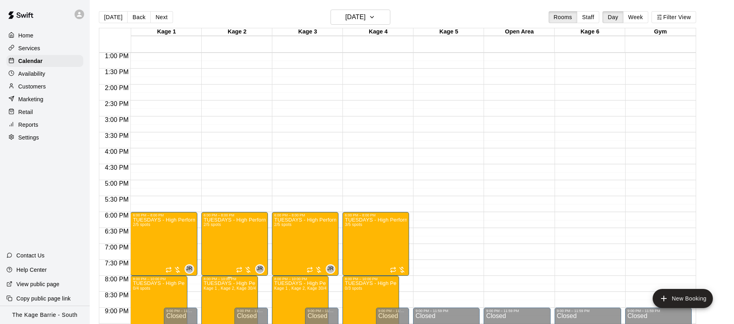
click at [206, 302] on div at bounding box center [212, 291] width 16 height 54
click at [212, 292] on img "edit" at bounding box center [211, 290] width 9 height 9
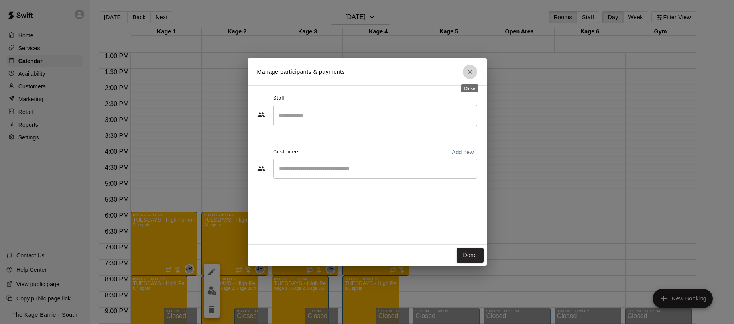
click at [471, 73] on icon "Close" at bounding box center [469, 71] width 5 height 5
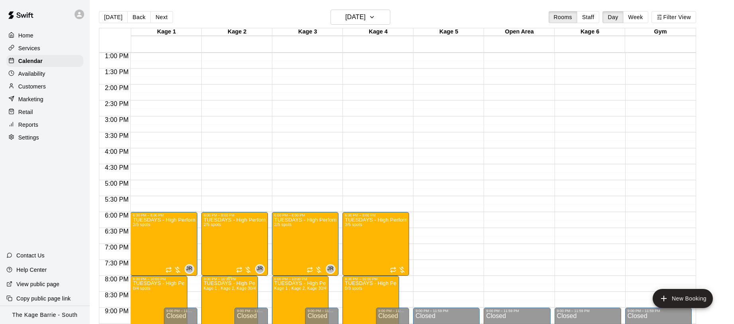
click at [210, 307] on icon "delete" at bounding box center [212, 310] width 10 height 10
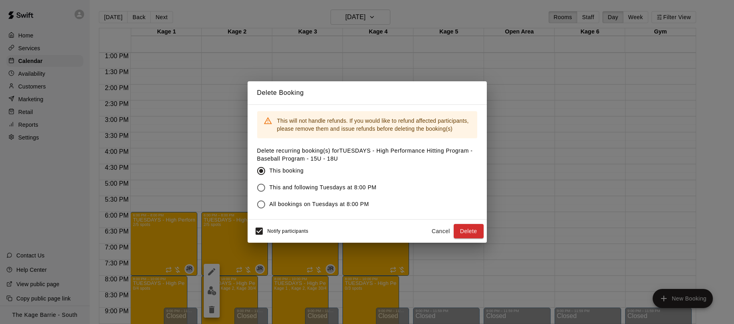
click at [298, 205] on span "All bookings on Tuesdays at 8:00 PM" at bounding box center [319, 204] width 100 height 8
click at [465, 231] on button "Delete" at bounding box center [468, 231] width 30 height 15
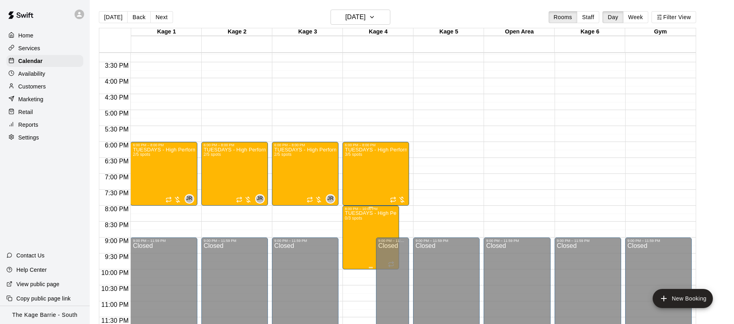
scroll to position [0, 0]
click at [234, 172] on div "TUESDAYS - High Performance Hitting Program - Baseball Program - 12U - 14U 2/5 …" at bounding box center [235, 309] width 62 height 324
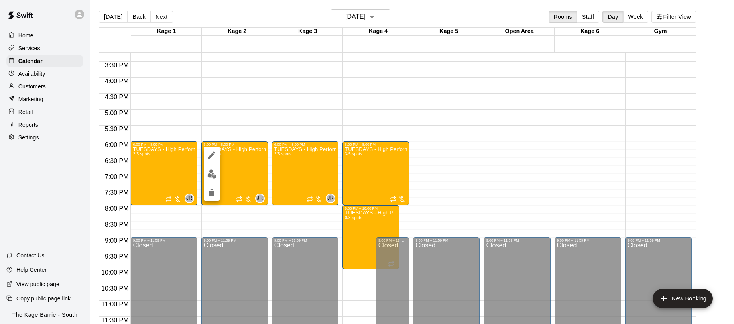
click at [222, 173] on div at bounding box center [367, 162] width 734 height 324
click at [214, 174] on div "TUESDAYS - High Performance Hitting Program - Baseball Program - 12U - 14U 2/5 …" at bounding box center [235, 309] width 62 height 324
click at [214, 175] on img "edit" at bounding box center [211, 173] width 9 height 9
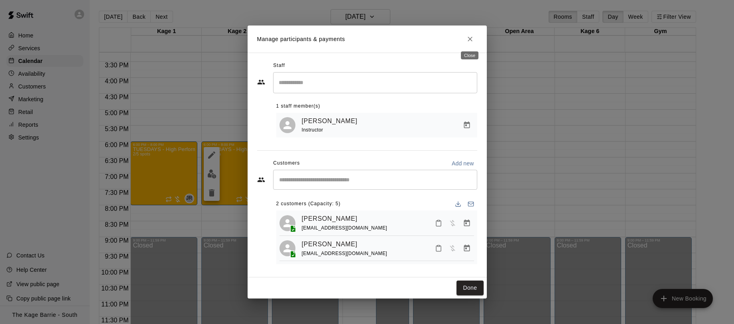
click at [468, 39] on icon "Close" at bounding box center [469, 39] width 5 height 5
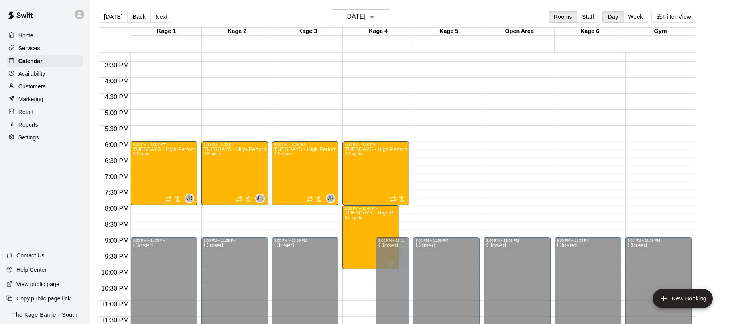
click at [155, 174] on div "TUESDAYS - High Performance Hitting Program - Baseball Program - 12U - 14U 2/5 …" at bounding box center [164, 309] width 62 height 324
click at [143, 176] on img "edit" at bounding box center [141, 173] width 9 height 9
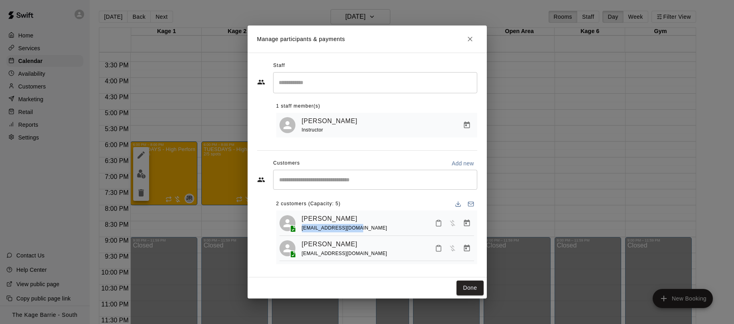
drag, startPoint x: 347, startPoint y: 228, endPoint x: 300, endPoint y: 233, distance: 47.7
click at [302, 231] on div "Jake Penney pennedavid@gmail.com" at bounding box center [388, 223] width 172 height 19
copy span "pennedavid@gmail.com"
click at [469, 41] on icon "Close" at bounding box center [470, 39] width 8 height 8
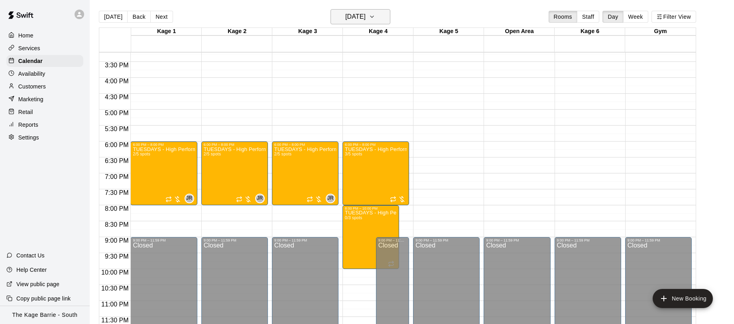
click at [375, 18] on icon "button" at bounding box center [372, 17] width 6 height 10
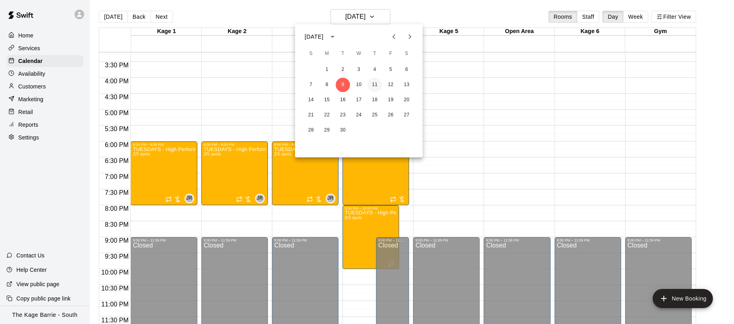
click at [375, 84] on button "11" at bounding box center [374, 85] width 14 height 14
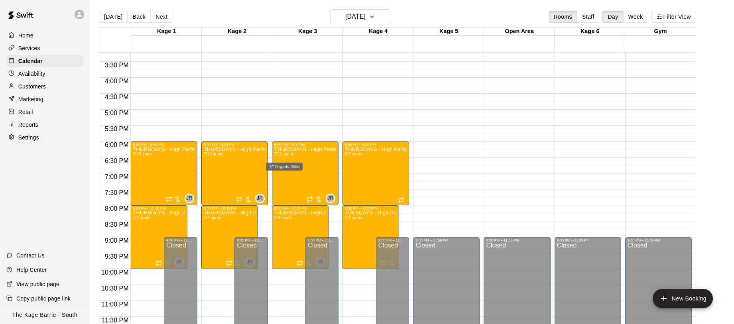
click at [295, 168] on div "7/10 spots filled" at bounding box center [284, 167] width 37 height 8
click at [273, 185] on img "edit" at bounding box center [273, 189] width 9 height 9
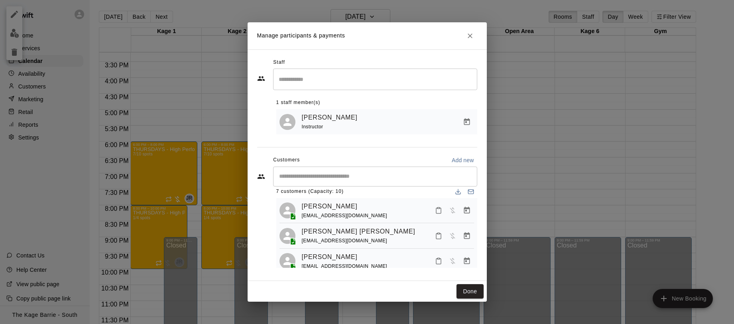
scroll to position [0, 0]
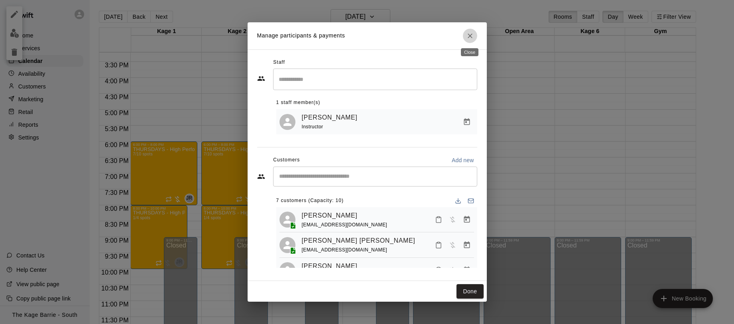
click at [473, 37] on icon "Close" at bounding box center [470, 36] width 8 height 8
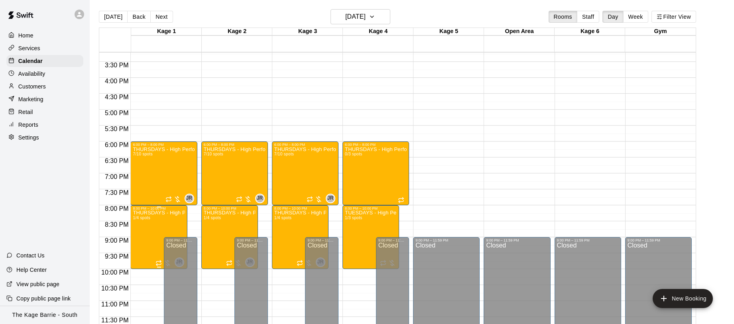
click at [139, 238] on img "edit" at bounding box center [141, 237] width 9 height 9
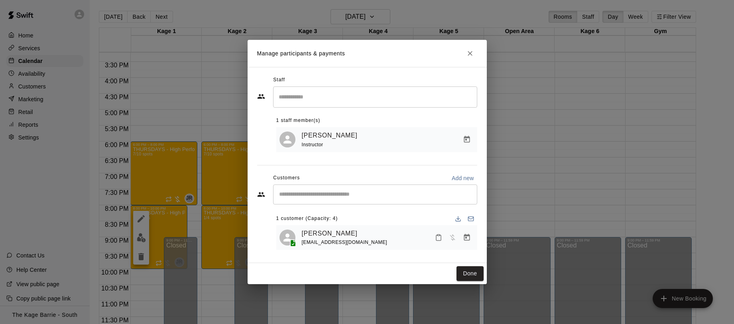
click at [338, 194] on input "Start typing to search customers..." at bounding box center [375, 194] width 197 height 8
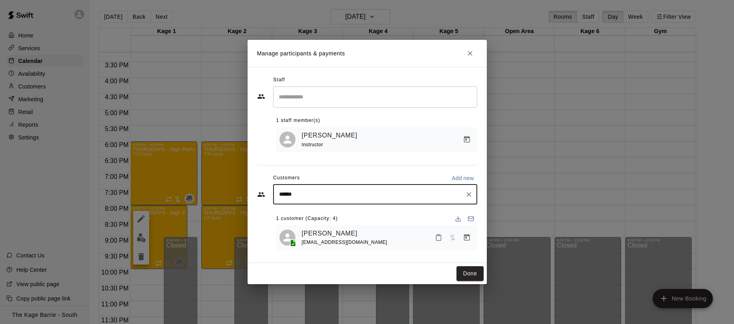
type input "*******"
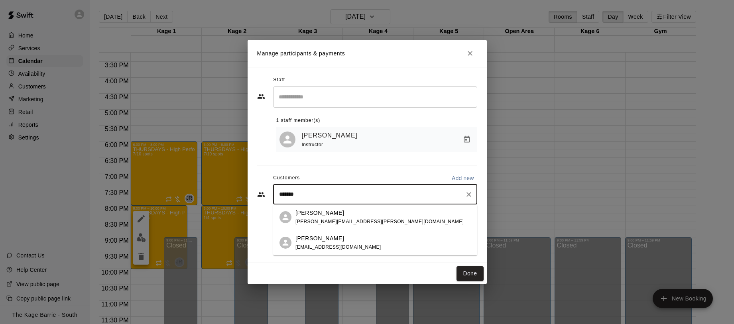
click at [377, 217] on div "Jacksen Tremblay richard.tremblay@sevenwealth.ca" at bounding box center [382, 217] width 175 height 17
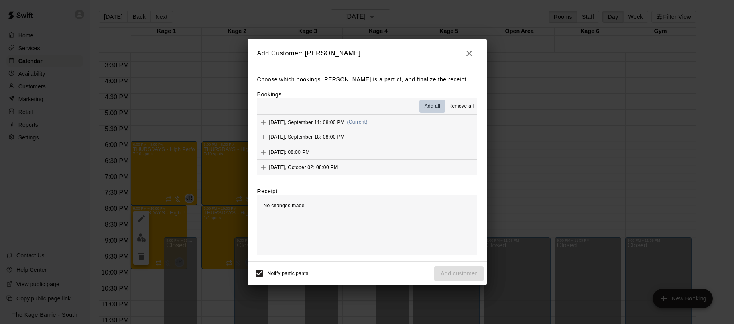
drag, startPoint x: 434, startPoint y: 106, endPoint x: 446, endPoint y: 123, distance: 20.3
click at [434, 106] on span "Add all" at bounding box center [432, 106] width 16 height 8
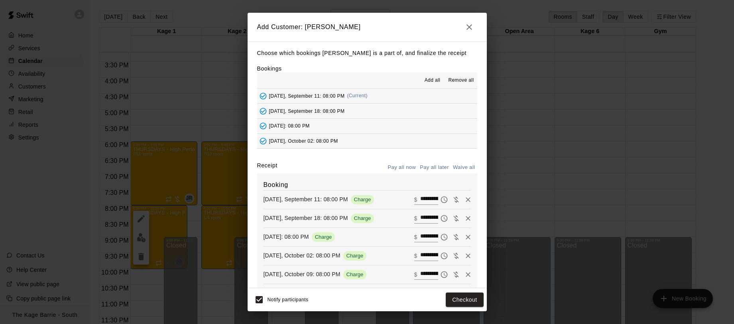
click at [442, 165] on button "Pay all later" at bounding box center [434, 167] width 33 height 12
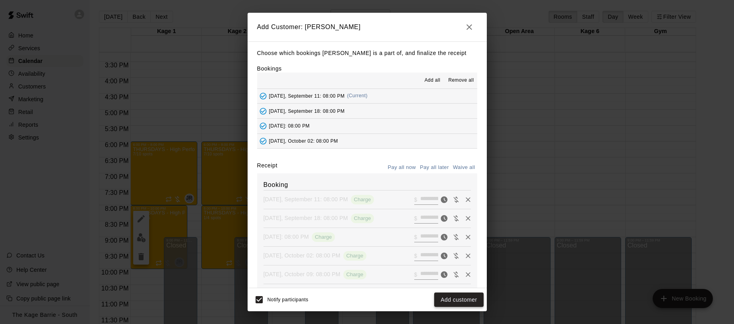
click at [472, 302] on button "Add customer" at bounding box center [458, 299] width 49 height 15
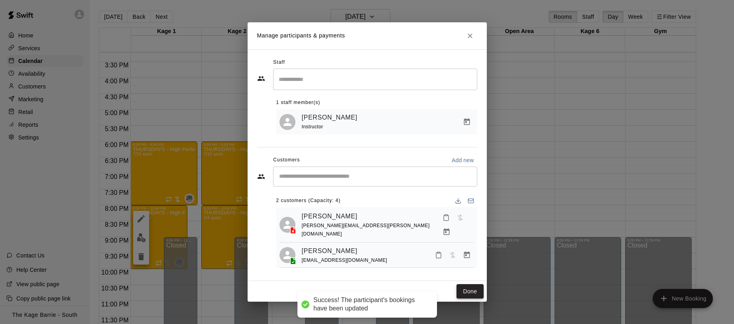
click at [470, 287] on button "Done" at bounding box center [469, 291] width 27 height 15
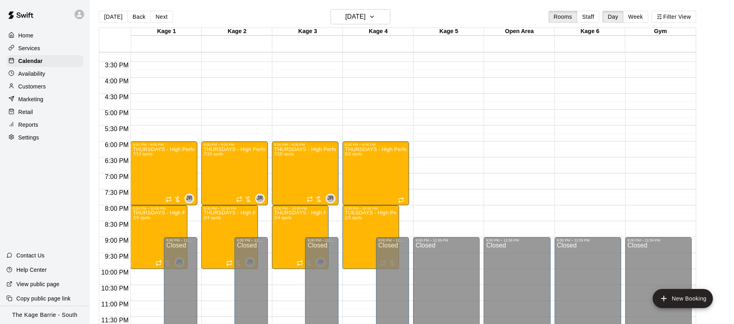
scroll to position [485, 0]
click at [365, 17] on h6 "Thursday Sep 11" at bounding box center [355, 16] width 20 height 11
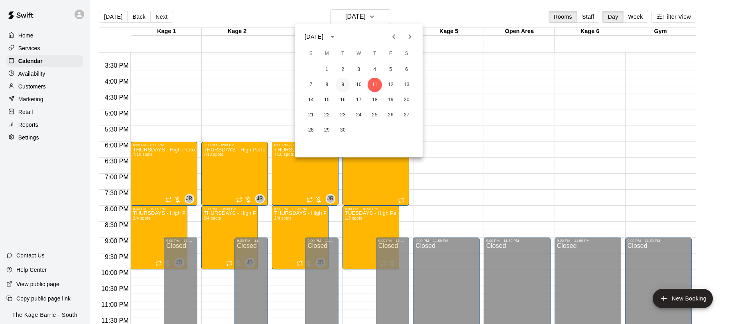
click at [341, 80] on button "9" at bounding box center [343, 85] width 14 height 14
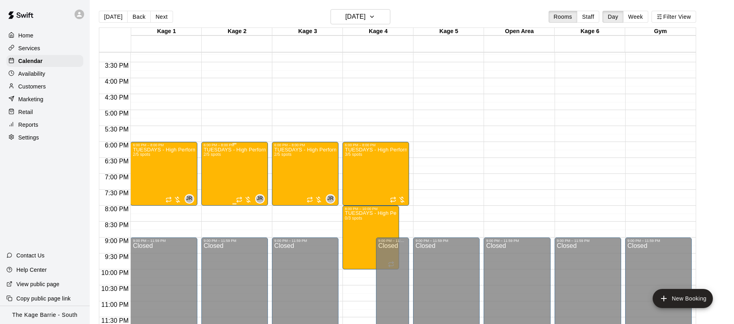
click at [222, 171] on div "TUESDAYS - High Performance Hitting Program - Baseball Program - 12U - 14U 2/5 …" at bounding box center [235, 309] width 62 height 324
click at [214, 173] on img "edit" at bounding box center [211, 174] width 9 height 9
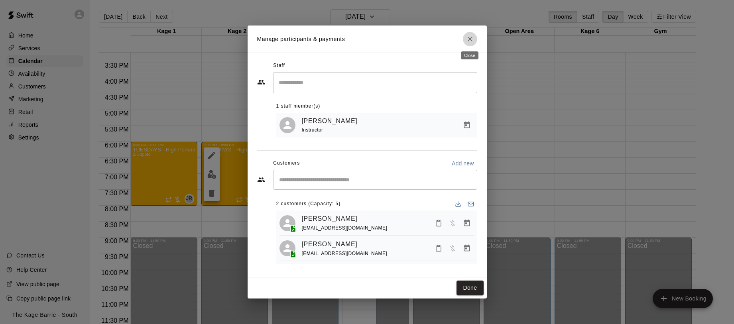
click at [470, 36] on icon "Close" at bounding box center [470, 39] width 8 height 8
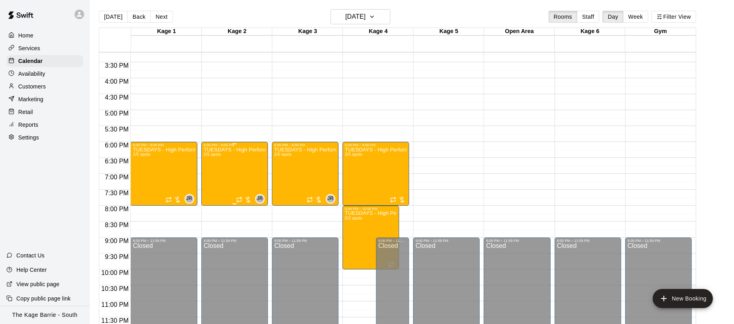
click at [234, 177] on div "TUESDAYS - High Performance Hitting Program - Baseball Program - 12U - 14U 2/5 …" at bounding box center [235, 309] width 62 height 324
click at [208, 194] on icon "delete" at bounding box center [212, 193] width 10 height 10
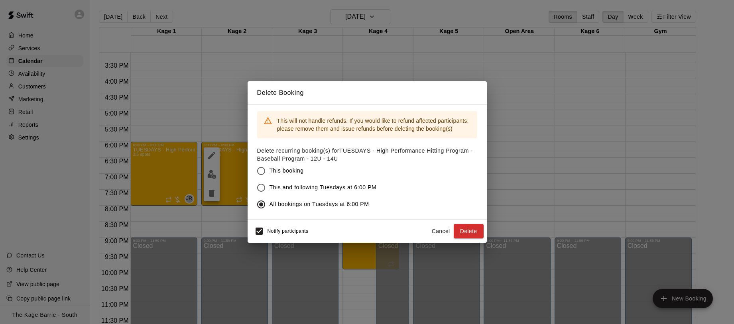
click at [437, 230] on button "Cancel" at bounding box center [441, 231] width 26 height 15
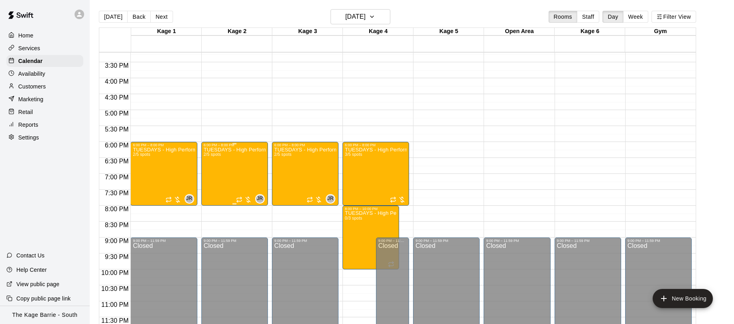
click at [223, 172] on div "TUESDAYS - High Performance Hitting Program - Baseball Program - 12U - 14U 2/5 …" at bounding box center [235, 309] width 62 height 324
click at [215, 191] on icon "delete" at bounding box center [212, 193] width 10 height 10
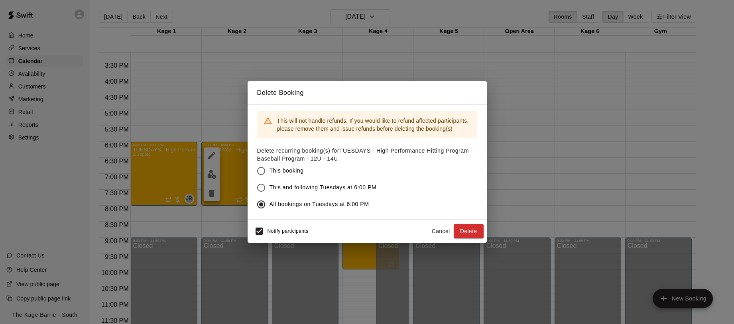
drag, startPoint x: 469, startPoint y: 230, endPoint x: 447, endPoint y: 224, distance: 22.7
click at [469, 230] on button "Delete" at bounding box center [468, 231] width 30 height 15
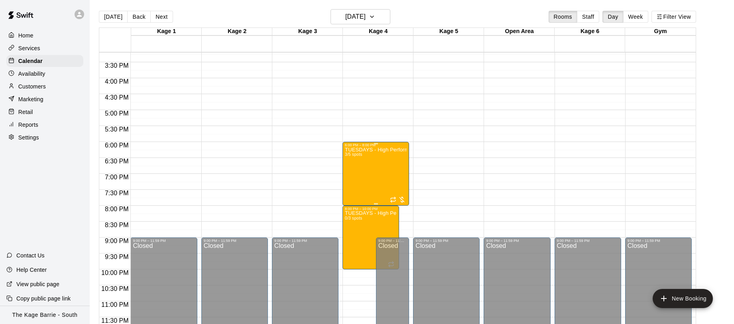
click at [356, 170] on div "TUESDAYS - High Performance Catchers Program - Baseball Program - 12U - 14U 3/5…" at bounding box center [376, 309] width 62 height 324
click at [354, 178] on img "edit" at bounding box center [353, 174] width 9 height 9
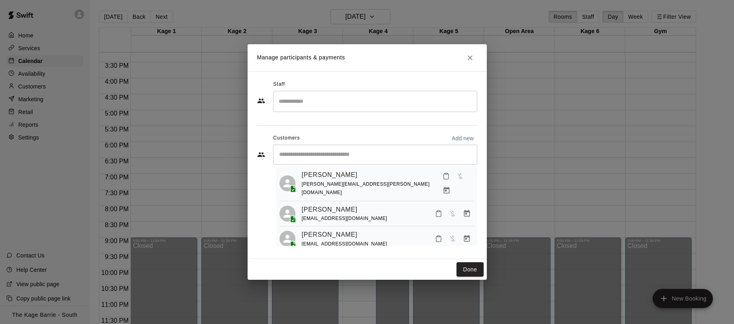
scroll to position [0, 0]
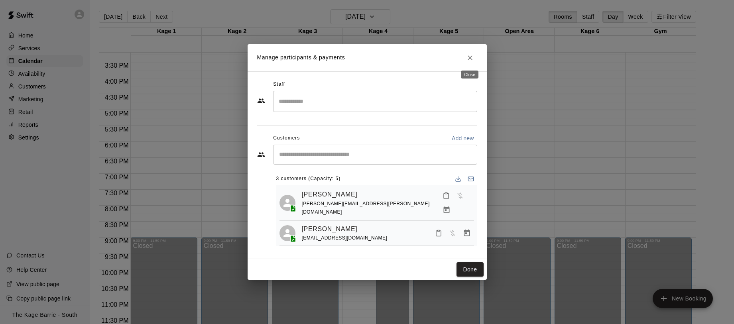
click at [467, 55] on icon "Close" at bounding box center [470, 58] width 8 height 8
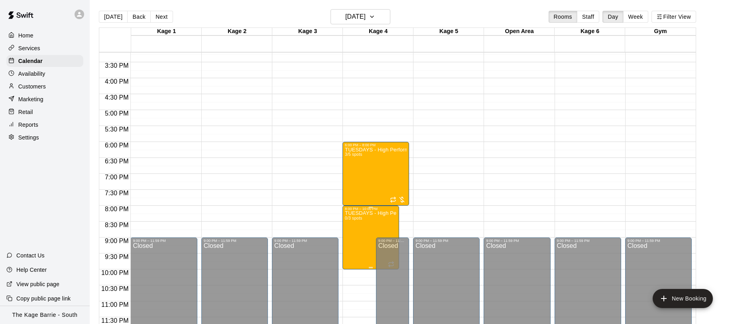
click at [354, 238] on img "edit" at bounding box center [353, 238] width 9 height 9
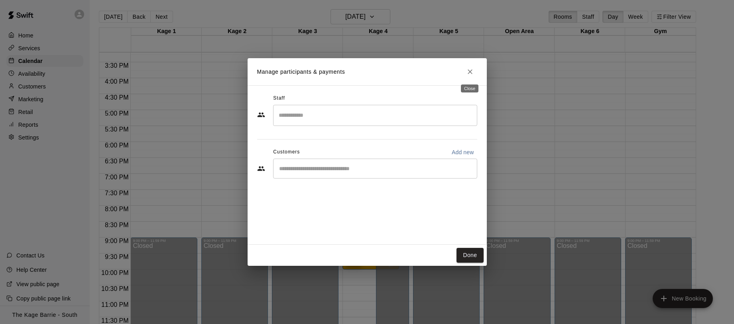
click at [469, 71] on icon "Close" at bounding box center [470, 72] width 8 height 8
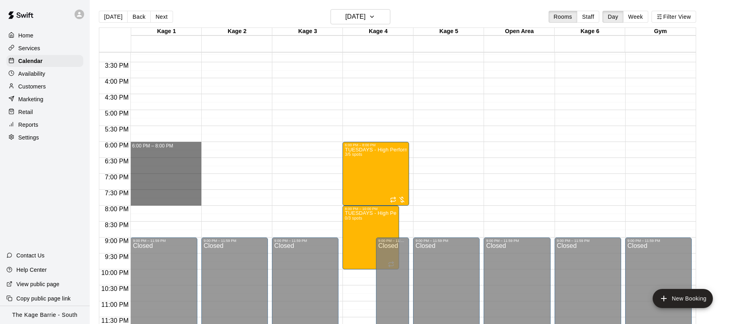
drag, startPoint x: 151, startPoint y: 142, endPoint x: 207, endPoint y: 200, distance: 80.3
click at [207, 200] on div "12:00 AM 12:30 AM 1:00 AM 1:30 AM 2:00 AM 2:30 AM 3:00 AM 3:30 AM 4:00 AM 4:30 …" at bounding box center [397, 192] width 596 height 281
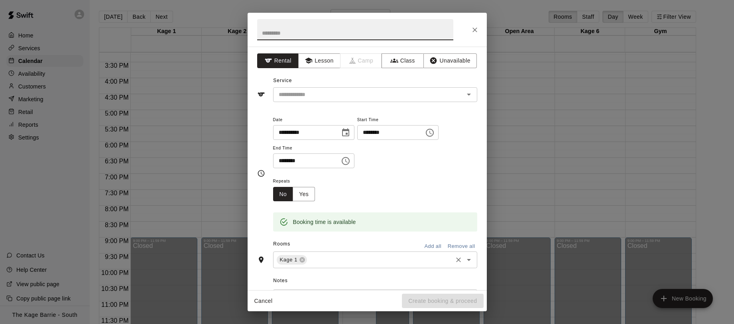
click at [340, 261] on input "text" at bounding box center [379, 260] width 143 height 10
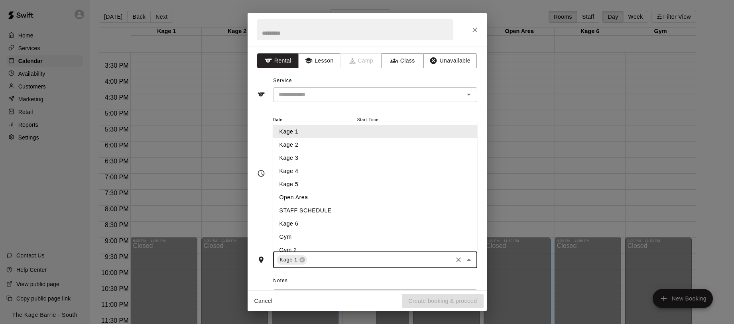
type input "*"
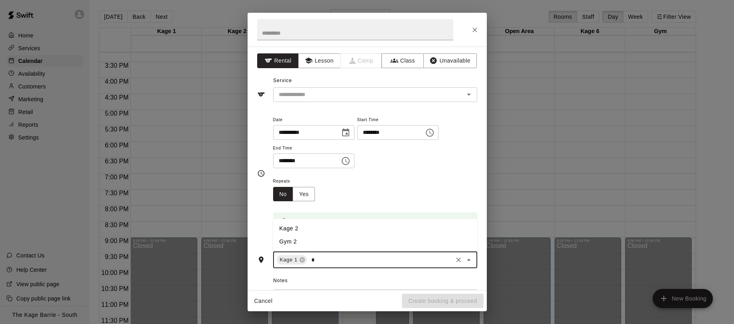
click at [339, 228] on li "Kage 2" at bounding box center [375, 228] width 204 height 13
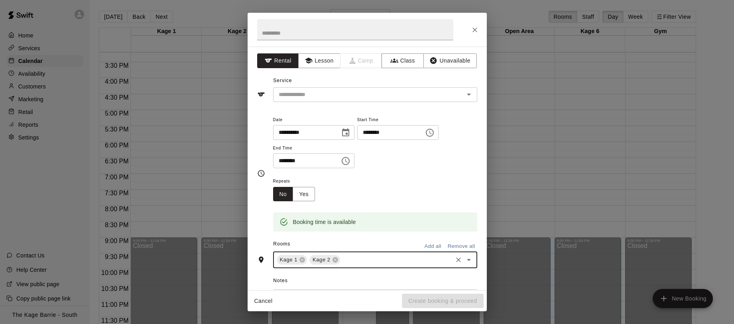
type input "*"
click at [352, 279] on li "Kage 3" at bounding box center [375, 277] width 204 height 13
type input "*"
click at [339, 278] on li "Open Area" at bounding box center [375, 277] width 204 height 13
type input "*"
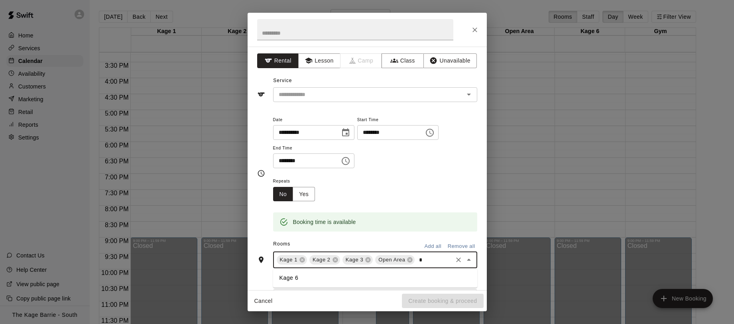
click at [324, 276] on li "Kage 6" at bounding box center [375, 277] width 204 height 13
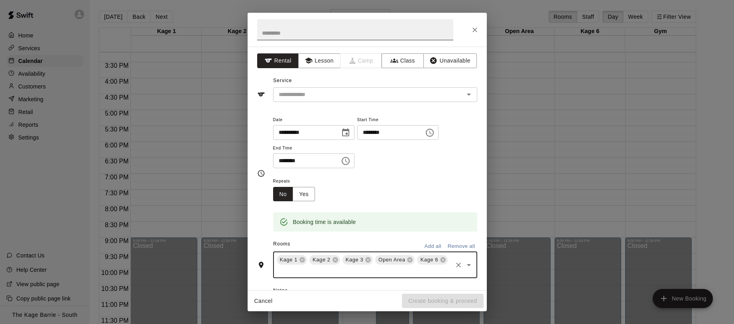
click at [320, 33] on input "text" at bounding box center [355, 29] width 196 height 21
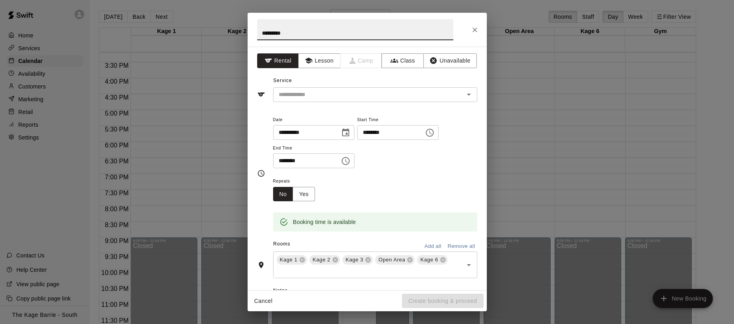
type input "*********"
click at [347, 134] on icon "Choose date, selected date is Sep 9, 2025" at bounding box center [346, 133] width 10 height 10
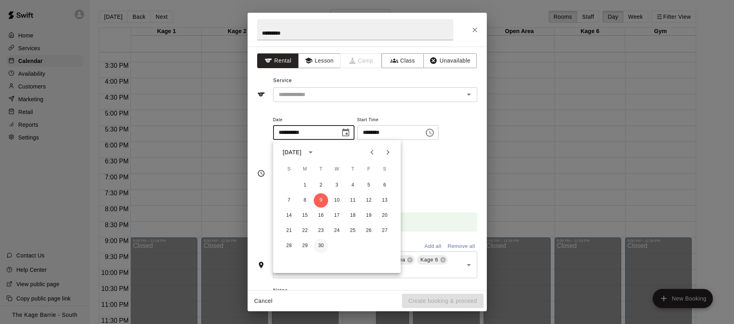
click at [320, 247] on button "30" at bounding box center [321, 246] width 14 height 14
type input "**********"
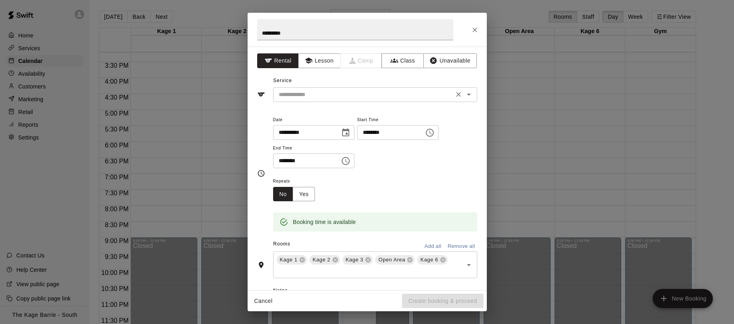
click at [410, 95] on input "text" at bounding box center [363, 95] width 176 height 10
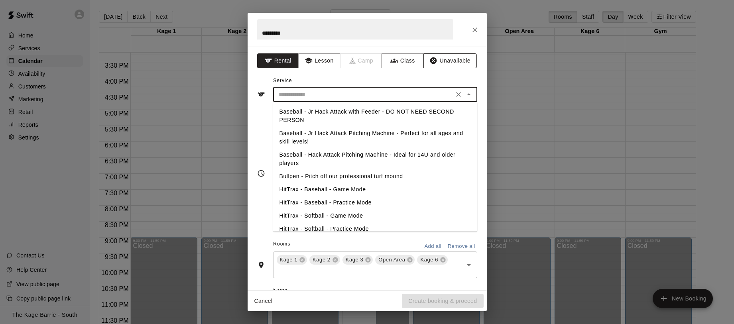
click at [455, 57] on button "Unavailable" at bounding box center [449, 60] width 53 height 15
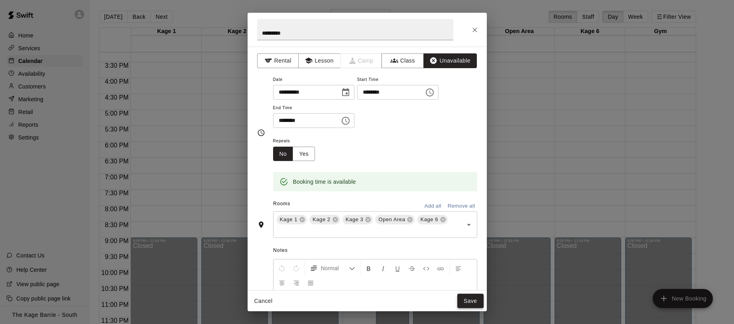
click at [473, 300] on button "Save" at bounding box center [470, 301] width 26 height 15
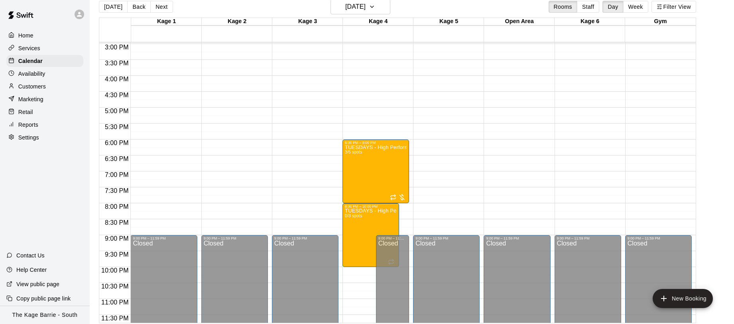
scroll to position [485, 0]
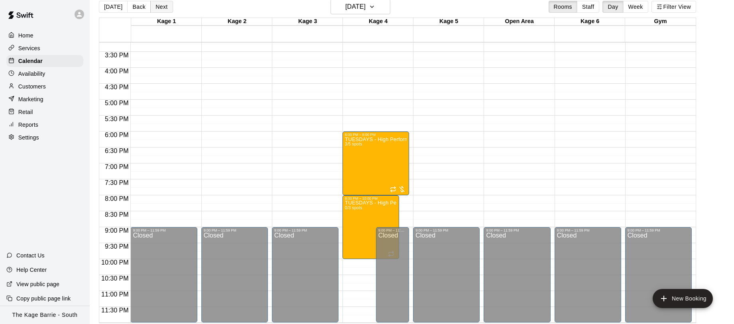
click at [159, 11] on button "Next" at bounding box center [161, 7] width 22 height 12
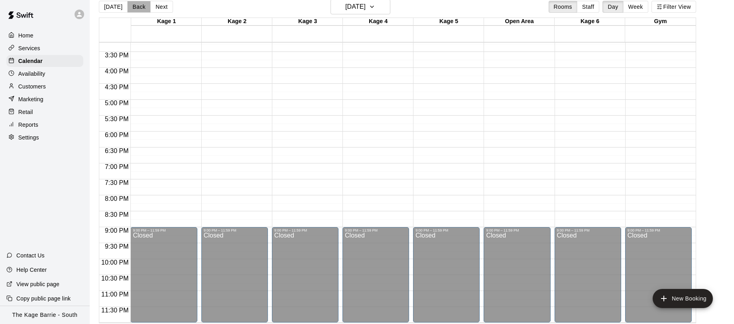
click at [134, 8] on button "Back" at bounding box center [139, 7] width 24 height 12
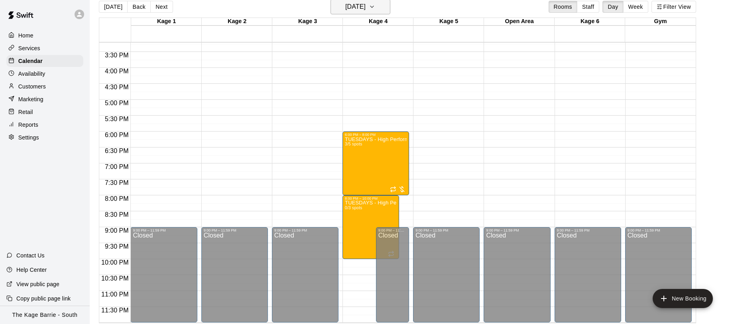
click at [360, 10] on h6 "Tuesday Sep 09" at bounding box center [355, 6] width 20 height 11
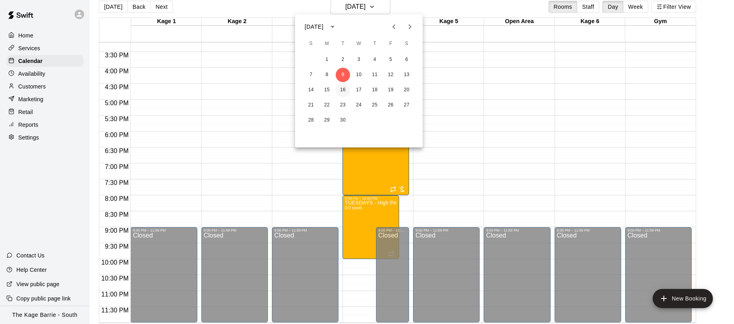
click at [346, 91] on button "16" at bounding box center [343, 90] width 14 height 14
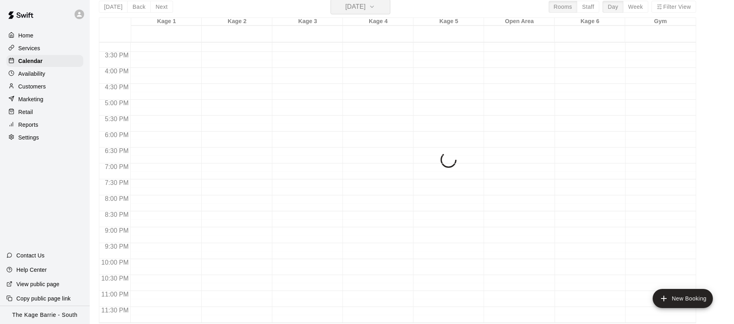
scroll to position [10, 0]
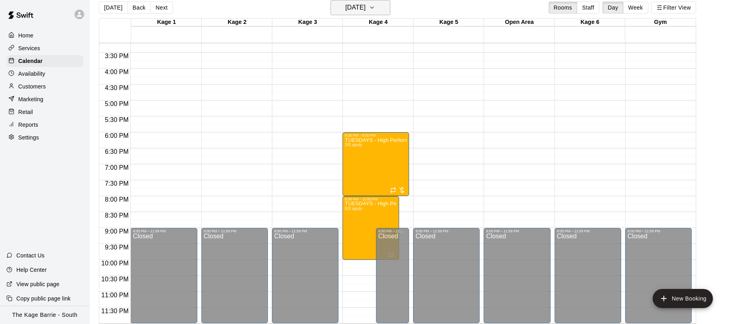
click at [375, 10] on icon "button" at bounding box center [372, 8] width 6 height 10
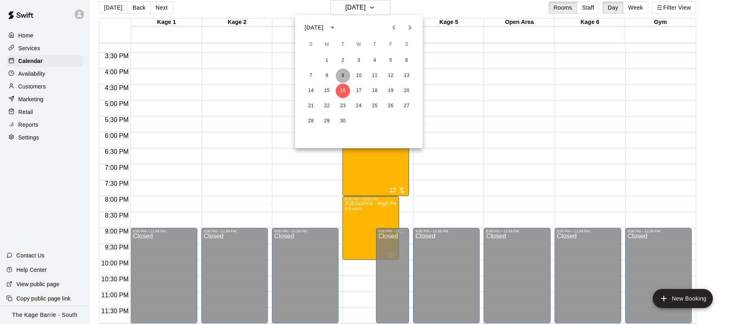
click at [342, 75] on button "9" at bounding box center [343, 76] width 14 height 14
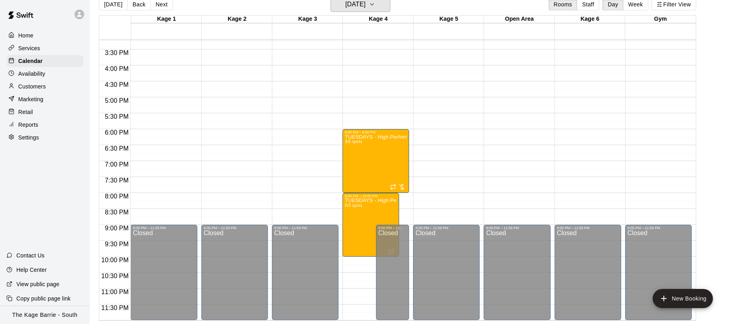
scroll to position [466, 0]
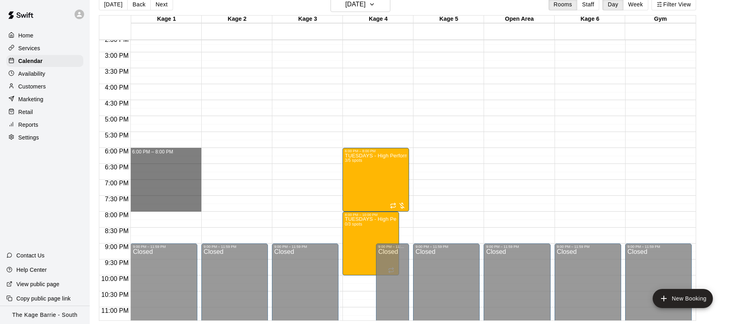
drag, startPoint x: 163, startPoint y: 149, endPoint x: 166, endPoint y: 204, distance: 55.5
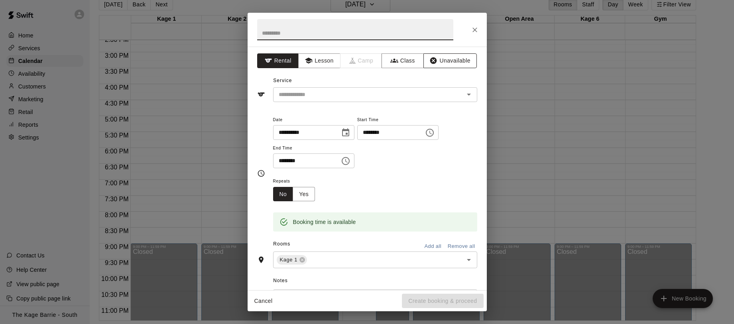
click at [449, 58] on button "Unavailable" at bounding box center [449, 60] width 53 height 15
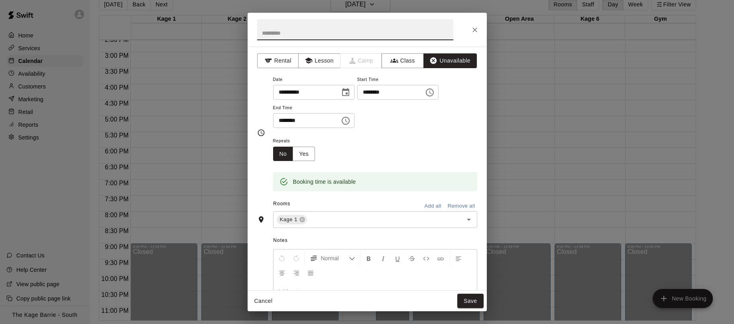
click at [398, 37] on input "text" at bounding box center [355, 29] width 196 height 21
type input "**********"
click at [334, 223] on input "text" at bounding box center [379, 220] width 143 height 10
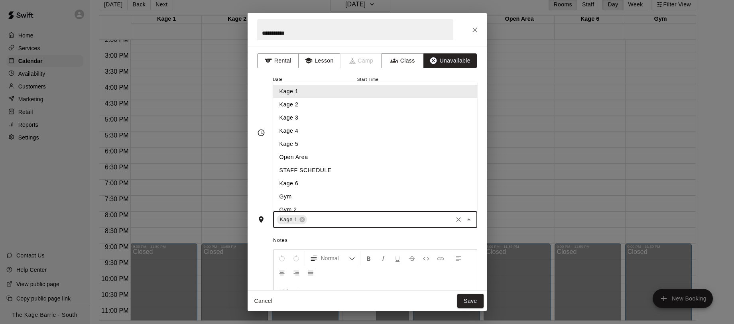
type input "*"
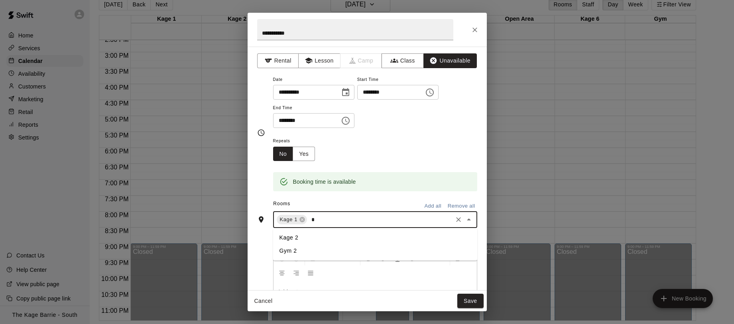
click at [329, 240] on li "Kage 2" at bounding box center [375, 237] width 204 height 13
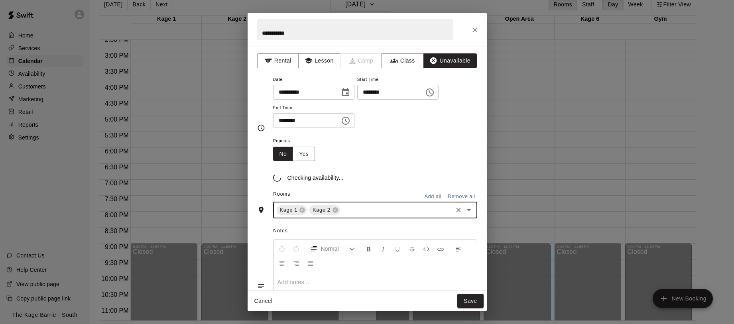
type input "*"
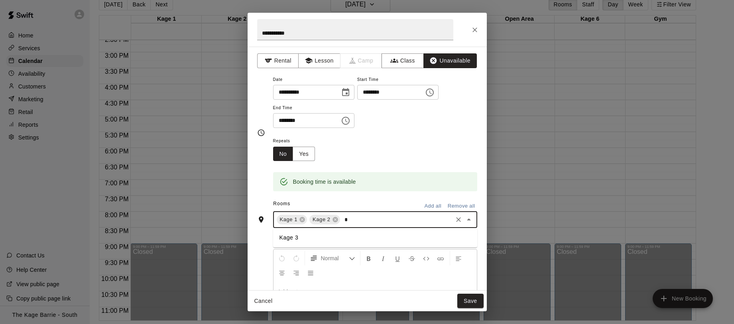
click at [319, 236] on li "Kage 3" at bounding box center [375, 237] width 204 height 13
type input "*"
click at [336, 241] on li "Open Area" at bounding box center [375, 237] width 204 height 13
type input "*"
click at [338, 241] on li "Kage 6" at bounding box center [375, 237] width 204 height 13
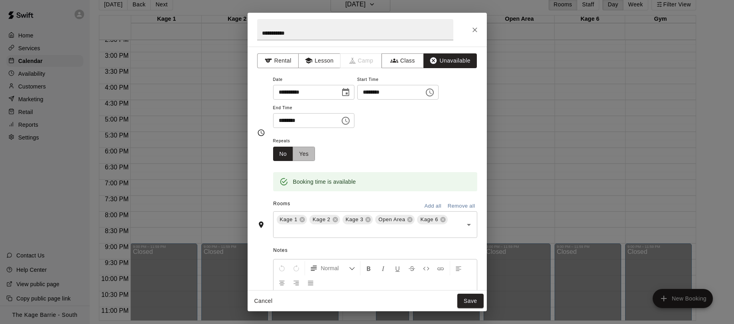
drag, startPoint x: 305, startPoint y: 155, endPoint x: 327, endPoint y: 157, distance: 21.6
click at [305, 155] on button "Yes" at bounding box center [303, 154] width 22 height 15
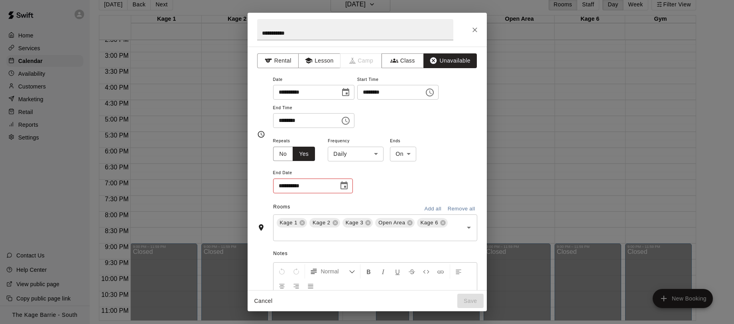
click at [341, 157] on body "Home Services Calendar Availability Customers Marketing Retail Reports Settings…" at bounding box center [367, 155] width 734 height 337
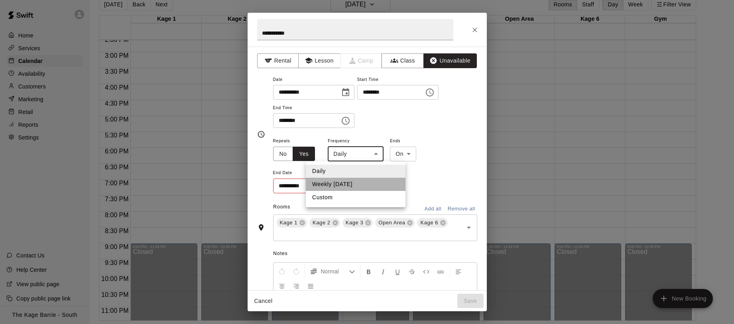
click at [347, 183] on li "Weekly on Tuesday" at bounding box center [356, 184] width 100 height 13
type input "******"
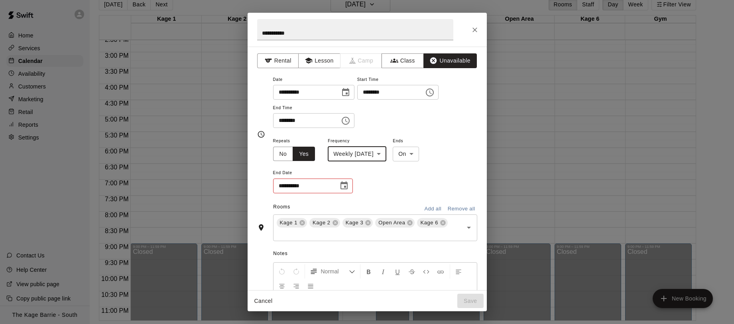
drag, startPoint x: 348, startPoint y: 188, endPoint x: 344, endPoint y: 187, distance: 4.1
click at [347, 188] on icon "Choose date" at bounding box center [344, 186] width 10 height 10
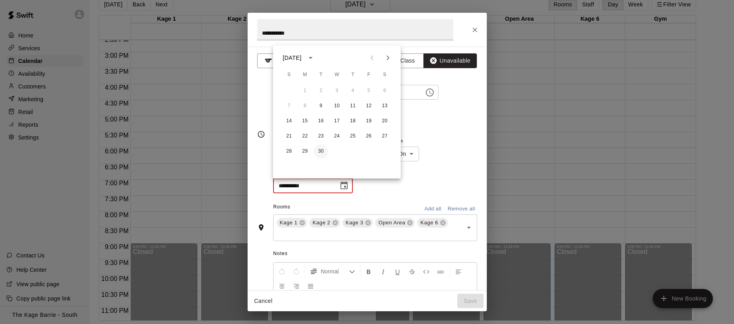
click at [322, 149] on button "30" at bounding box center [321, 151] width 14 height 14
type input "**********"
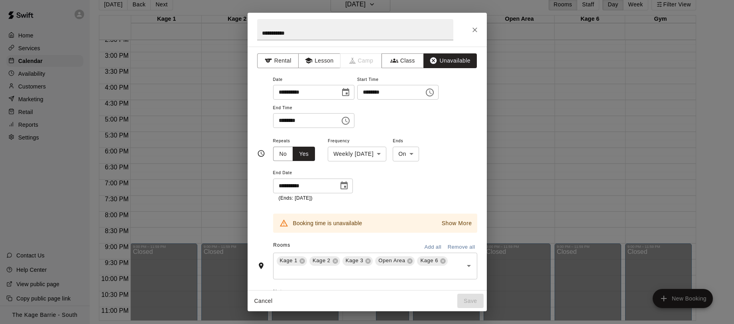
click at [458, 224] on p "Show More" at bounding box center [457, 223] width 30 height 8
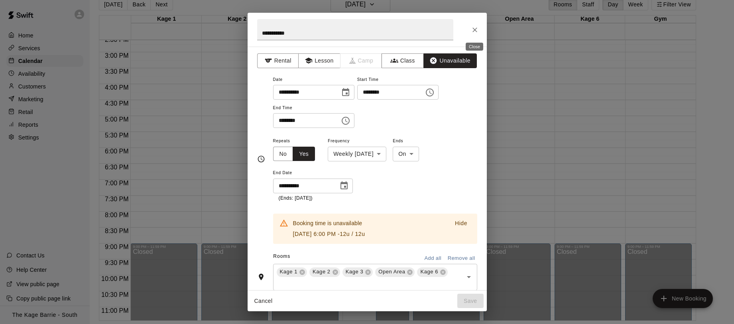
click at [477, 29] on icon "Close" at bounding box center [475, 30] width 8 height 8
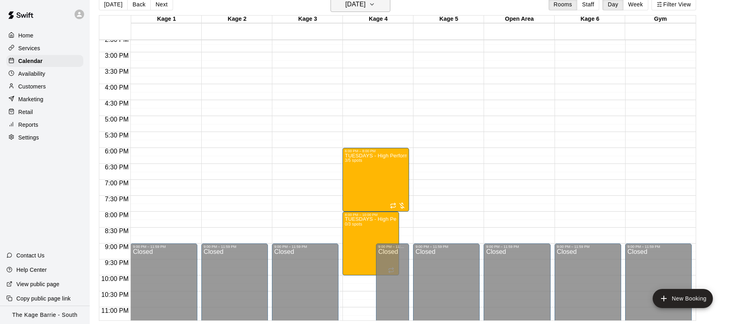
click at [375, 6] on icon "button" at bounding box center [372, 5] width 6 height 10
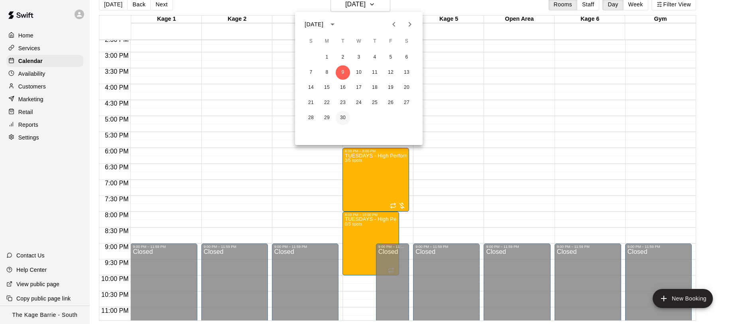
click at [343, 118] on button "30" at bounding box center [343, 118] width 14 height 14
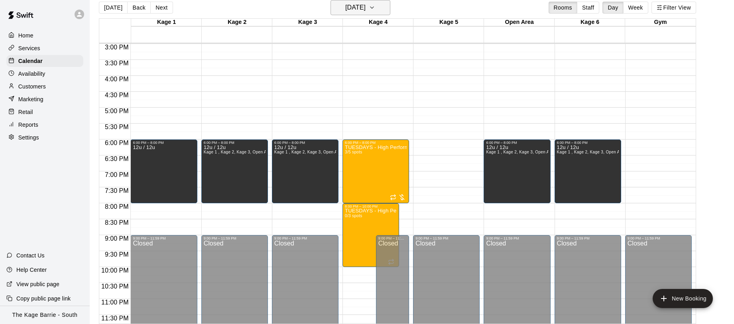
scroll to position [478, 0]
click at [389, 10] on button "Tuesday Sep 30" at bounding box center [360, 7] width 60 height 15
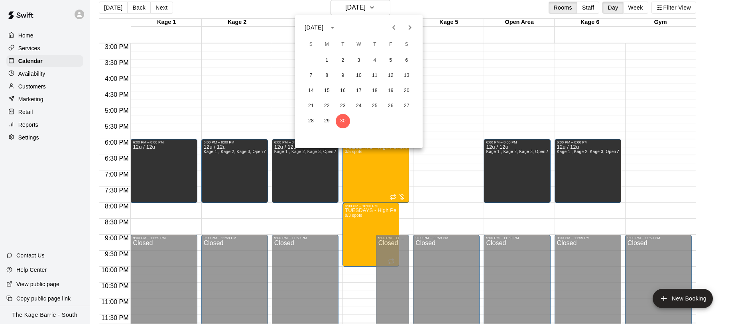
click at [410, 31] on icon "Next month" at bounding box center [410, 28] width 10 height 10
click at [344, 75] on button "7" at bounding box center [343, 76] width 14 height 14
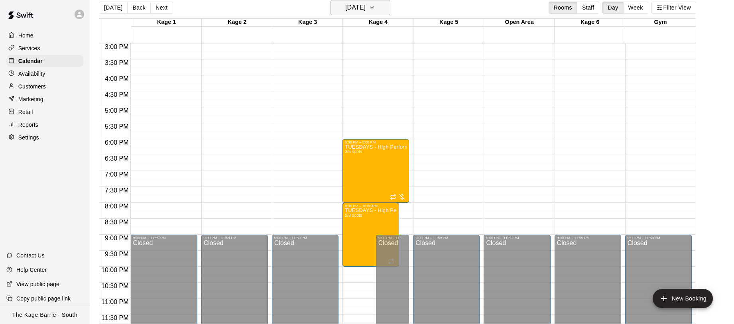
click at [375, 8] on icon "button" at bounding box center [372, 8] width 6 height 10
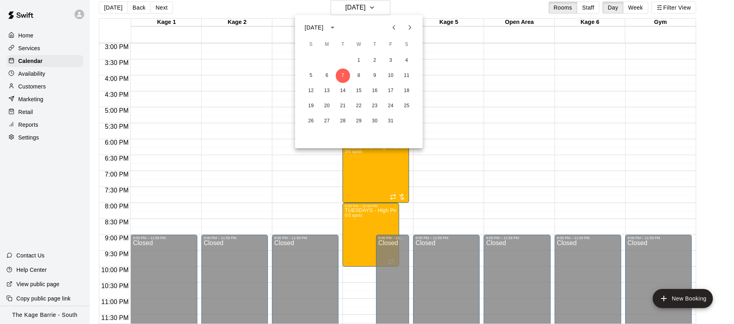
click at [394, 28] on icon "Previous month" at bounding box center [393, 27] width 3 height 5
click at [344, 121] on button "30" at bounding box center [343, 121] width 14 height 14
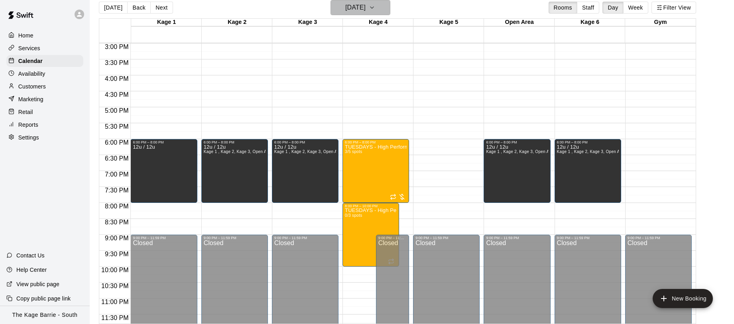
click at [375, 9] on icon "button" at bounding box center [372, 8] width 6 height 10
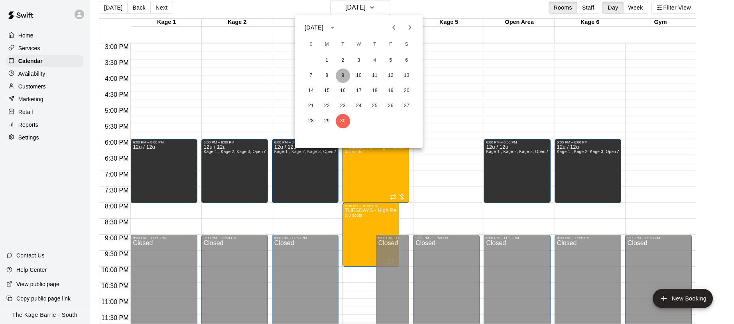
click at [342, 72] on button "9" at bounding box center [343, 76] width 14 height 14
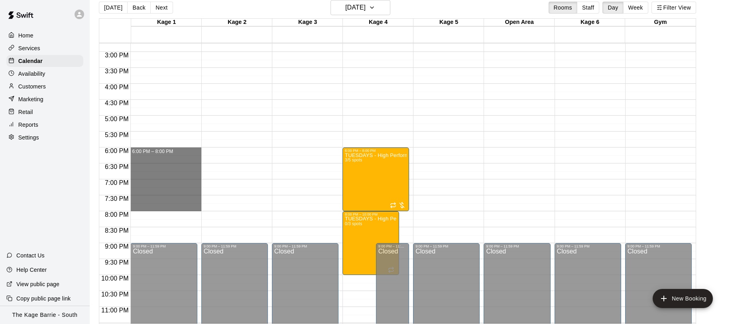
scroll to position [471, 0]
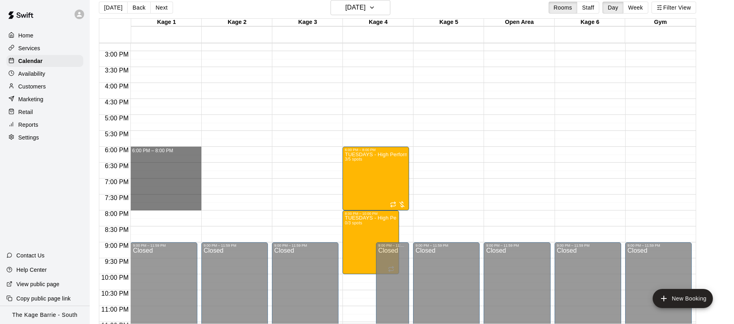
drag, startPoint x: 178, startPoint y: 152, endPoint x: 169, endPoint y: 206, distance: 55.2
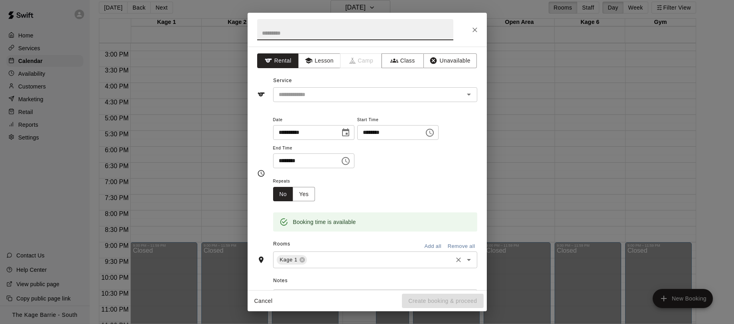
click at [327, 263] on input "text" at bounding box center [379, 260] width 143 height 10
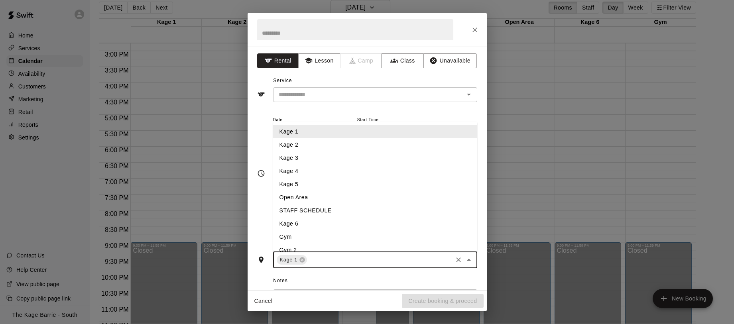
type input "*"
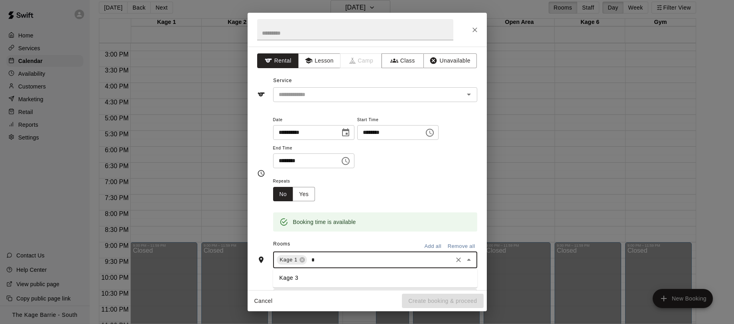
click at [324, 270] on ul "Kage 3" at bounding box center [375, 278] width 204 height 20
click at [318, 276] on li "Kage 3" at bounding box center [375, 277] width 204 height 13
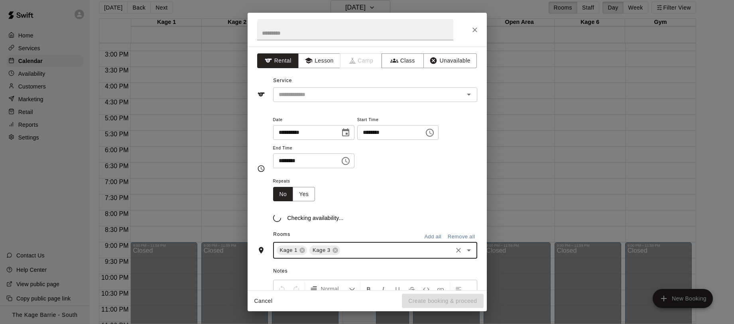
type input "*"
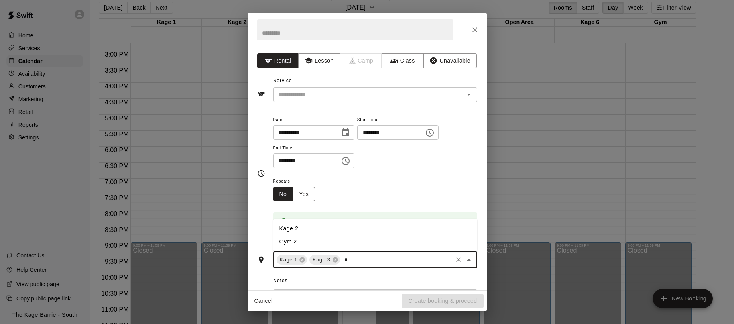
click at [317, 230] on li "Kage 2" at bounding box center [375, 228] width 204 height 13
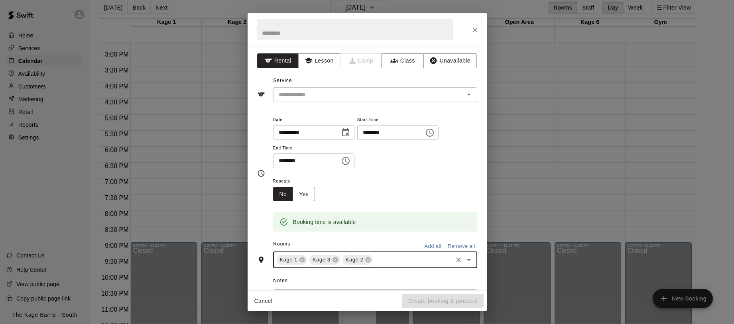
type input "*"
click at [328, 275] on li "Open Area" at bounding box center [375, 277] width 204 height 13
type input "*"
click at [338, 279] on li "Kage 6" at bounding box center [375, 277] width 204 height 13
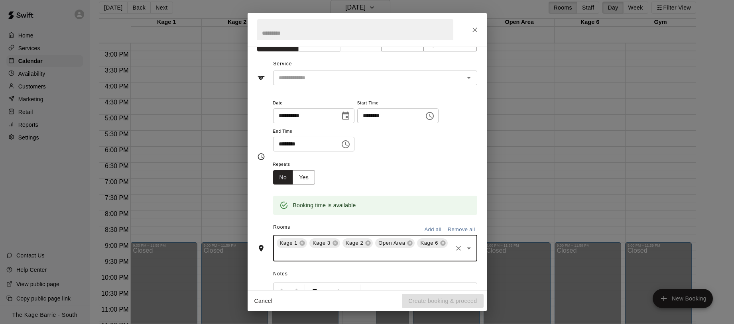
scroll to position [0, 0]
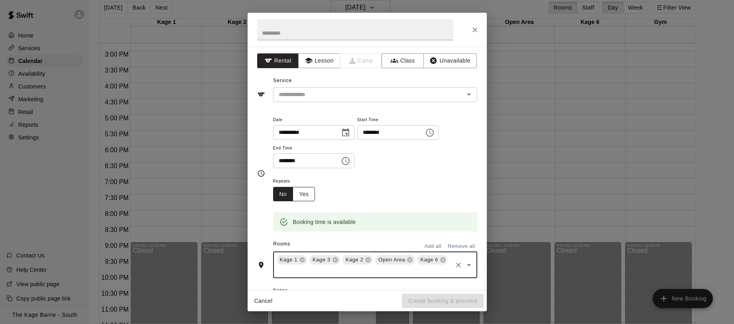
click at [305, 194] on button "Yes" at bounding box center [303, 194] width 22 height 15
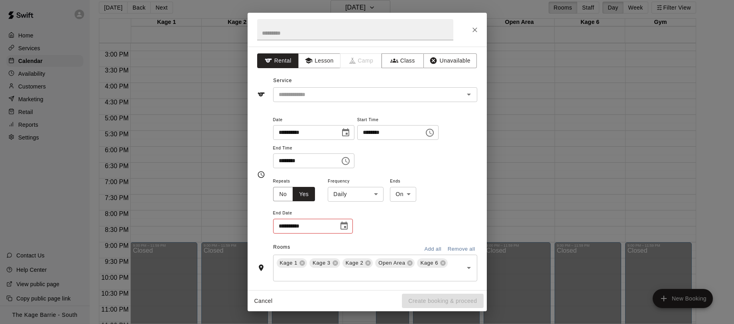
click at [359, 195] on body "Home Services Calendar Availability Customers Marketing Retail Reports Settings…" at bounding box center [367, 158] width 734 height 337
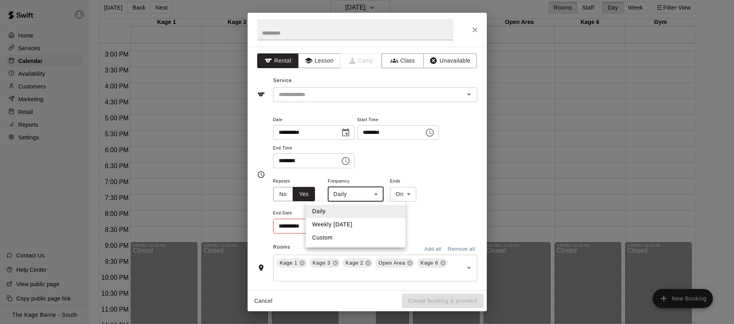
drag, startPoint x: 376, startPoint y: 219, endPoint x: 371, endPoint y: 218, distance: 5.7
click at [376, 219] on li "Weekly on Tuesday" at bounding box center [356, 224] width 100 height 13
type input "******"
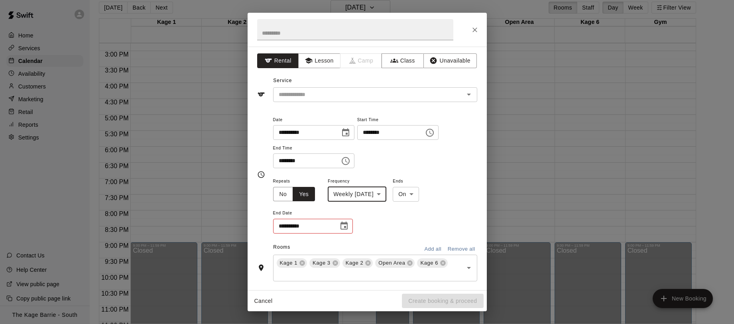
click at [345, 226] on icon "Choose date" at bounding box center [343, 226] width 7 height 8
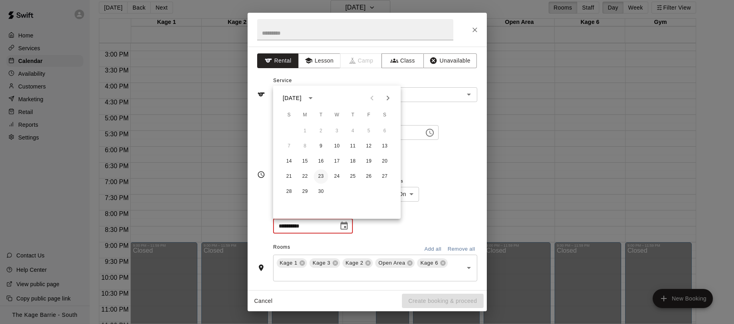
click at [319, 175] on button "23" at bounding box center [321, 176] width 14 height 14
type input "**********"
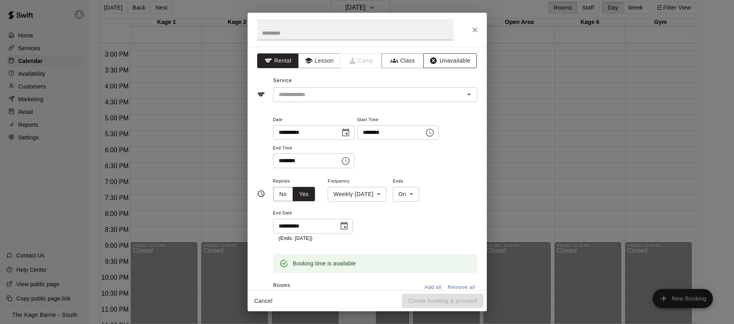
click at [455, 57] on button "Unavailable" at bounding box center [449, 60] width 53 height 15
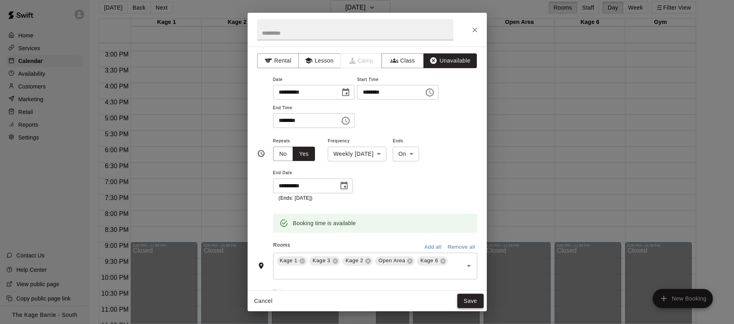
click at [472, 301] on button "Save" at bounding box center [470, 301] width 26 height 15
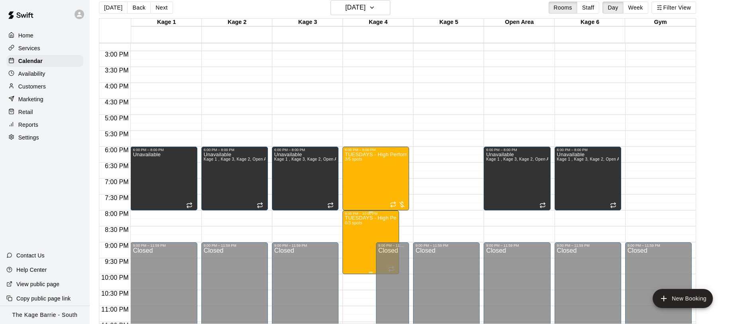
scroll to position [475, 0]
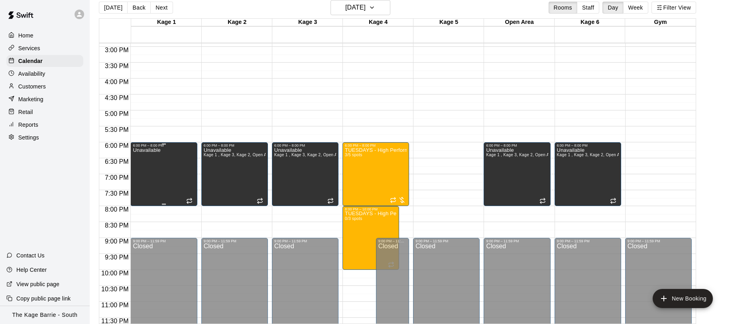
click at [157, 161] on div "Unavailable" at bounding box center [146, 309] width 27 height 324
click at [141, 156] on icon "edit" at bounding box center [140, 155] width 7 height 7
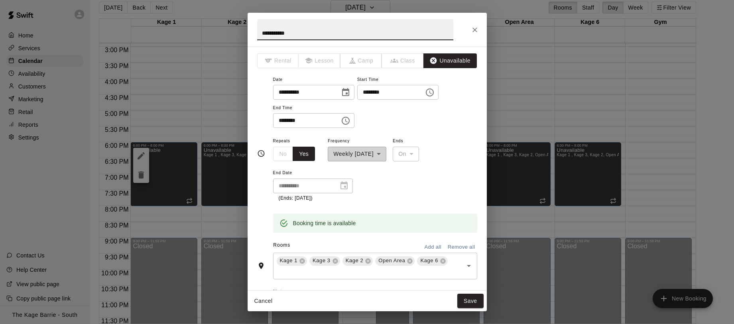
drag, startPoint x: 291, startPoint y: 31, endPoint x: 268, endPoint y: 30, distance: 22.8
click at [267, 31] on input "**********" at bounding box center [355, 29] width 196 height 21
type input "*"
type input "********"
click at [465, 300] on button "Save" at bounding box center [470, 301] width 26 height 15
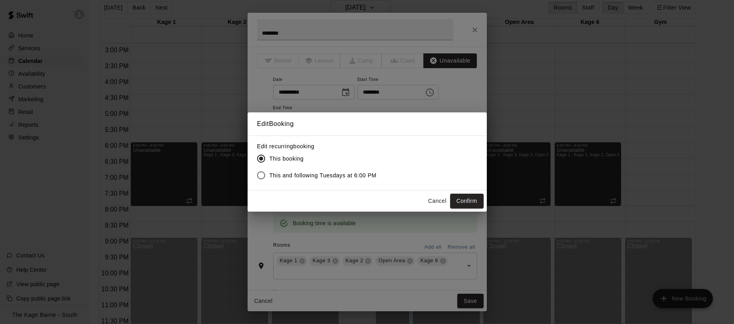
click at [297, 176] on span "This and following Tuesdays at 6:00 PM" at bounding box center [322, 175] width 107 height 8
click at [465, 198] on button "Confirm" at bounding box center [466, 201] width 33 height 15
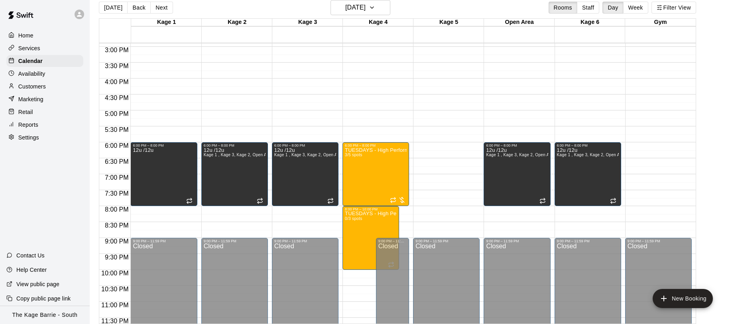
click at [135, 7] on button "Back" at bounding box center [139, 8] width 24 height 12
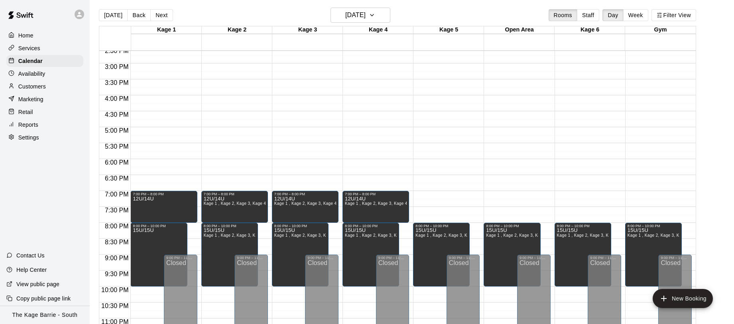
scroll to position [3, 0]
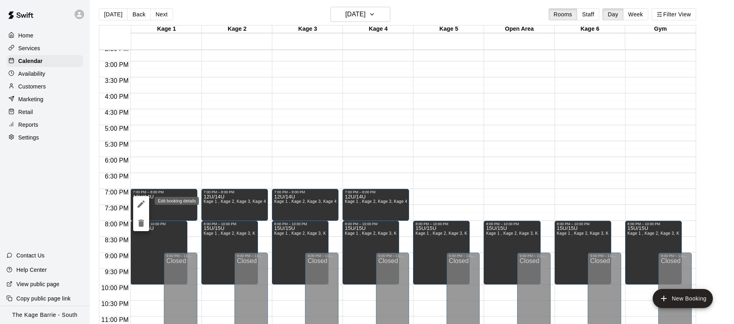
click at [137, 201] on icon "edit" at bounding box center [141, 204] width 10 height 10
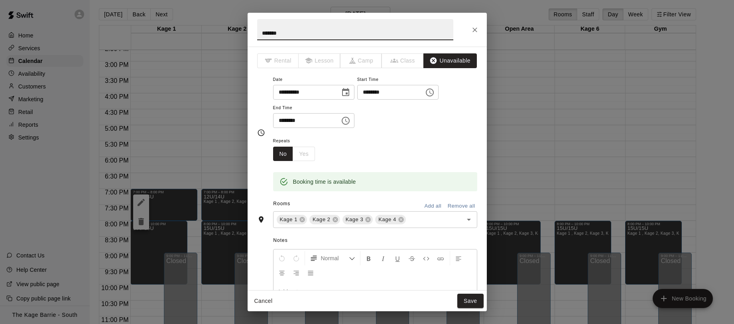
click at [254, 33] on h2 "*******" at bounding box center [354, 30] width 215 height 34
type input "***"
click at [469, 297] on button "Save" at bounding box center [470, 301] width 26 height 15
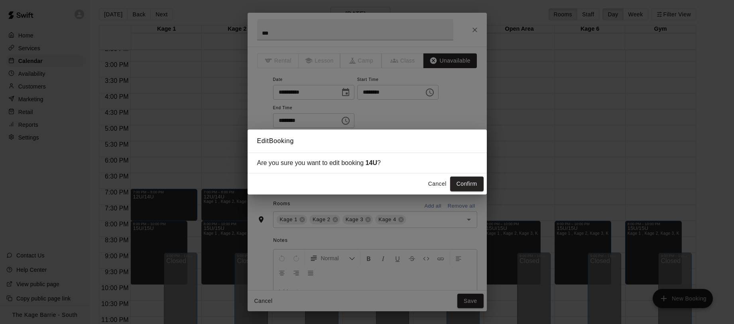
click at [463, 185] on button "Confirm" at bounding box center [466, 184] width 33 height 15
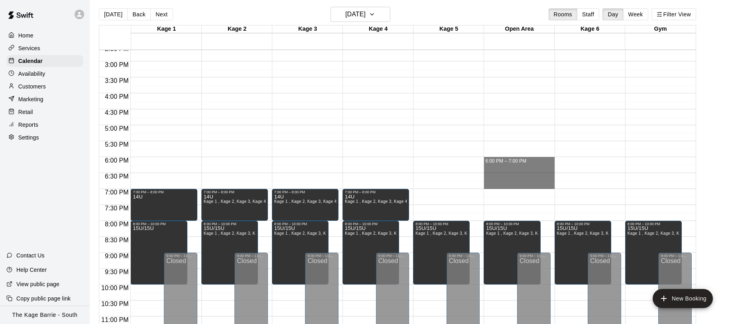
drag, startPoint x: 492, startPoint y: 158, endPoint x: 498, endPoint y: 188, distance: 30.9
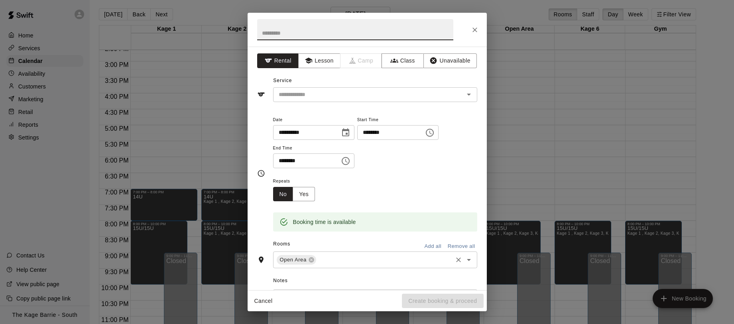
click at [373, 264] on input "text" at bounding box center [384, 260] width 134 height 10
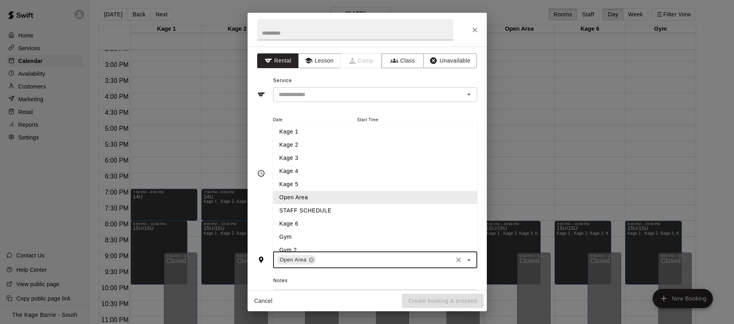
type input "*"
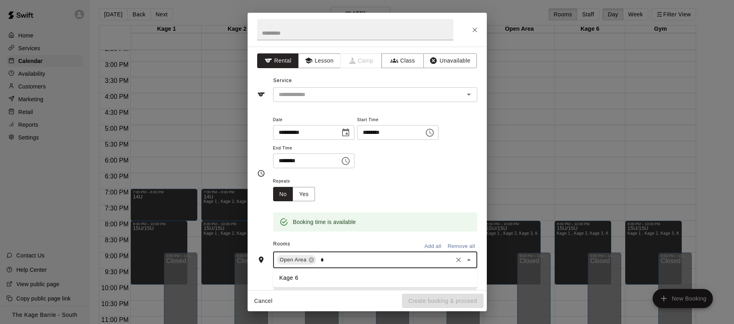
click at [369, 274] on li "Kage 6" at bounding box center [375, 277] width 204 height 13
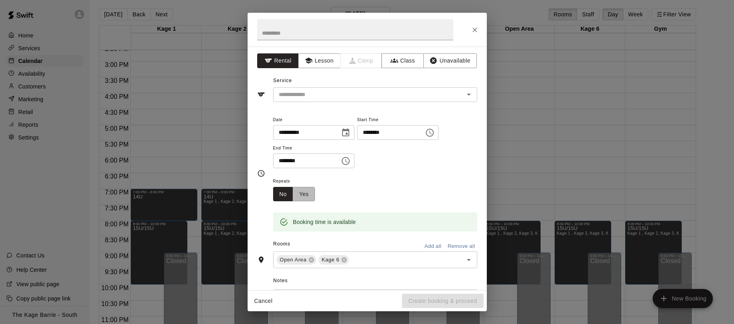
drag, startPoint x: 304, startPoint y: 193, endPoint x: 318, endPoint y: 195, distance: 14.5
click at [304, 193] on button "Yes" at bounding box center [303, 194] width 22 height 15
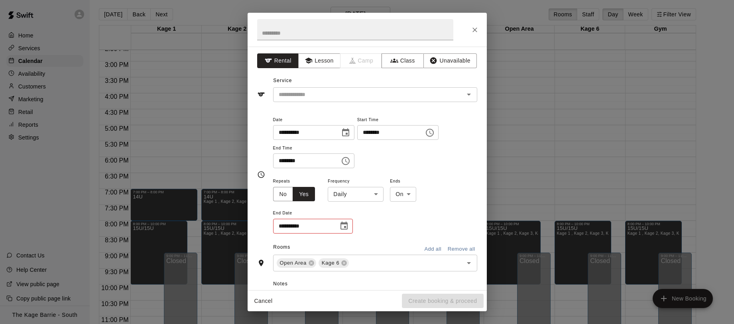
click at [353, 196] on body "Home Services Calendar Availability Customers Marketing Retail Reports Settings…" at bounding box center [367, 165] width 734 height 337
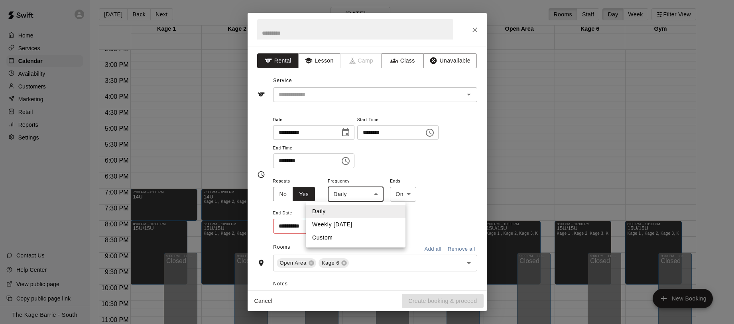
drag, startPoint x: 359, startPoint y: 225, endPoint x: 349, endPoint y: 228, distance: 11.0
click at [358, 225] on li "Weekly on Monday" at bounding box center [356, 224] width 100 height 13
type input "******"
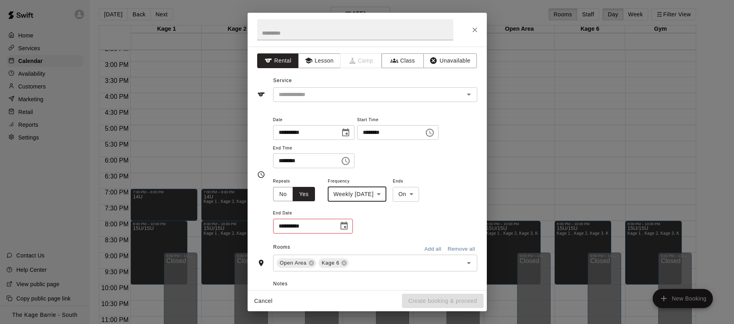
click at [343, 228] on icon "Choose date" at bounding box center [344, 226] width 10 height 10
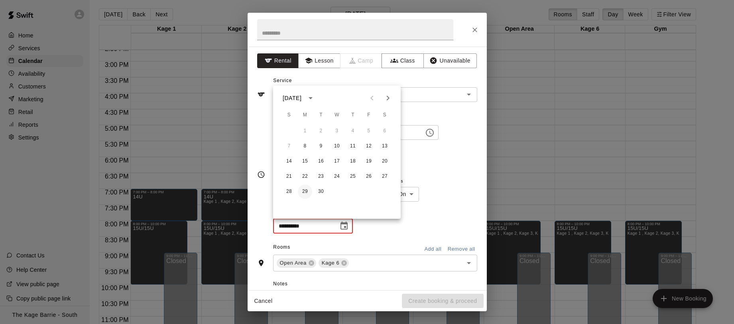
click at [305, 190] on button "29" at bounding box center [305, 191] width 14 height 14
type input "**********"
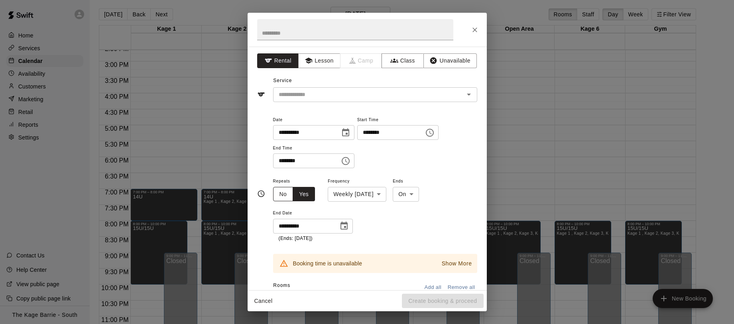
click at [278, 192] on button "No" at bounding box center [283, 194] width 20 height 15
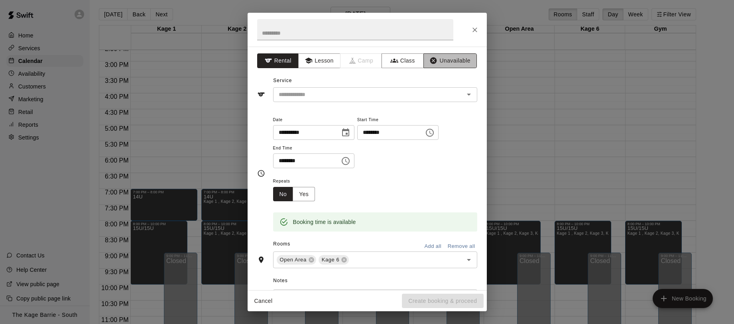
drag, startPoint x: 459, startPoint y: 61, endPoint x: 447, endPoint y: 59, distance: 12.4
click at [459, 61] on button "Unavailable" at bounding box center [449, 60] width 53 height 15
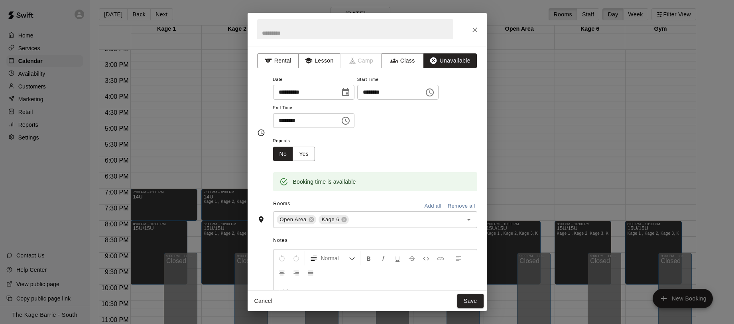
click at [401, 36] on input "text" at bounding box center [355, 29] width 196 height 21
type input "***"
click at [474, 302] on button "Save" at bounding box center [470, 301] width 26 height 15
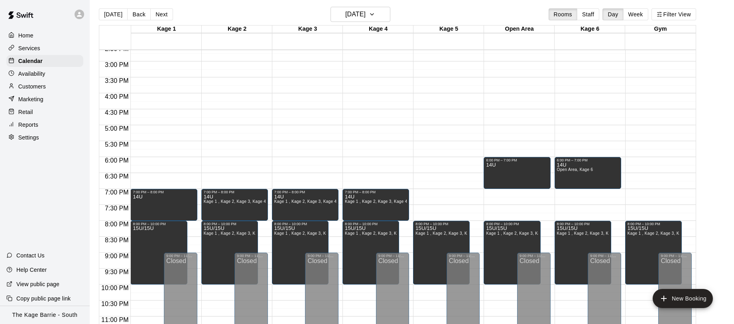
scroll to position [2, 0]
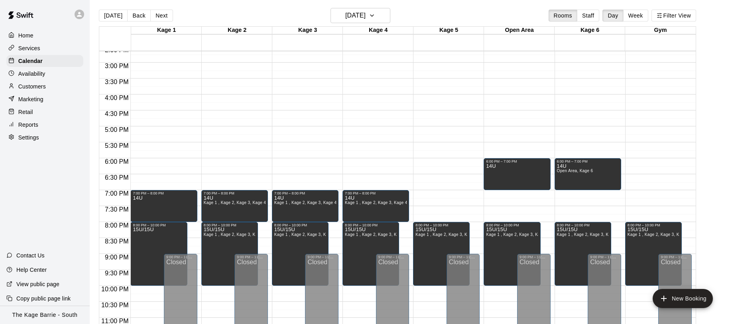
click at [157, 17] on button "Next" at bounding box center [161, 16] width 22 height 12
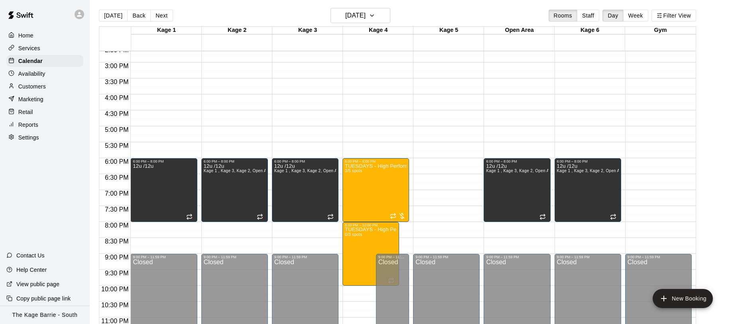
scroll to position [465, 0]
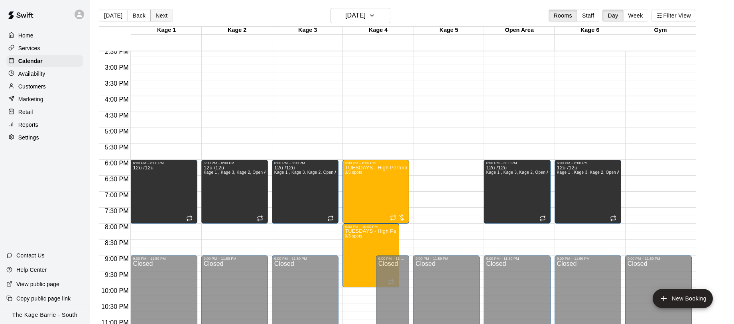
click at [156, 17] on button "Next" at bounding box center [161, 16] width 22 height 12
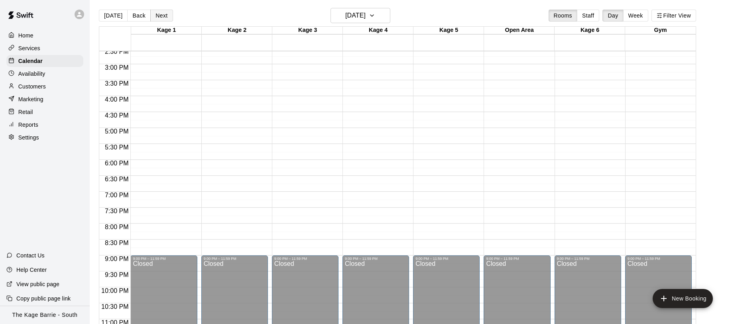
click at [156, 17] on button "Next" at bounding box center [161, 16] width 22 height 12
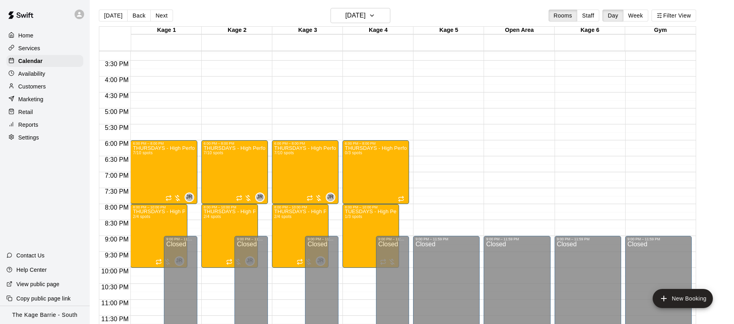
scroll to position [13, 0]
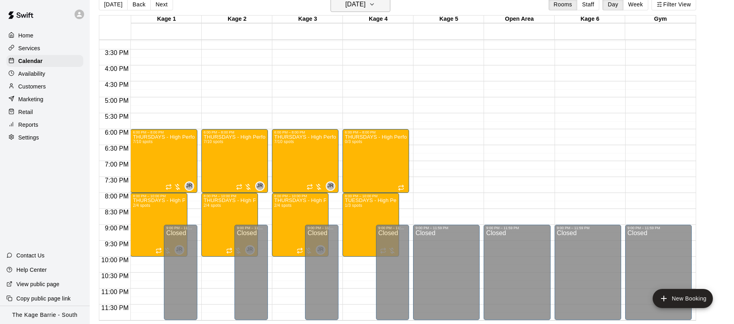
click at [375, 5] on icon "button" at bounding box center [372, 5] width 6 height 10
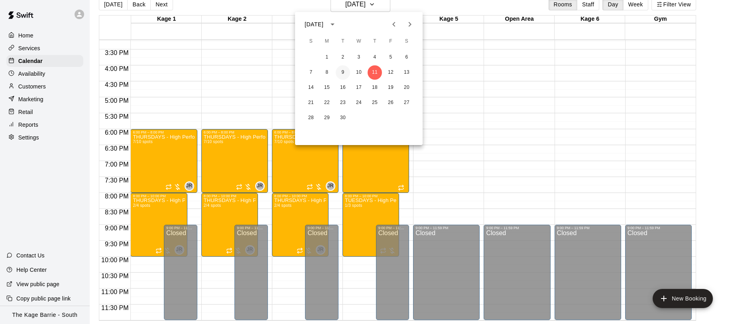
click at [344, 73] on button "9" at bounding box center [343, 72] width 14 height 14
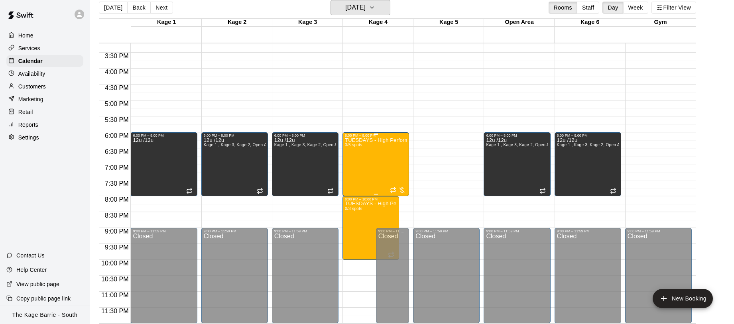
scroll to position [10, 0]
click at [375, 167] on div "TUESDAYS - High Performance Catchers Program - Baseball Program - 12U - 14U 3/5…" at bounding box center [376, 299] width 62 height 324
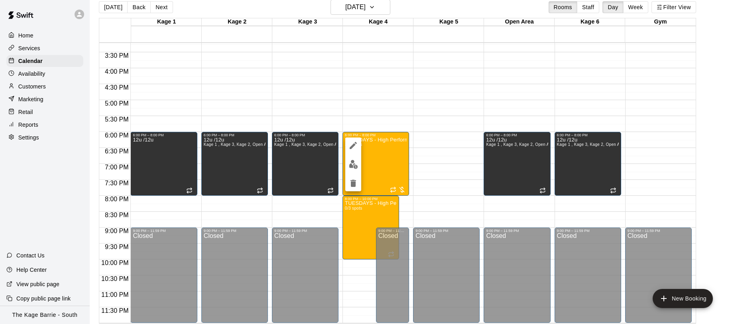
click at [353, 165] on img "edit" at bounding box center [353, 164] width 9 height 9
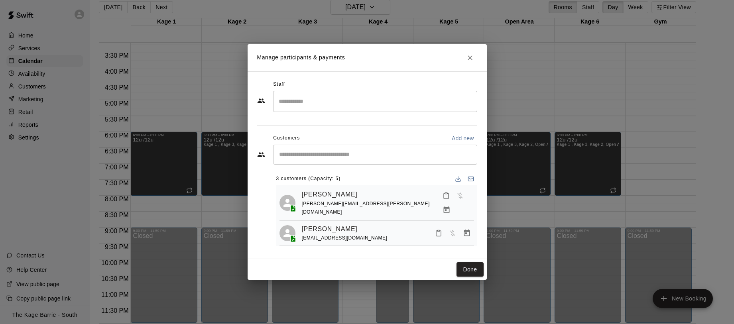
click at [469, 58] on icon "Close" at bounding box center [469, 57] width 5 height 5
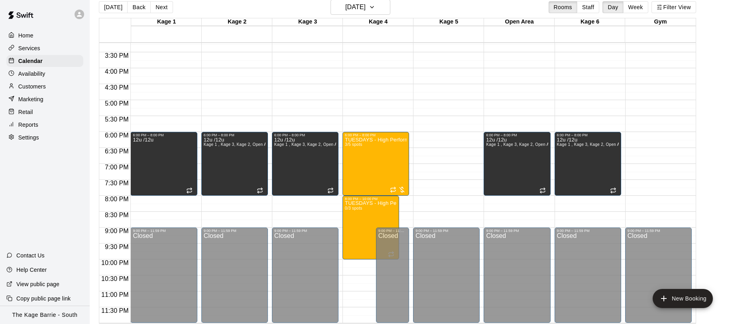
scroll to position [10, 0]
click at [375, 7] on icon "button" at bounding box center [372, 7] width 6 height 10
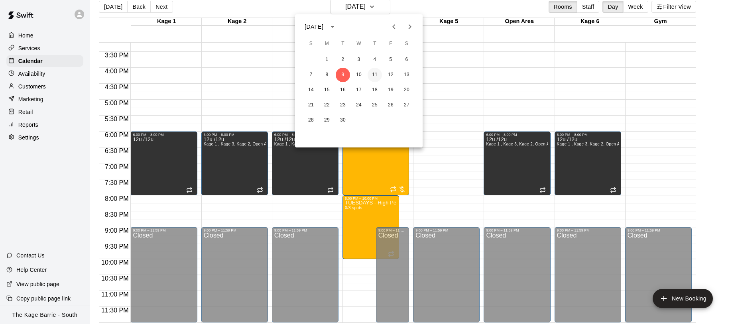
click at [376, 77] on button "11" at bounding box center [374, 75] width 14 height 14
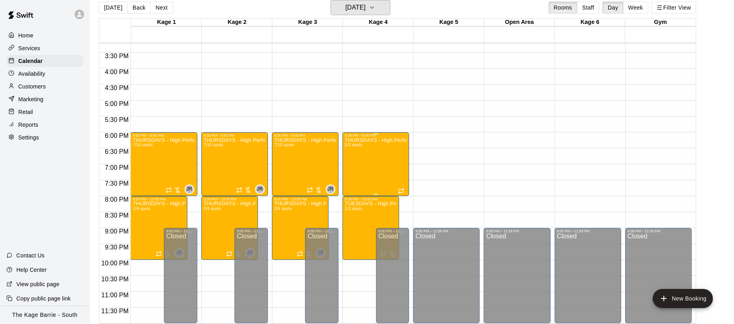
scroll to position [13, 0]
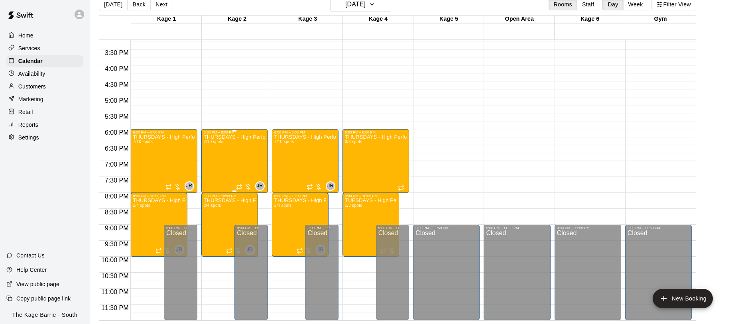
click at [221, 161] on div "THURSDAYS - High Performance Hitting Program - Baseball Program - 12U - 14U 7/1…" at bounding box center [235, 296] width 62 height 324
click at [214, 163] on img "edit" at bounding box center [211, 161] width 9 height 9
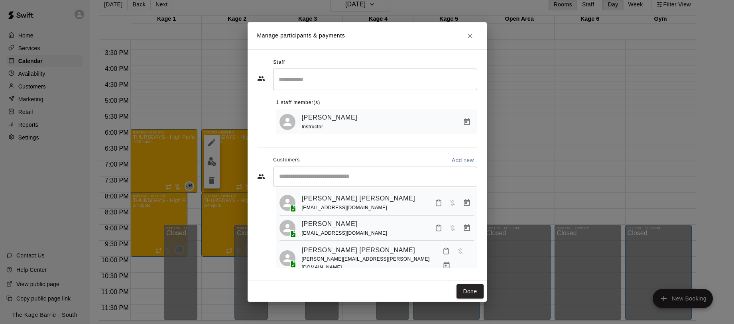
scroll to position [0, 0]
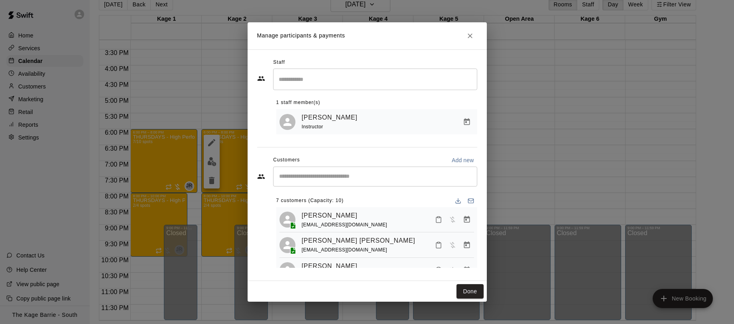
click at [353, 180] on input "Start typing to search customers..." at bounding box center [375, 177] width 197 height 8
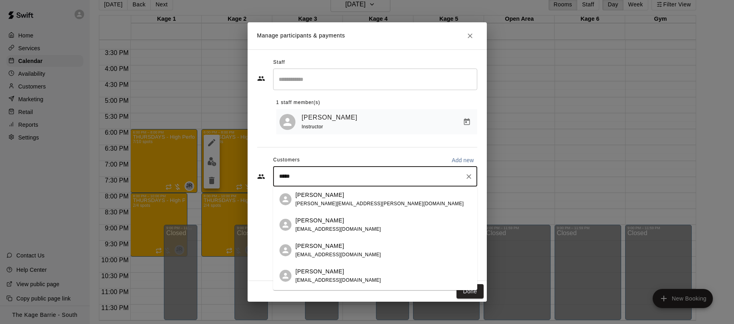
type input "******"
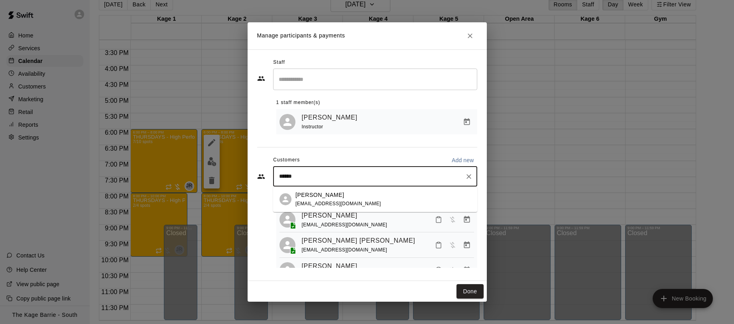
click at [395, 199] on div "Jake Penney pennedavid@gmail.com" at bounding box center [382, 199] width 175 height 17
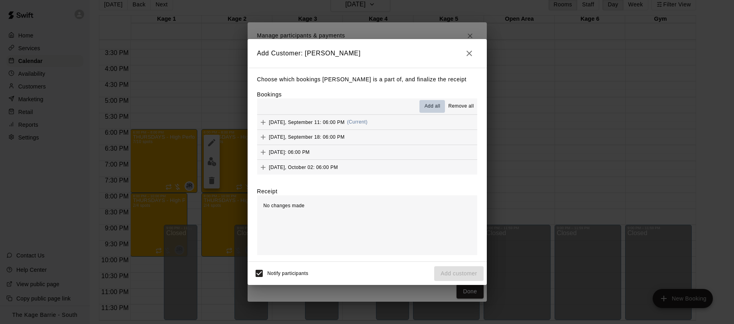
click at [434, 108] on span "Add all" at bounding box center [432, 106] width 16 height 8
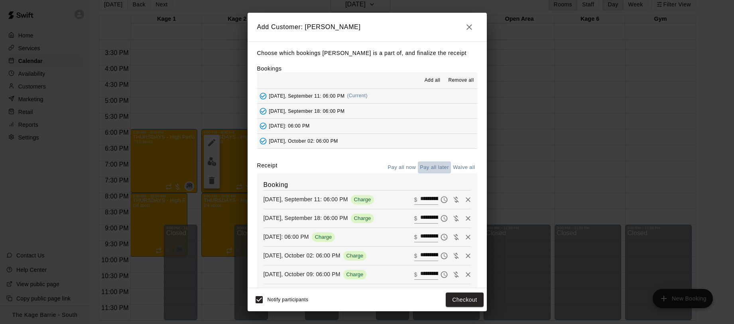
click at [438, 168] on button "Pay all later" at bounding box center [434, 167] width 33 height 12
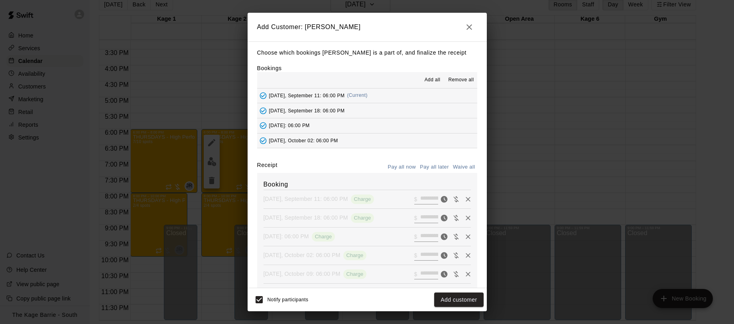
click at [463, 300] on button "Add customer" at bounding box center [458, 299] width 49 height 15
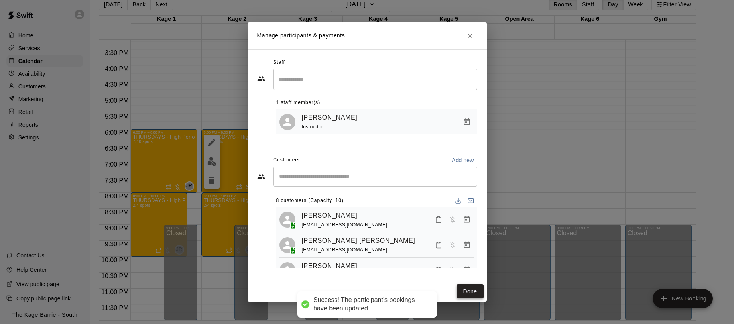
click at [474, 292] on button "Done" at bounding box center [469, 291] width 27 height 15
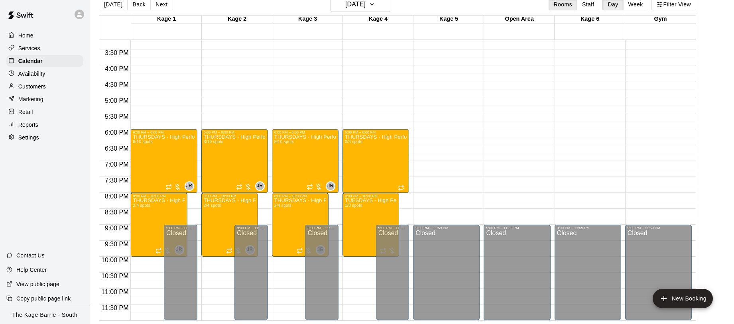
click at [80, 14] on icon at bounding box center [79, 14] width 7 height 7
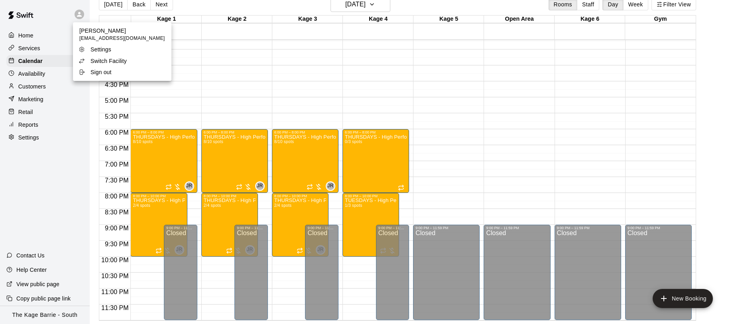
click at [124, 57] on p "Switch Facility" at bounding box center [108, 61] width 36 height 8
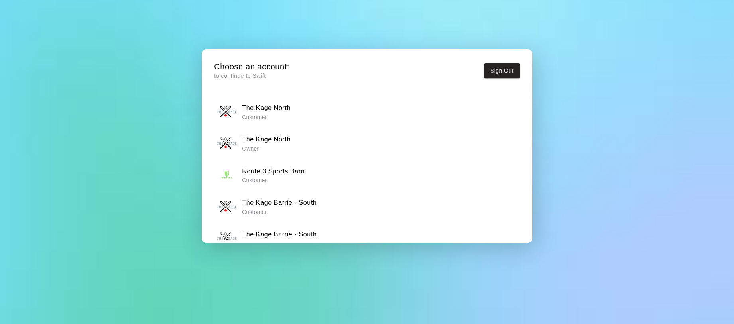
scroll to position [18, 0]
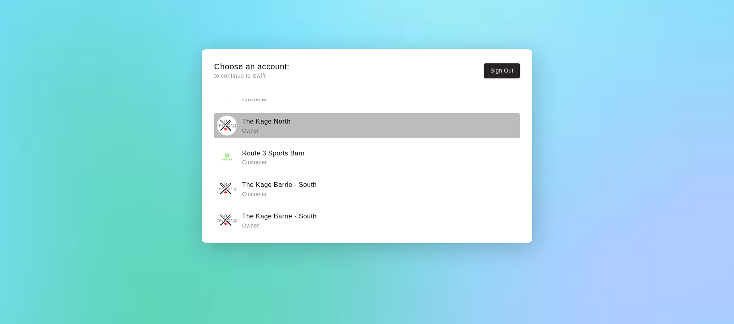
click at [318, 130] on div "The Kage North Owner" at bounding box center [367, 126] width 300 height 20
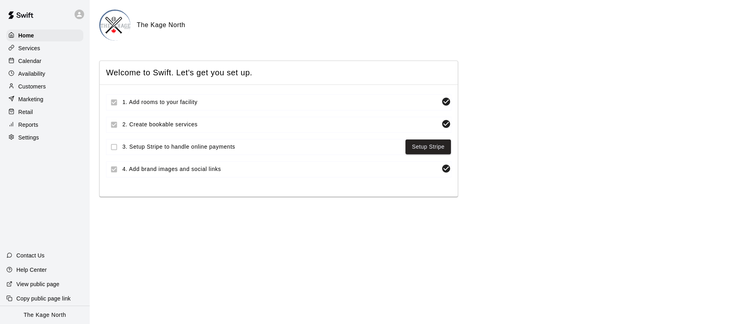
click at [42, 57] on div "Calendar" at bounding box center [44, 61] width 77 height 12
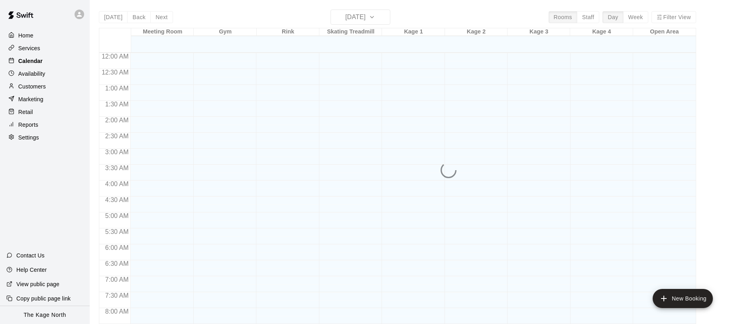
scroll to position [430, 0]
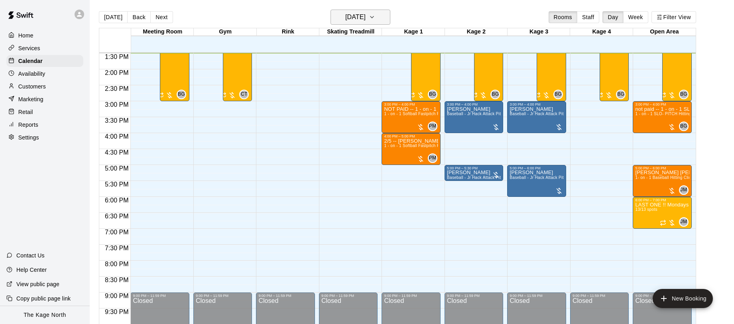
click at [375, 18] on icon "button" at bounding box center [372, 17] width 6 height 10
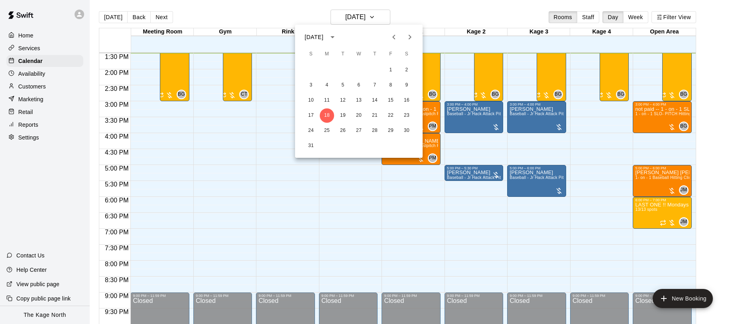
click at [411, 37] on icon "Next month" at bounding box center [410, 37] width 10 height 10
click at [363, 84] on button "10" at bounding box center [358, 85] width 14 height 14
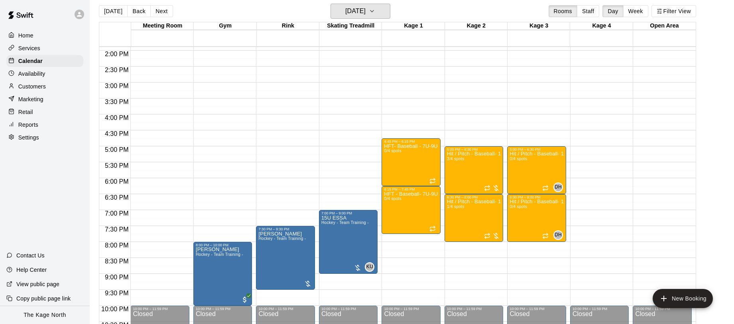
scroll to position [441, 0]
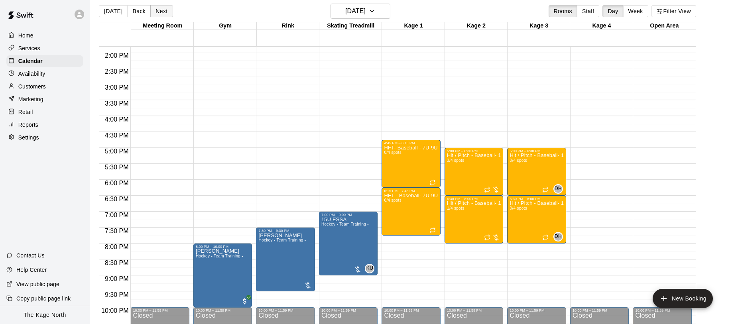
click at [160, 11] on button "Next" at bounding box center [161, 11] width 22 height 12
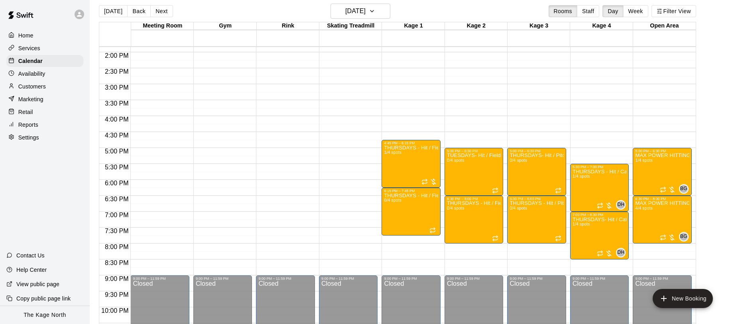
click at [216, 12] on div "Today Back Next Thursday Sep 11 Rooms Staff Day Week Filter View" at bounding box center [397, 13] width 597 height 18
click at [160, 11] on button "Next" at bounding box center [161, 11] width 22 height 12
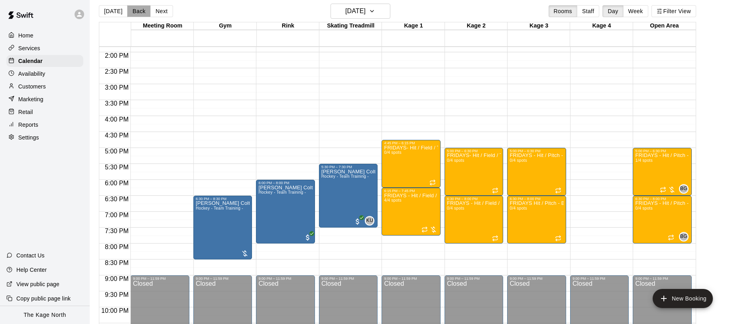
click at [135, 10] on button "Back" at bounding box center [139, 11] width 24 height 12
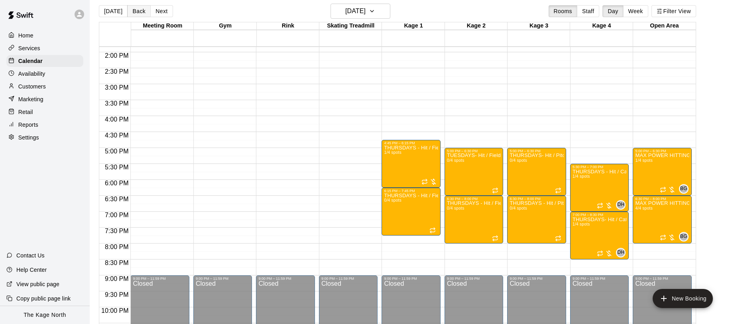
click at [135, 10] on button "Back" at bounding box center [139, 11] width 24 height 12
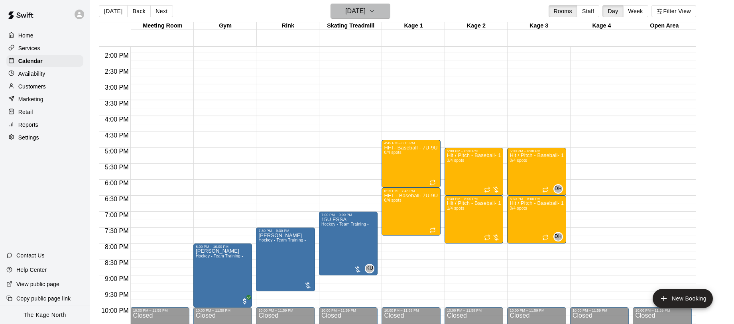
click at [375, 14] on icon "button" at bounding box center [372, 11] width 6 height 10
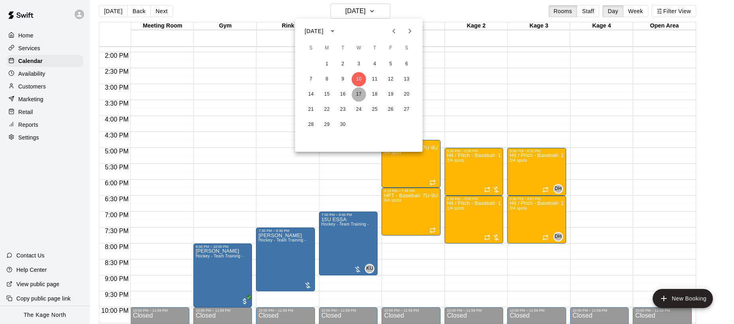
click at [356, 90] on button "17" at bounding box center [358, 94] width 14 height 14
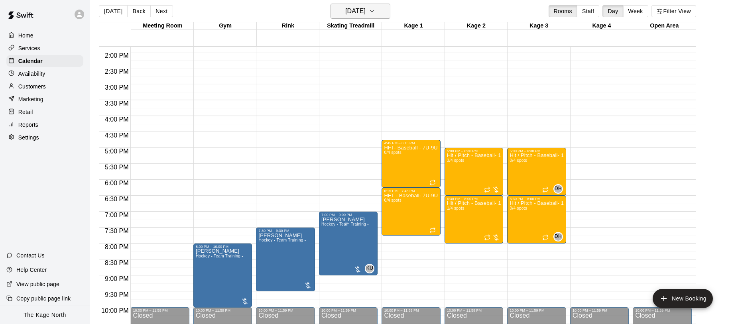
click at [390, 10] on button "Wednesday Sep 17" at bounding box center [360, 11] width 60 height 15
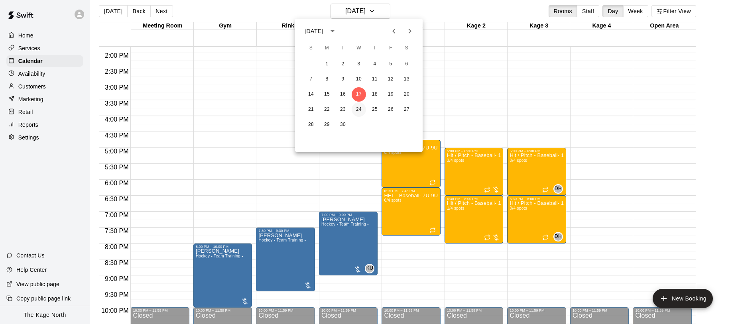
click at [361, 109] on button "24" at bounding box center [358, 109] width 14 height 14
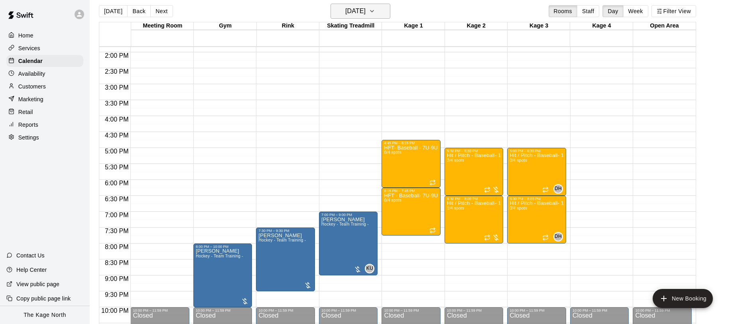
click at [375, 12] on icon "button" at bounding box center [372, 11] width 6 height 10
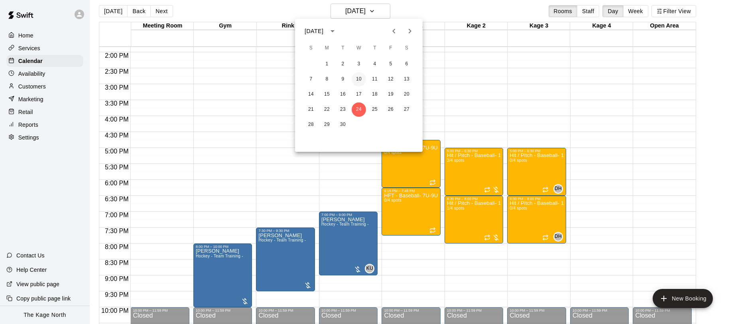
click at [360, 75] on button "10" at bounding box center [358, 79] width 14 height 14
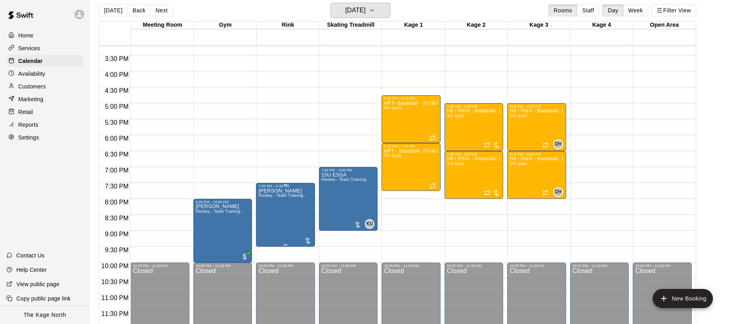
scroll to position [8, 0]
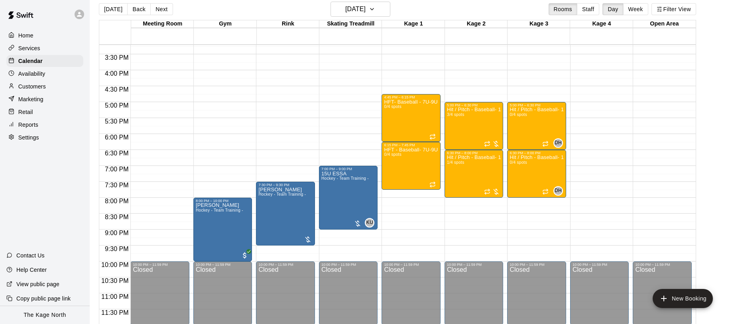
click at [38, 86] on p "Customers" at bounding box center [31, 86] width 27 height 8
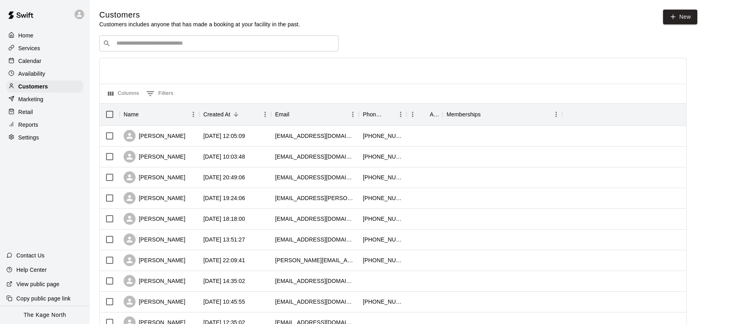
click at [173, 45] on input "Search customers by name or email" at bounding box center [224, 43] width 221 height 8
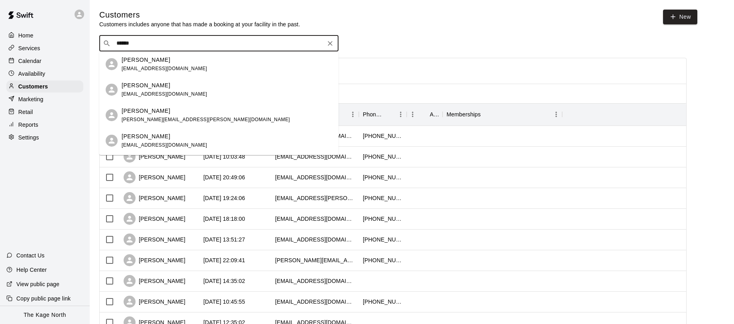
drag, startPoint x: 134, startPoint y: 46, endPoint x: 96, endPoint y: 46, distance: 38.3
type input "*******"
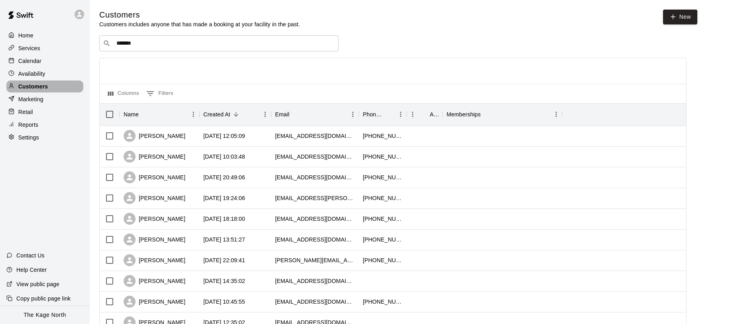
click at [41, 87] on p "Customers" at bounding box center [32, 86] width 29 height 8
drag, startPoint x: 123, startPoint y: 45, endPoint x: 95, endPoint y: 45, distance: 27.9
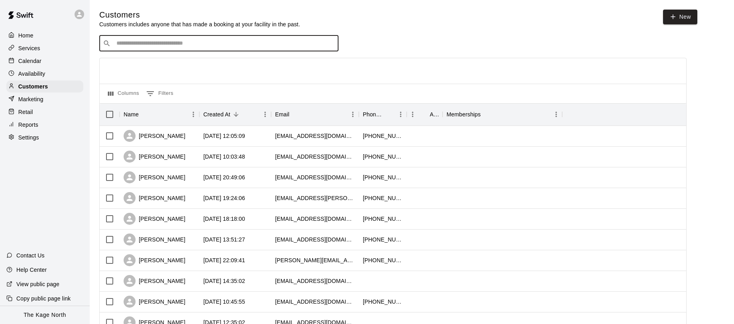
click at [38, 137] on p "Settings" at bounding box center [28, 137] width 21 height 8
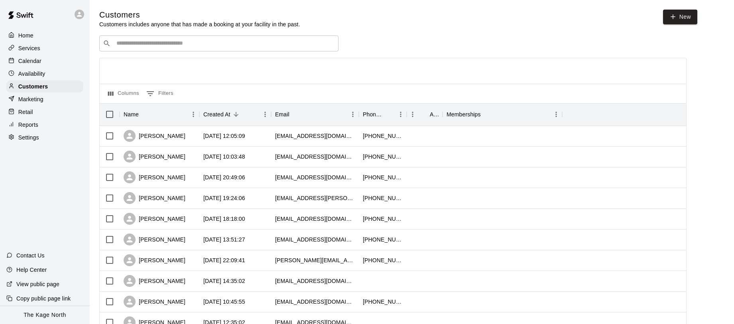
select select "**"
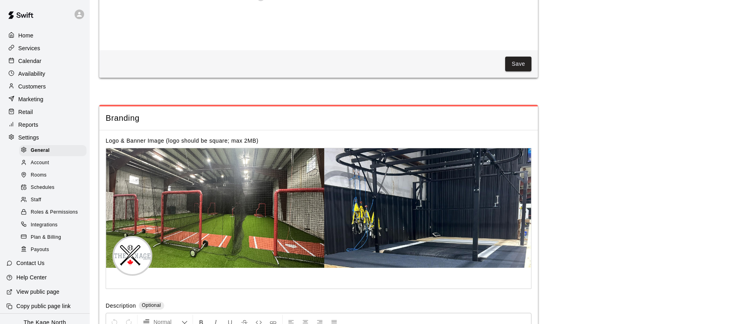
scroll to position [1554, 0]
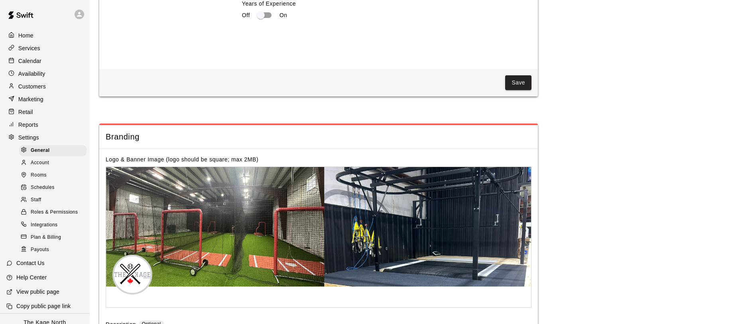
click at [46, 84] on div "Customers" at bounding box center [44, 86] width 77 height 12
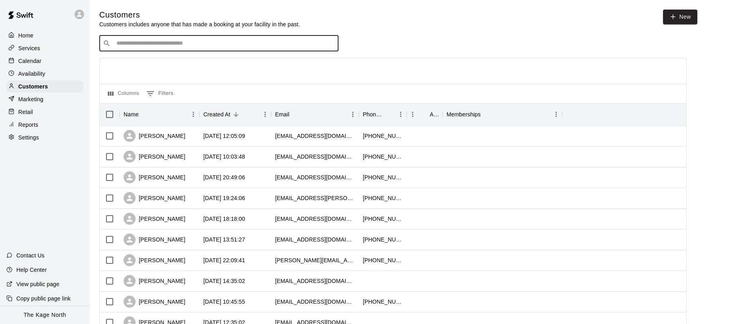
click at [201, 43] on input "Search customers by name or email" at bounding box center [224, 43] width 221 height 8
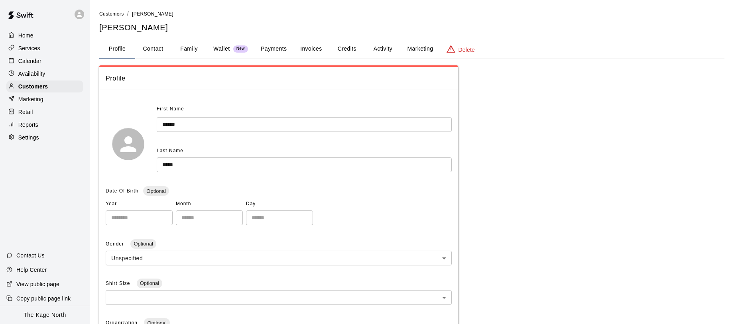
click at [190, 45] on button "Family" at bounding box center [189, 48] width 36 height 19
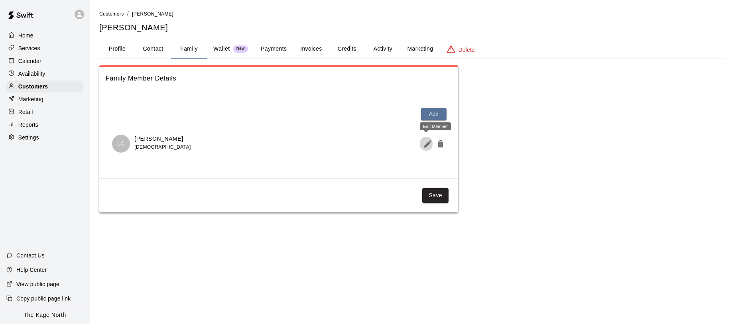
click at [423, 146] on icon "Edit Member" at bounding box center [428, 144] width 10 height 10
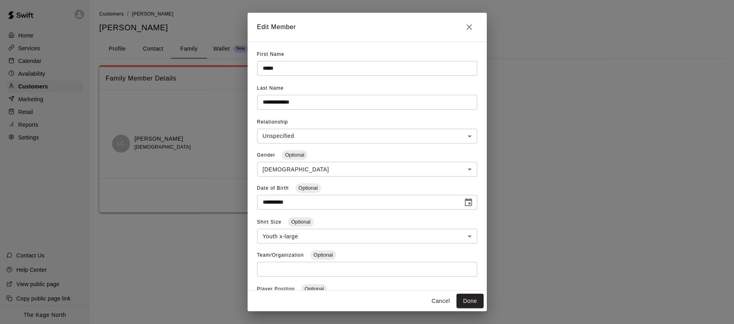
click at [600, 98] on div "**********" at bounding box center [367, 162] width 734 height 324
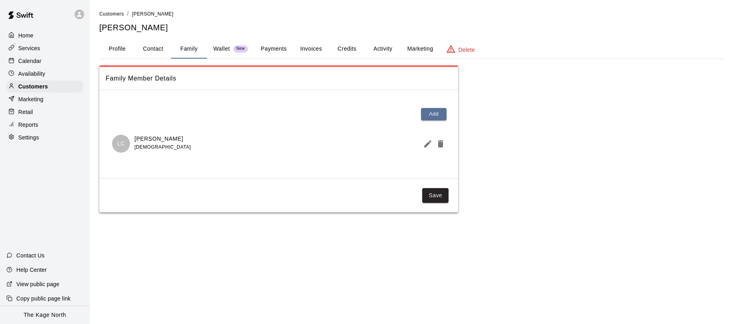
click at [59, 61] on div "Calendar" at bounding box center [44, 61] width 77 height 12
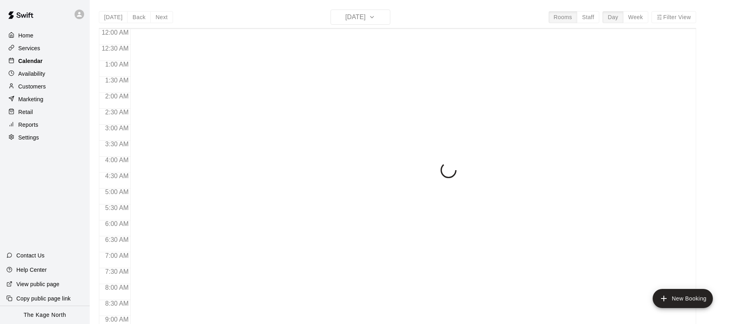
scroll to position [415, 0]
